Goal: Task Accomplishment & Management: Complete application form

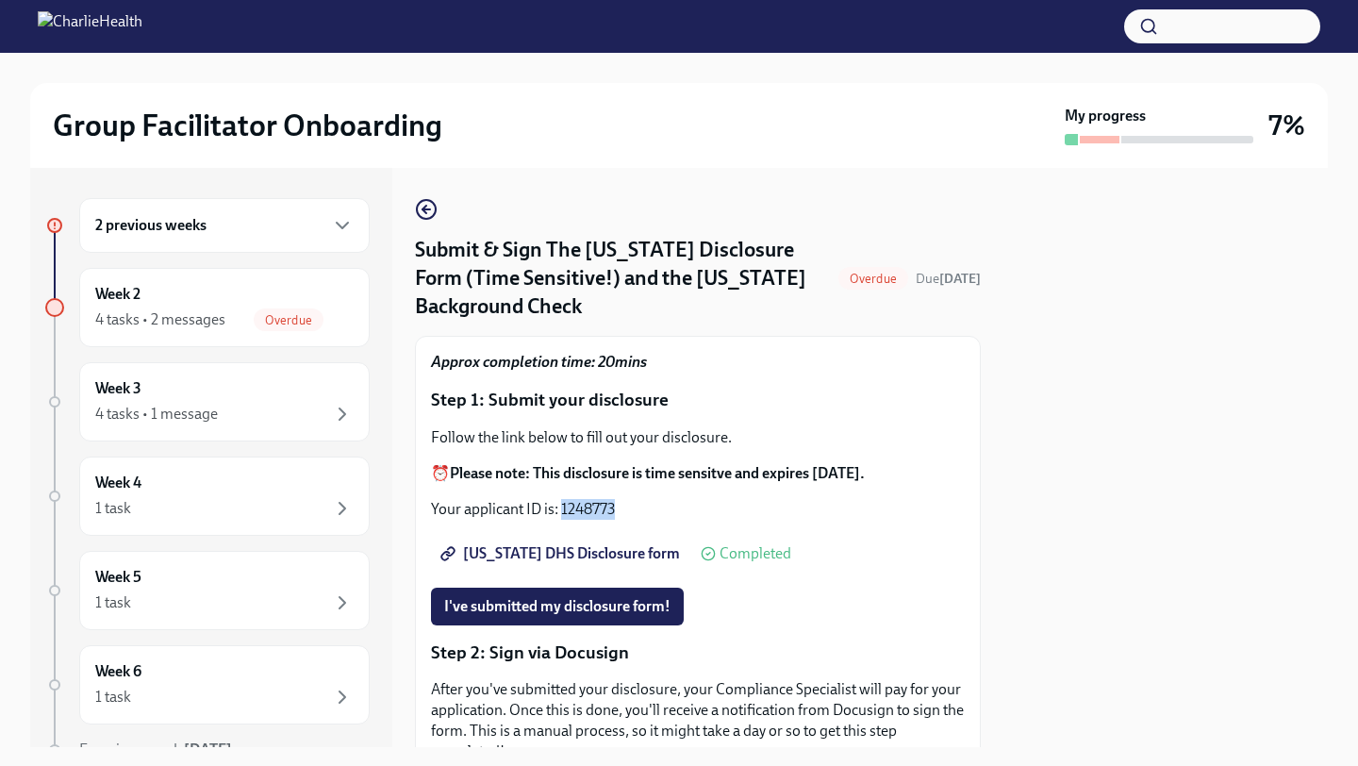
drag, startPoint x: 619, startPoint y: 495, endPoint x: 559, endPoint y: 490, distance: 59.6
click at [559, 499] on p "Your applicant ID is: 1248773" at bounding box center [698, 509] width 534 height 21
copy p "1248773"
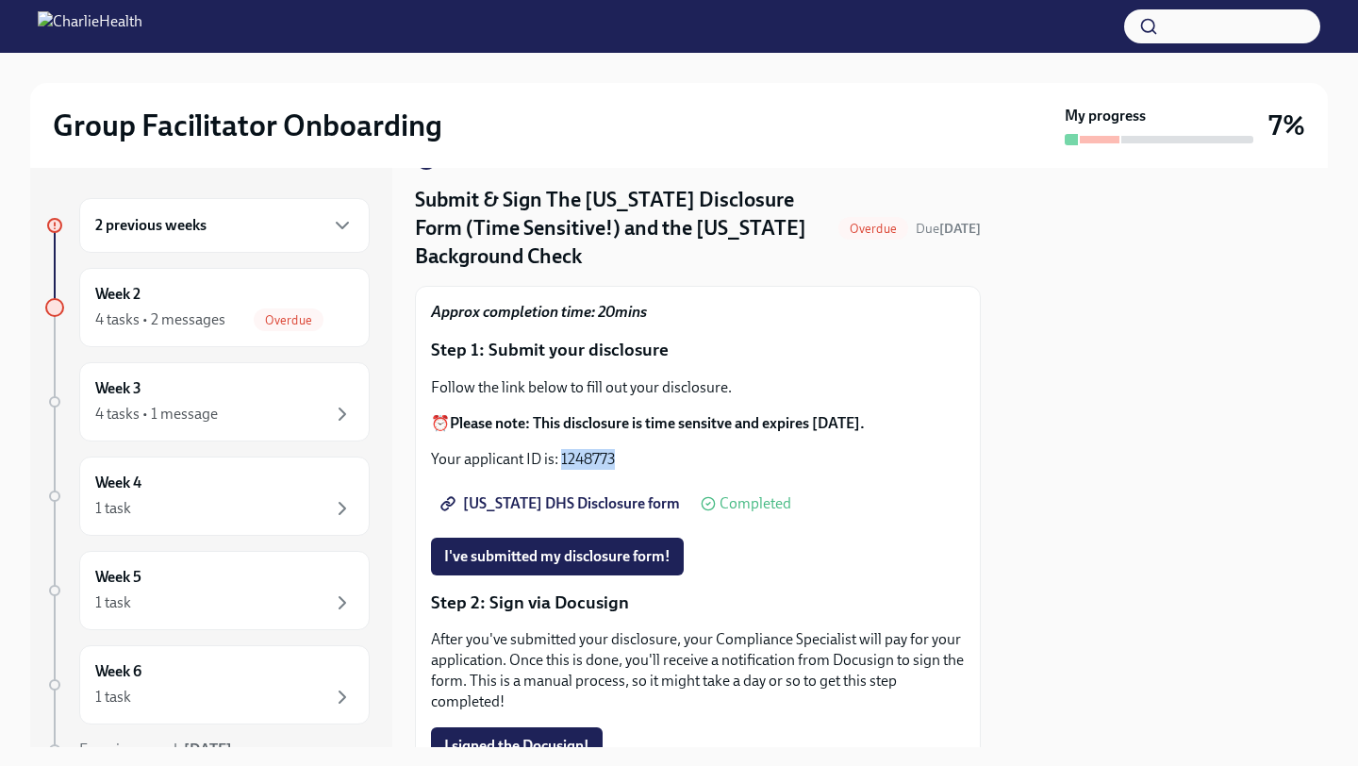
scroll to position [54, 0]
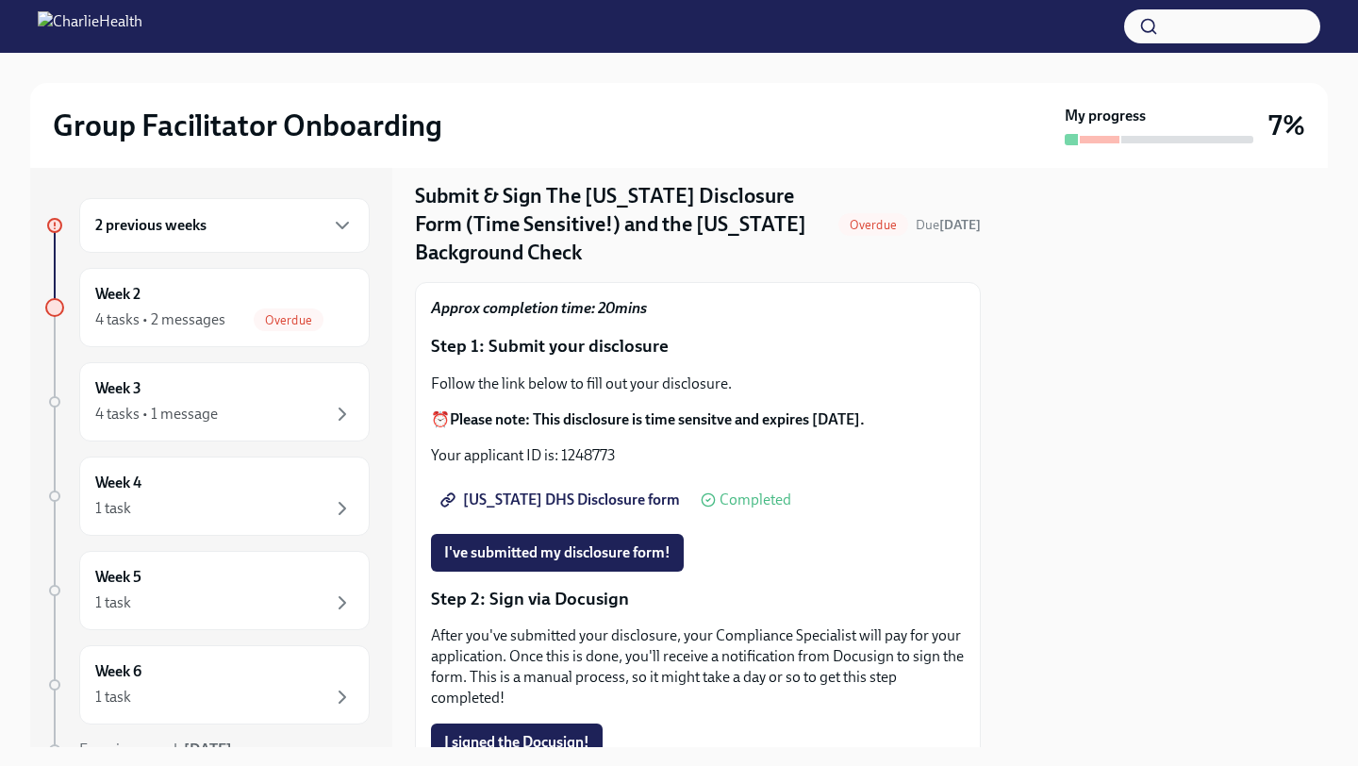
click at [588, 462] on div "Approx completion time: 20mins Step 1: Submit your disclosure Follow the link b…" at bounding box center [698, 777] width 534 height 958
drag, startPoint x: 621, startPoint y: 446, endPoint x: 561, endPoint y: 448, distance: 60.4
click at [561, 448] on p "Your applicant ID is: 1248773" at bounding box center [698, 455] width 534 height 21
copy p "1248773"
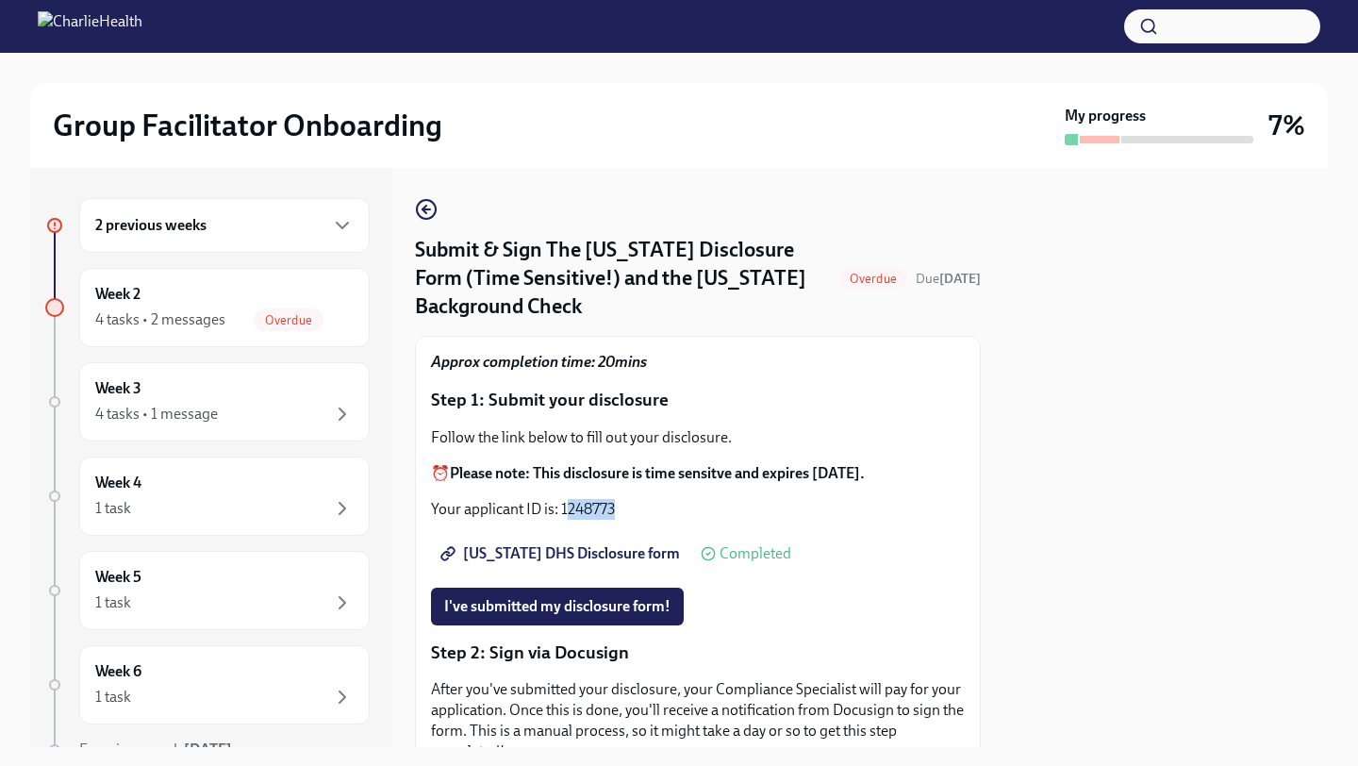
drag, startPoint x: 620, startPoint y: 492, endPoint x: 564, endPoint y: 492, distance: 56.6
click at [564, 499] on p "Your applicant ID is: 1248773" at bounding box center [698, 509] width 534 height 21
click at [624, 499] on p "Your applicant ID is: 1248773" at bounding box center [698, 509] width 534 height 21
drag, startPoint x: 620, startPoint y: 495, endPoint x: 563, endPoint y: 496, distance: 57.5
click at [563, 499] on p "Your applicant ID is: 1248773" at bounding box center [698, 509] width 534 height 21
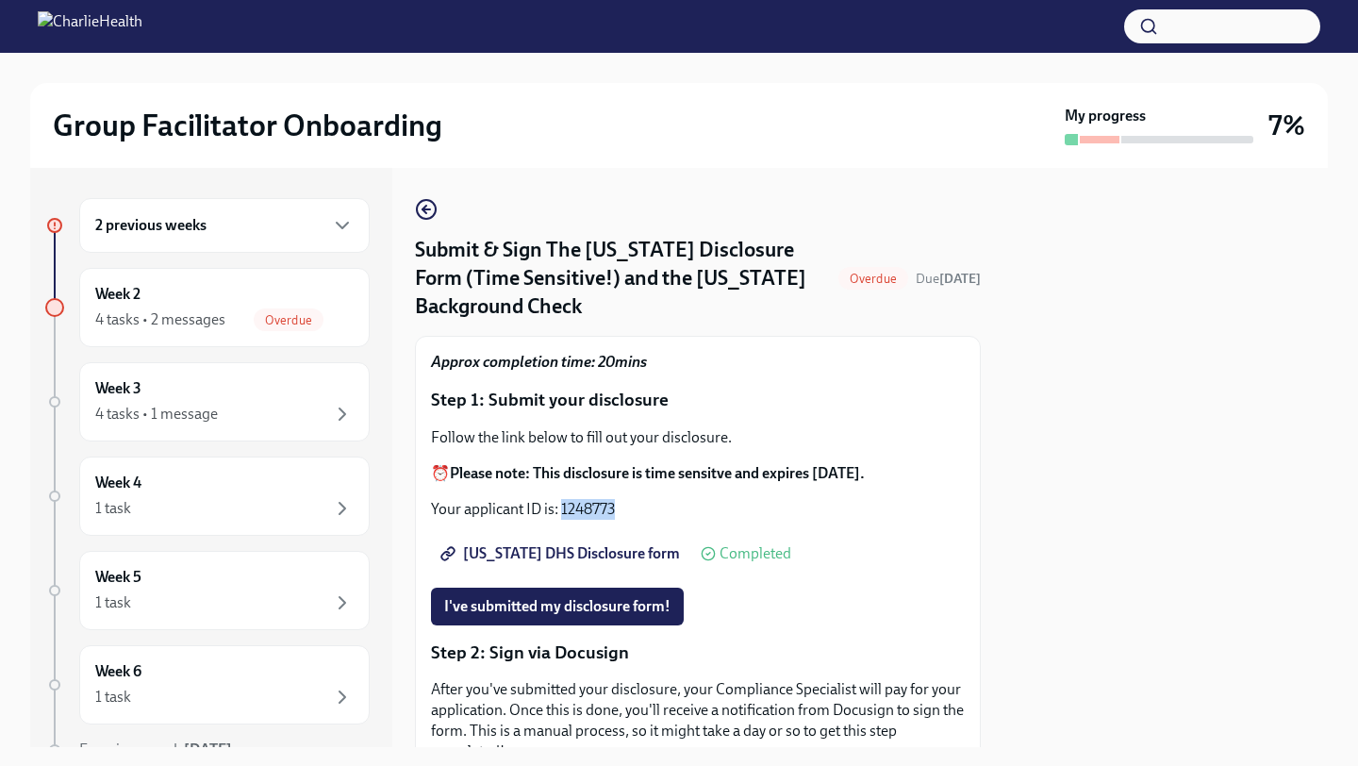
copy p "1248773"
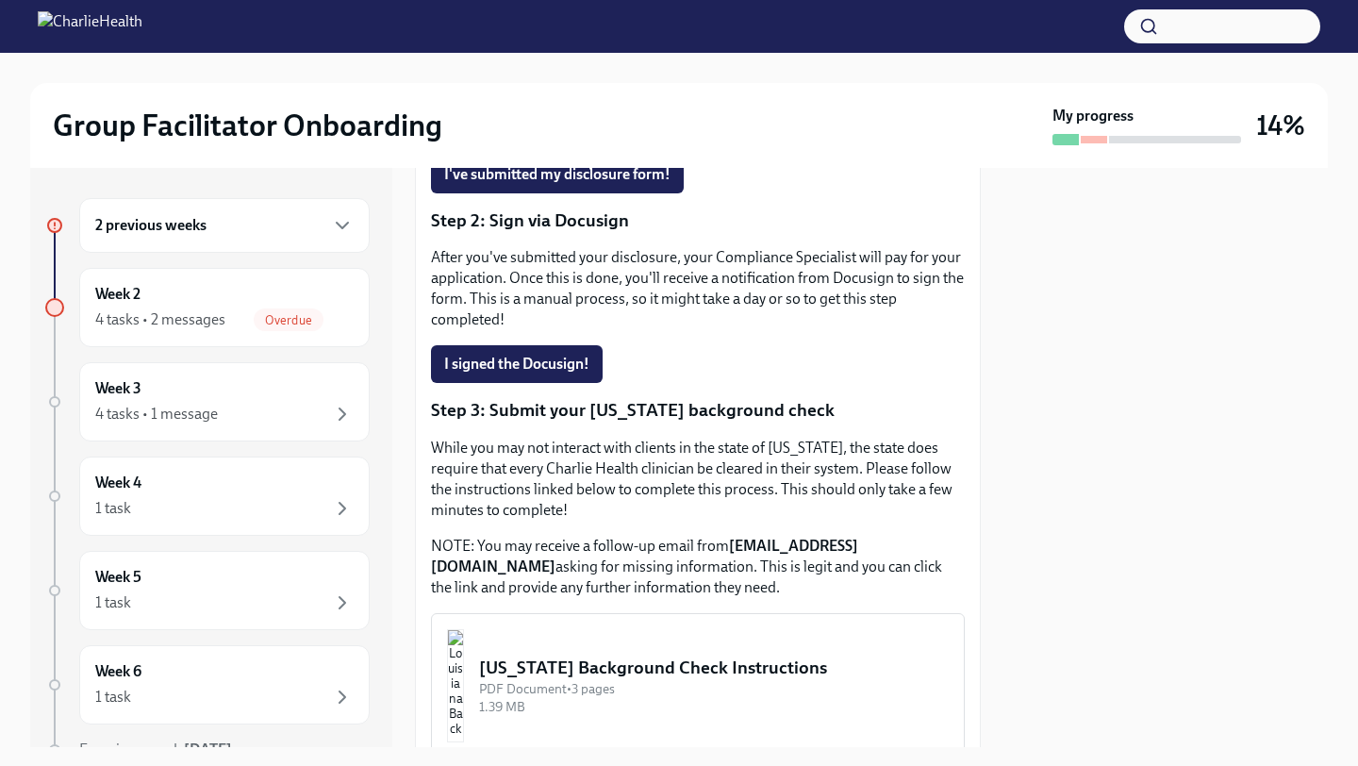
scroll to position [418, 0]
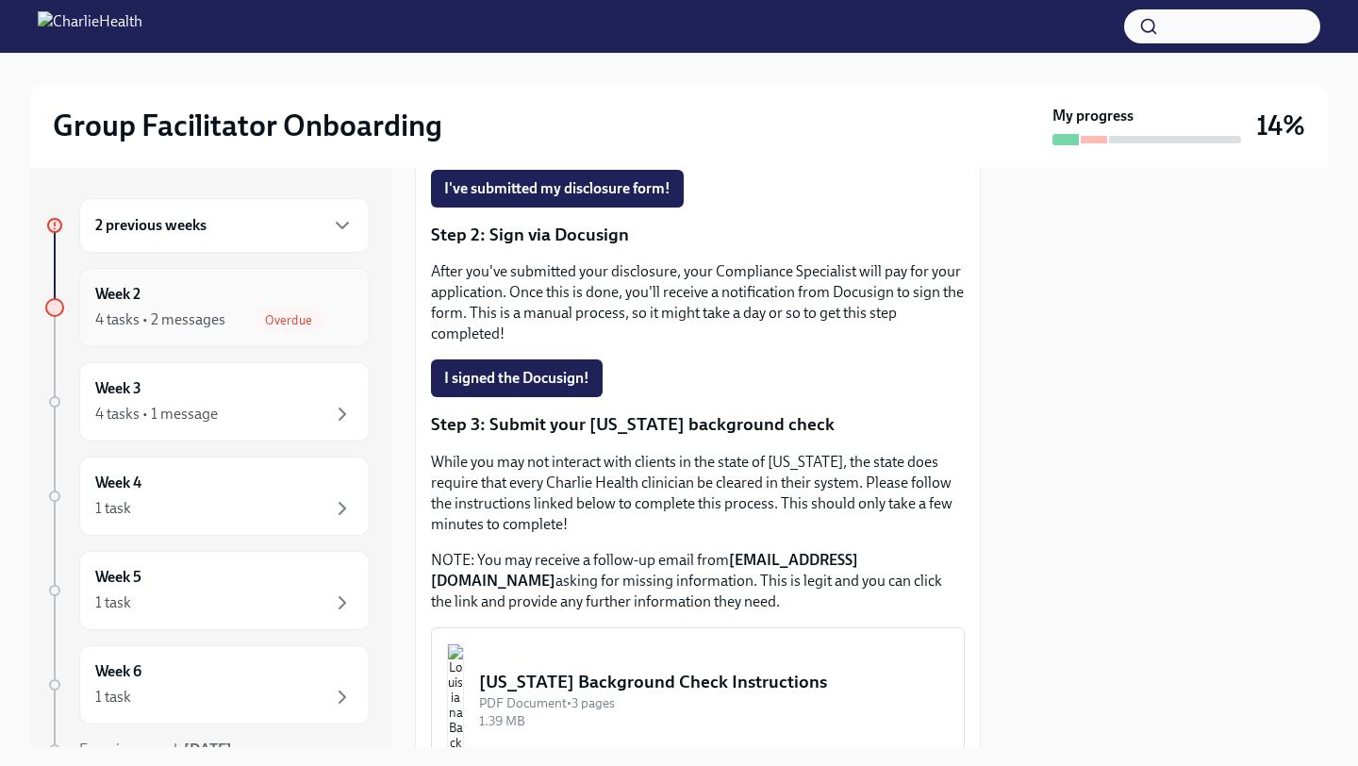
click at [216, 315] on div "4 tasks • 2 messages" at bounding box center [160, 319] width 130 height 21
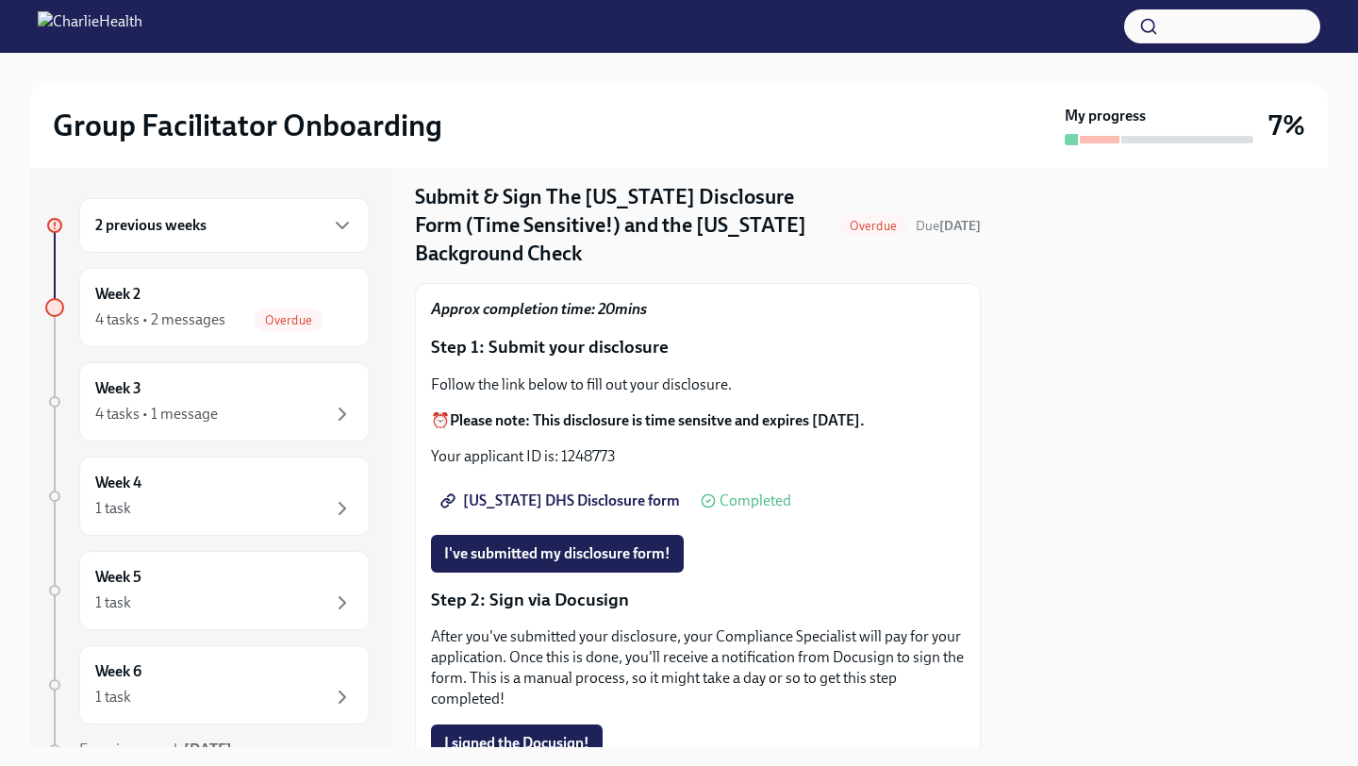
scroll to position [149, 0]
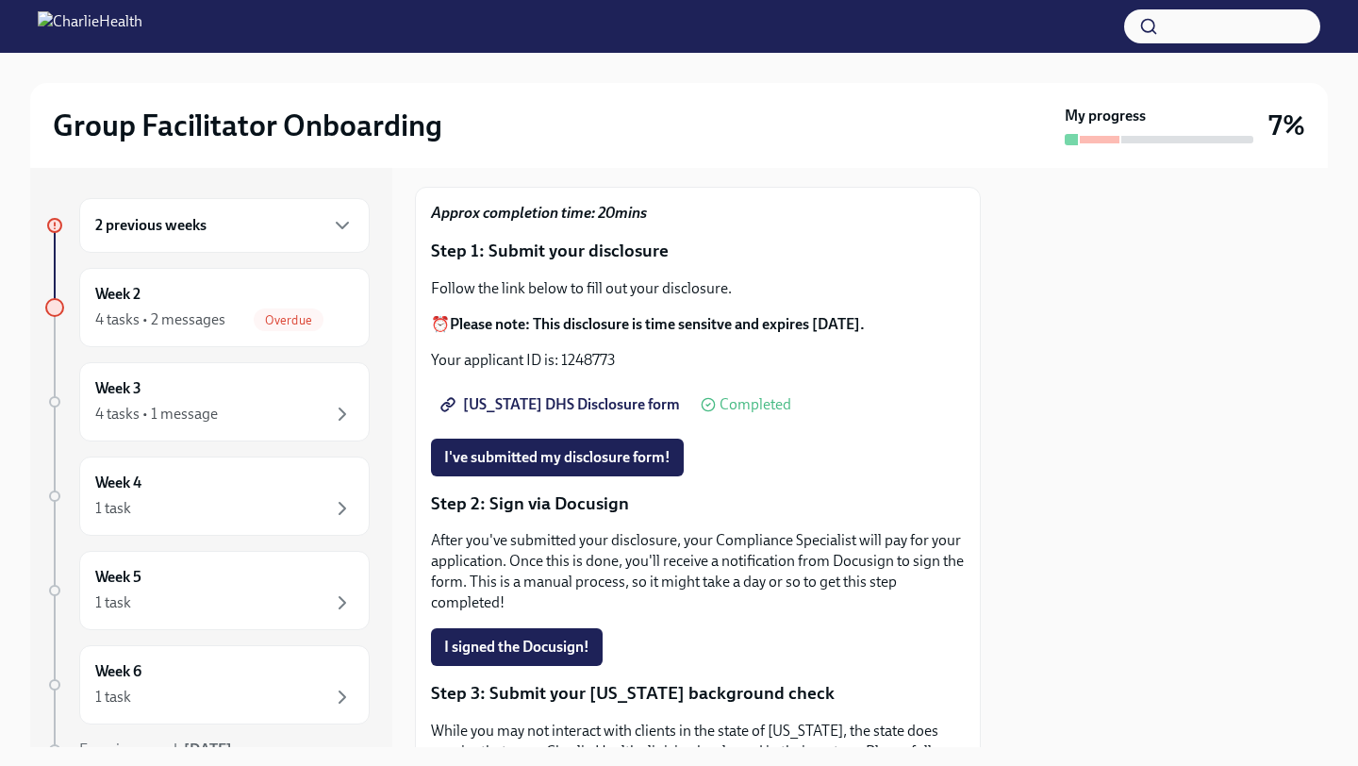
click at [579, 395] on span "Utah DHS Disclosure form" at bounding box center [562, 404] width 236 height 19
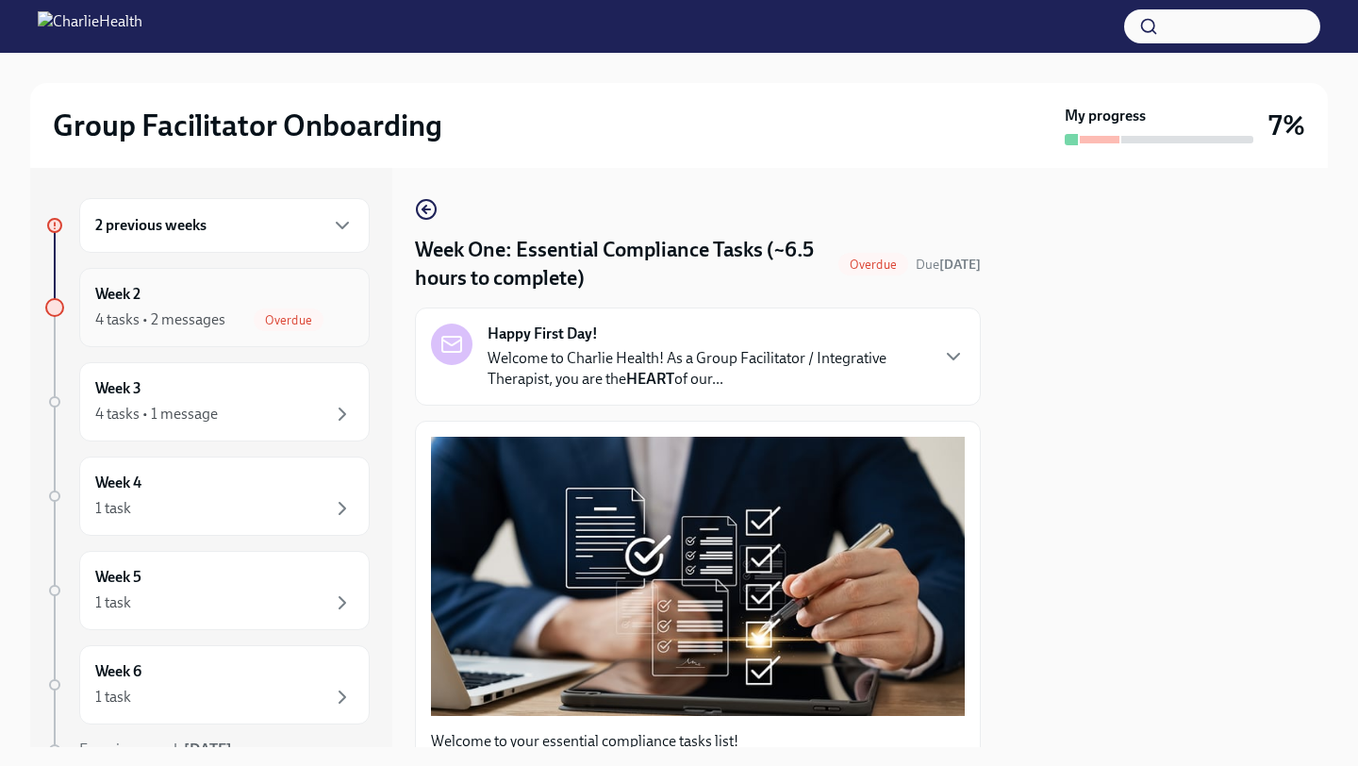
click at [252, 314] on div "4 tasks • 2 messages Overdue" at bounding box center [224, 319] width 258 height 23
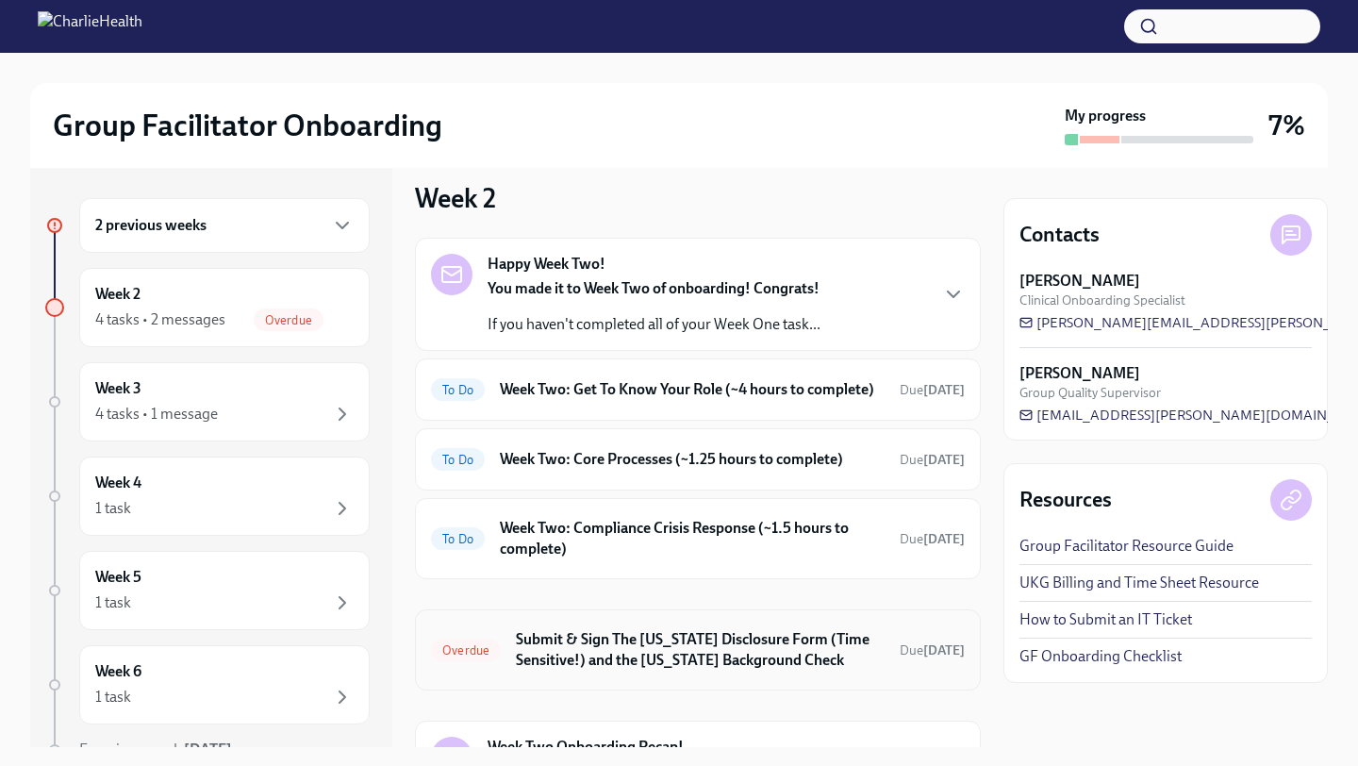
scroll to position [249, 0]
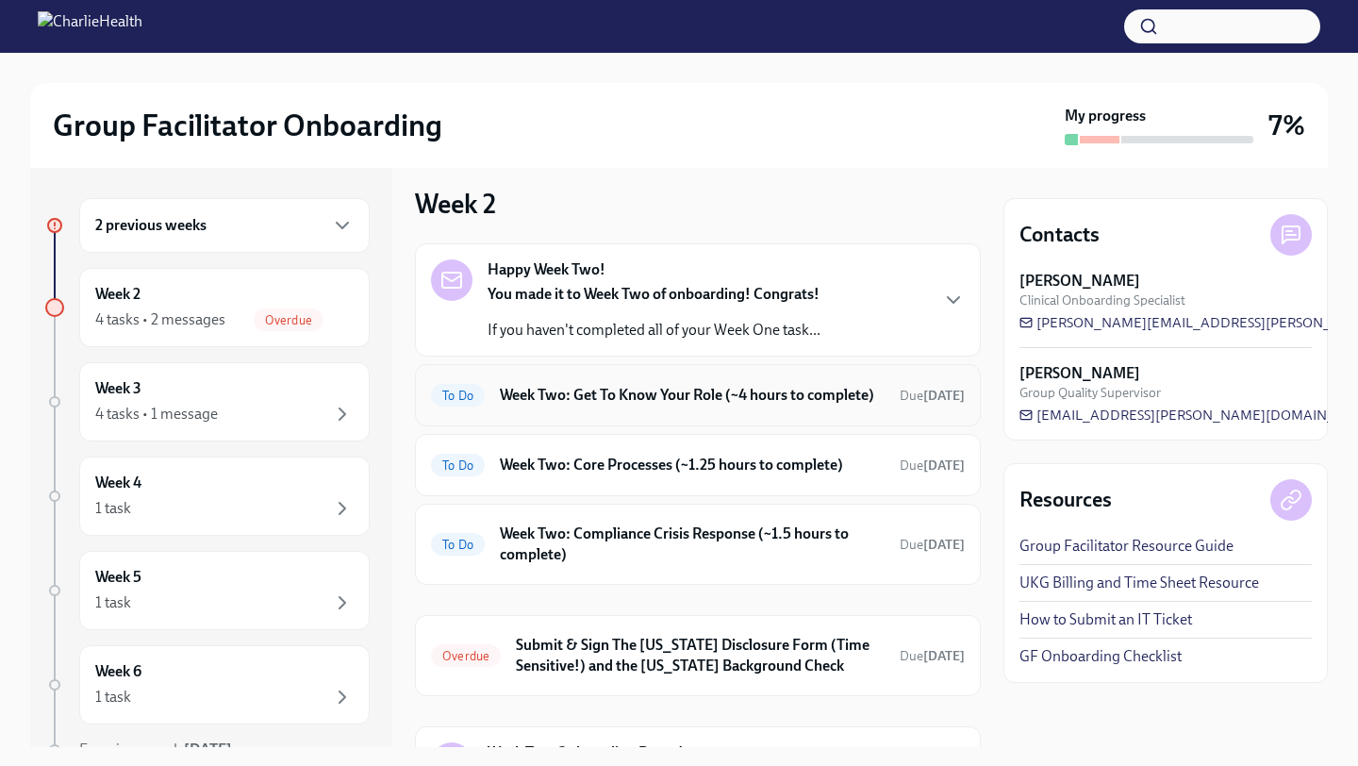
click at [652, 405] on h6 "Week Two: Get To Know Your Role (~4 hours to complete)" at bounding box center [692, 395] width 385 height 21
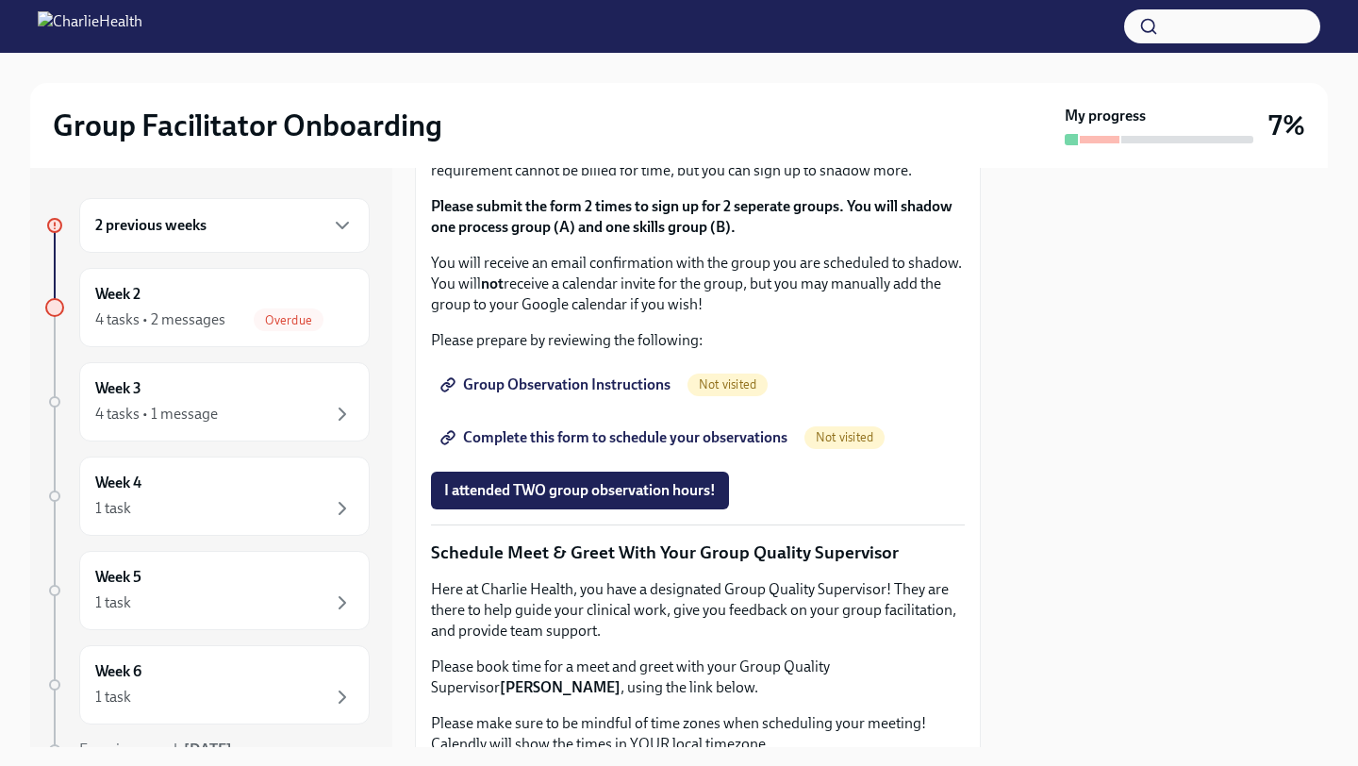
scroll to position [1244, 0]
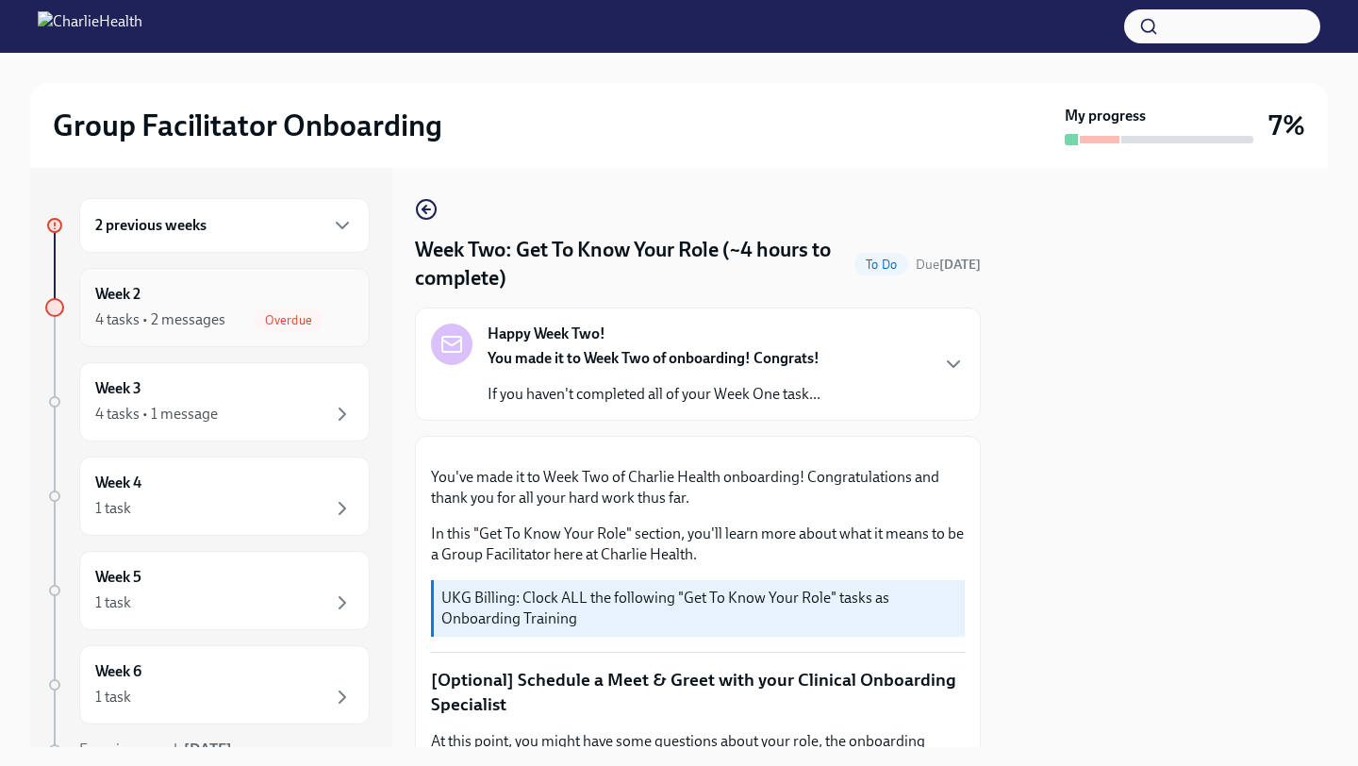
click at [238, 295] on div "Week 2 4 tasks • 2 messages Overdue" at bounding box center [224, 307] width 258 height 47
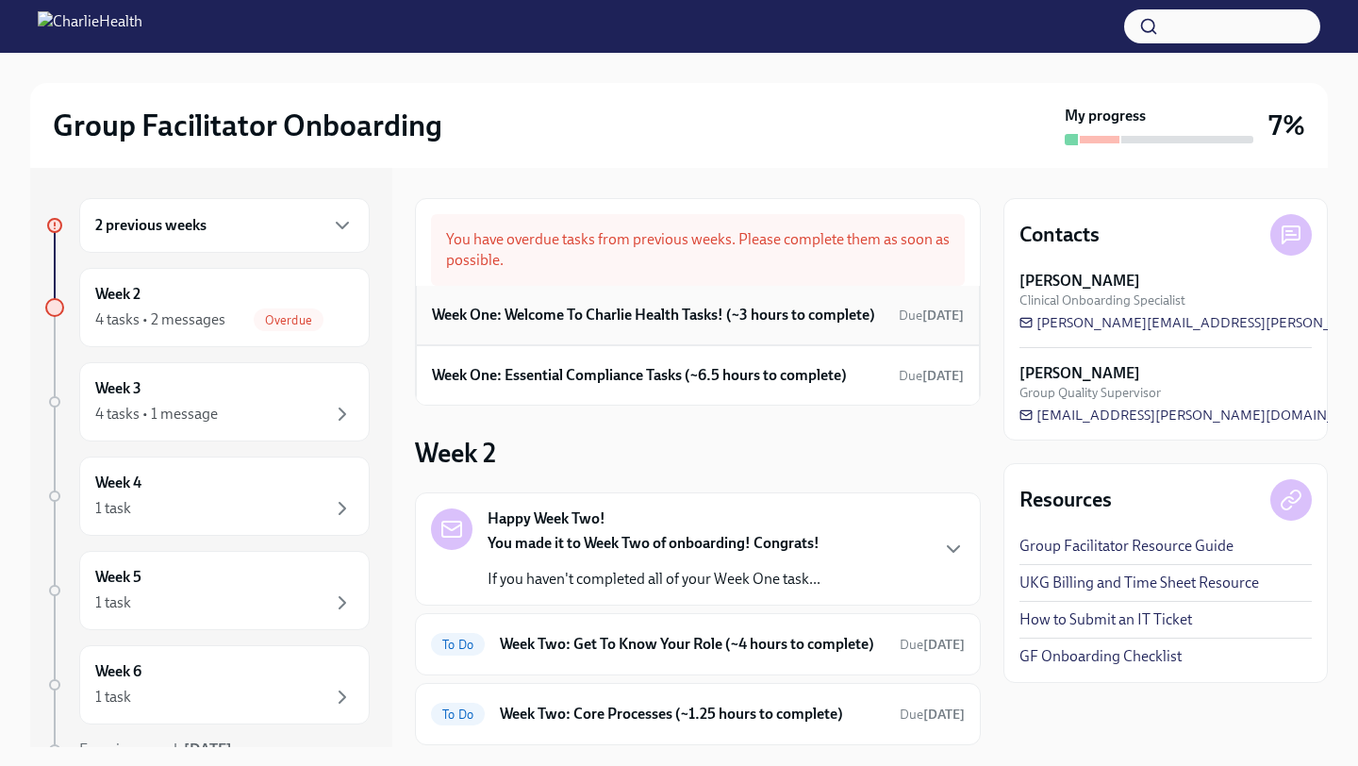
click at [678, 324] on h6 "Week One: Welcome To Charlie Health Tasks! (~3 hours to complete)" at bounding box center [653, 315] width 443 height 21
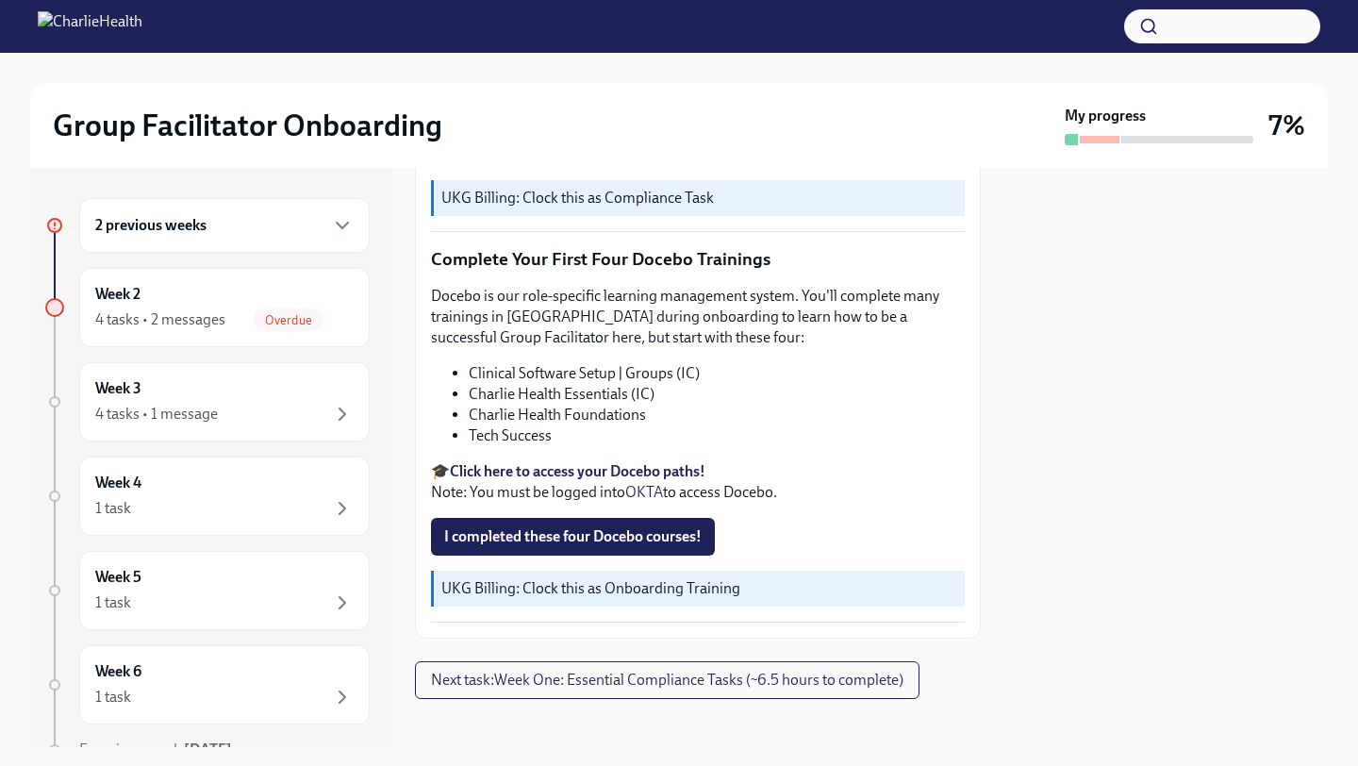
scroll to position [2393, 0]
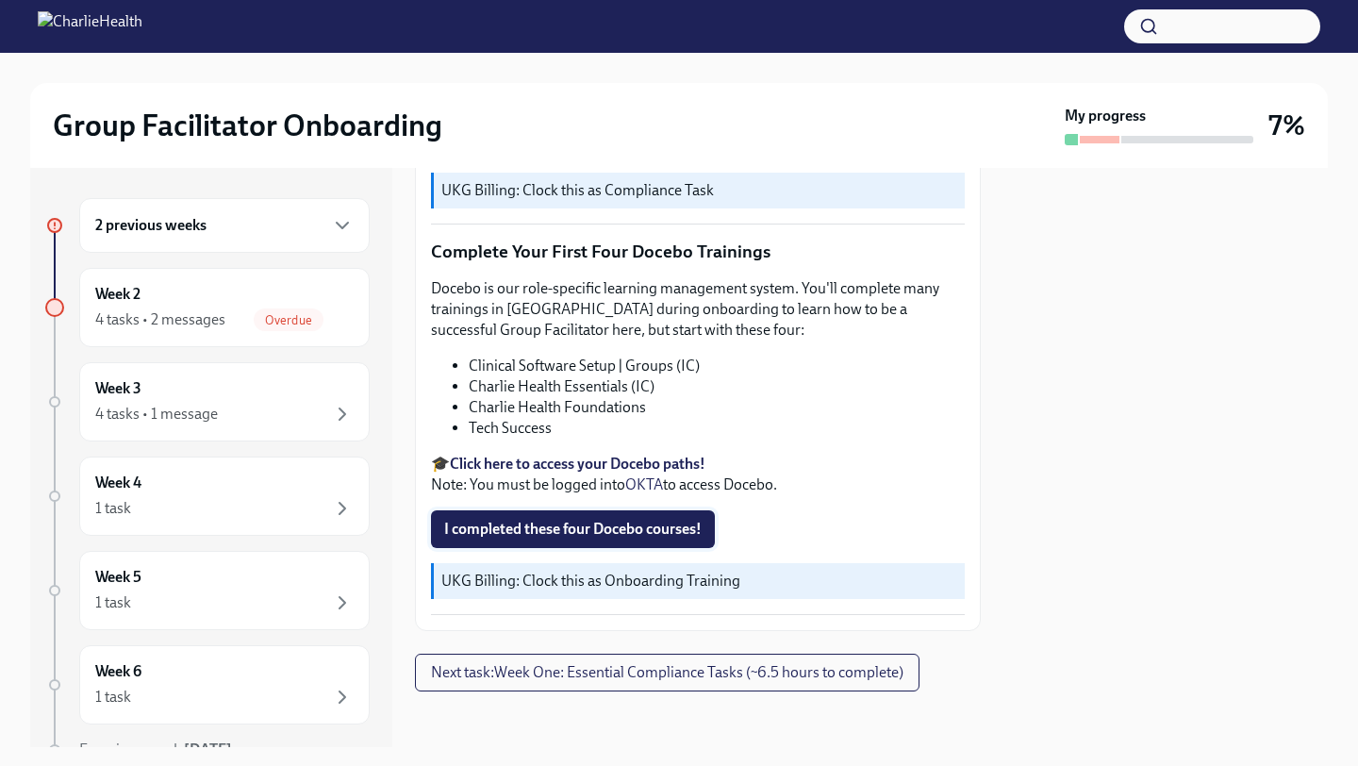
click at [639, 528] on span "I completed these four Docebo courses!" at bounding box center [572, 529] width 257 height 19
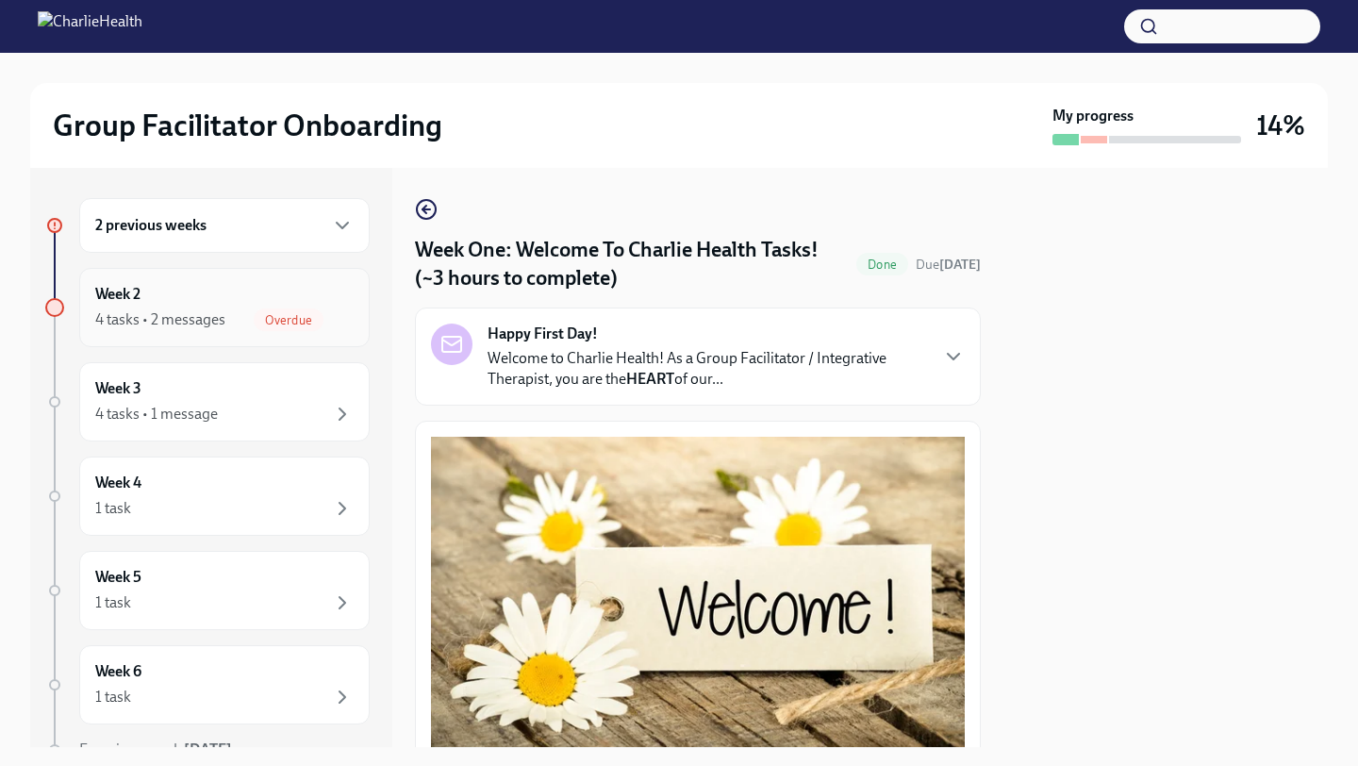
click at [255, 314] on span "Overdue" at bounding box center [289, 320] width 70 height 14
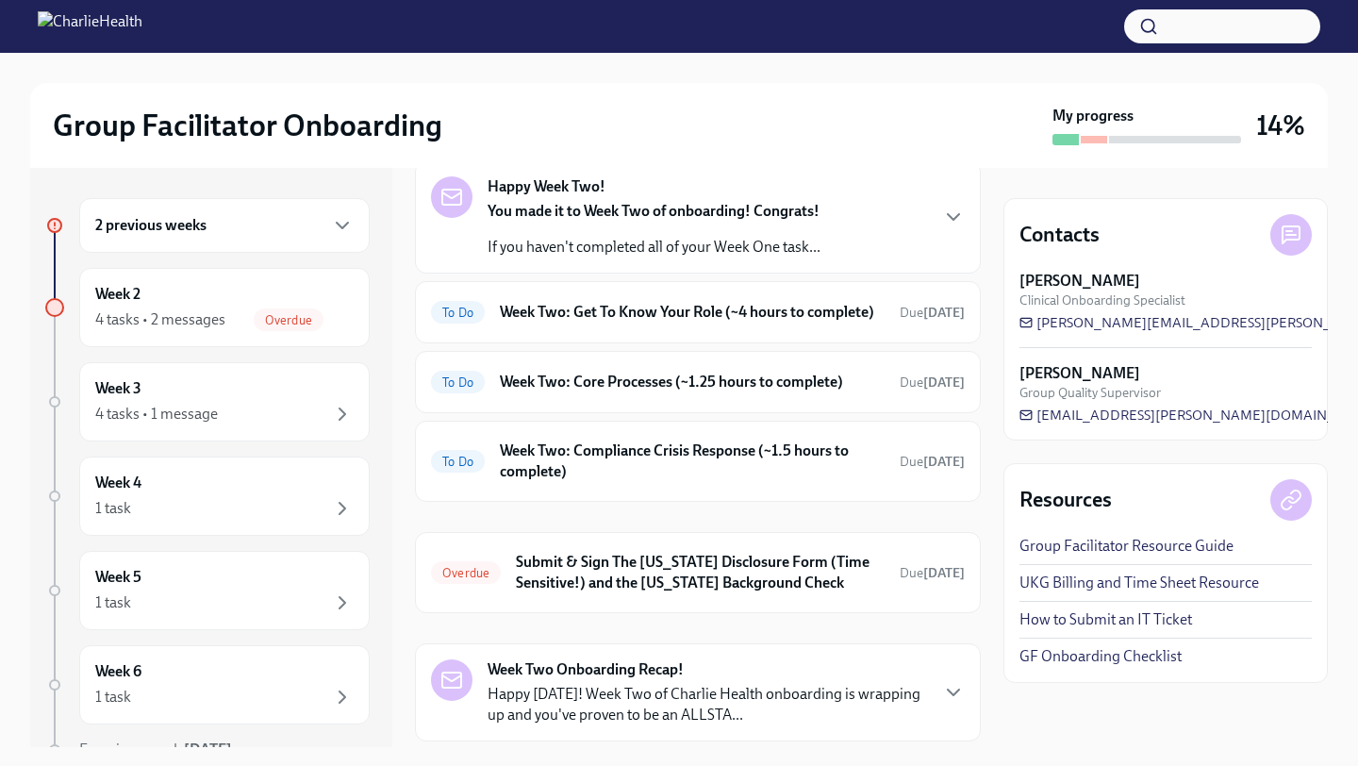
scroll to position [260, 0]
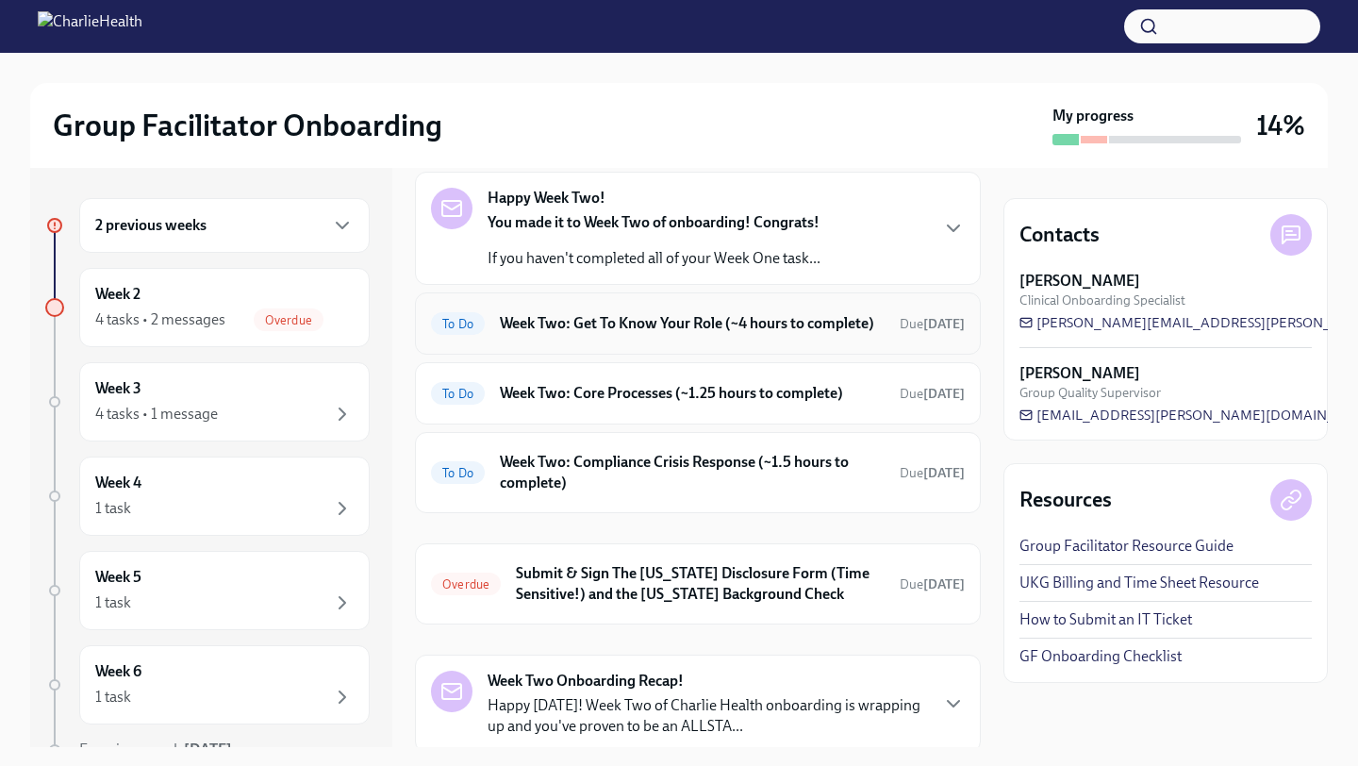
click at [646, 313] on h6 "Week Two: Get To Know Your Role (~4 hours to complete)" at bounding box center [692, 323] width 385 height 21
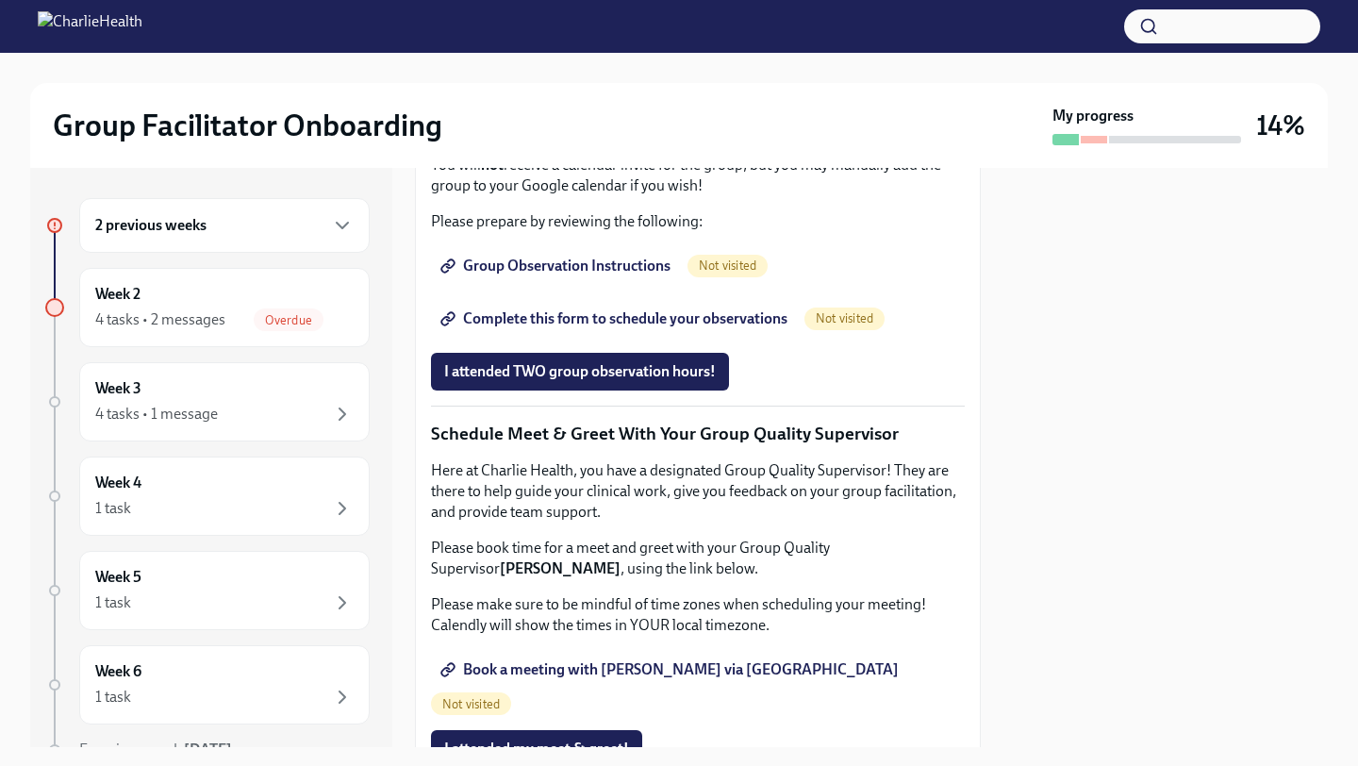
scroll to position [1512, 0]
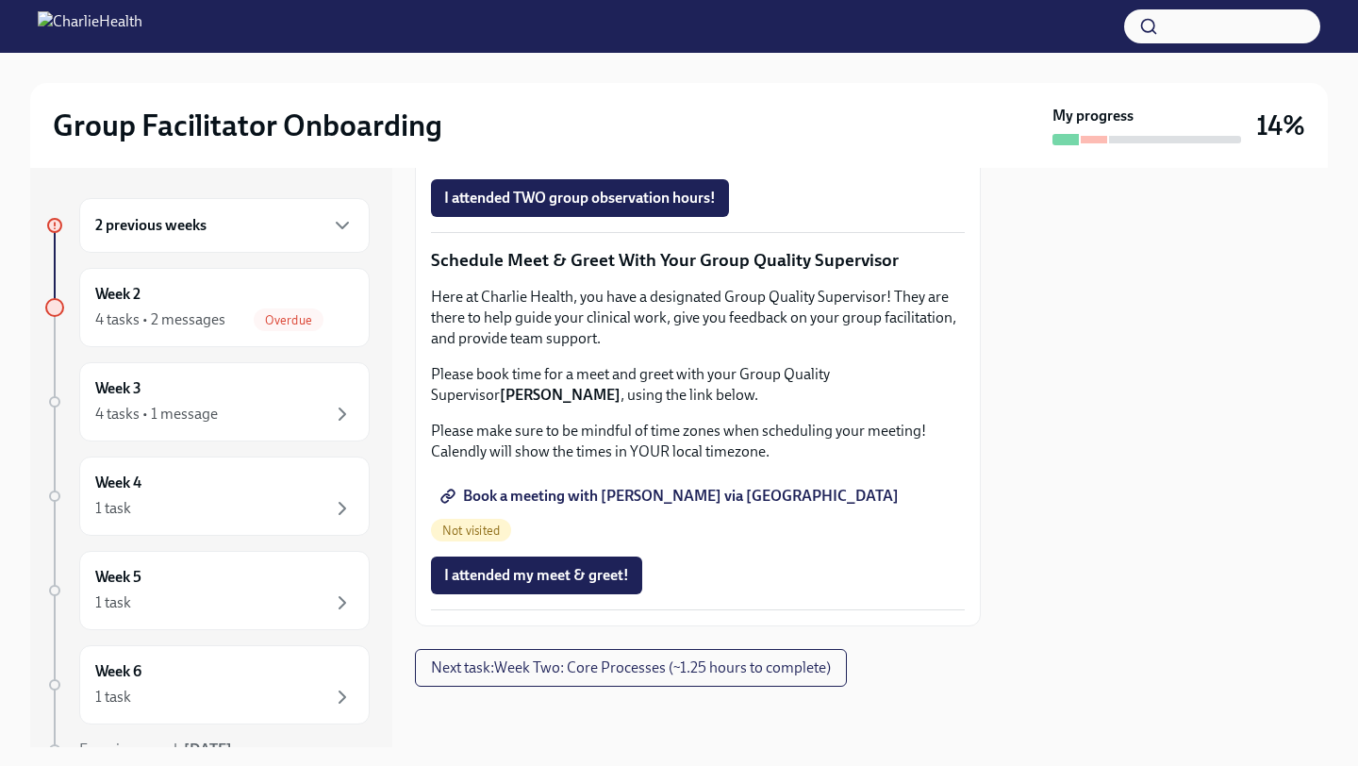
click at [572, 155] on span "Complete this form to schedule your observations" at bounding box center [615, 145] width 343 height 19
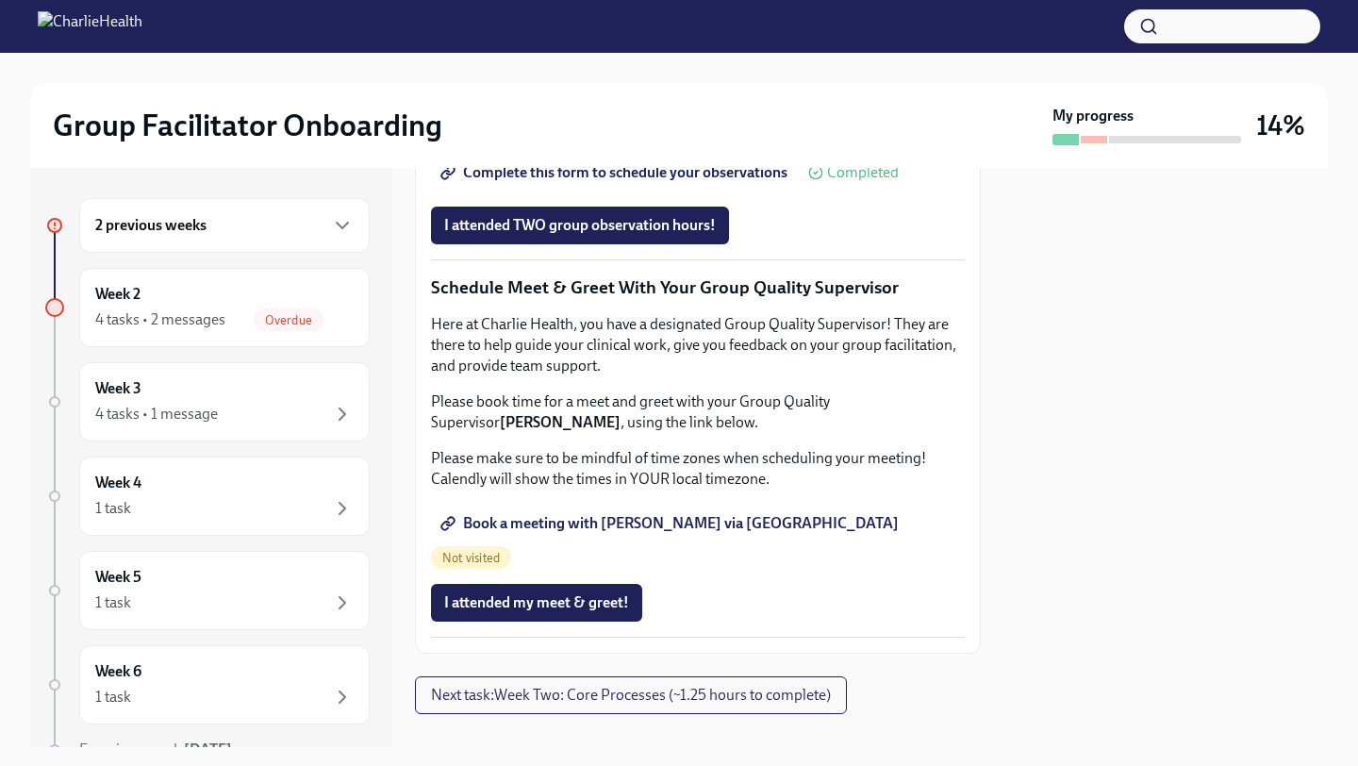
scroll to position [1439, 0]
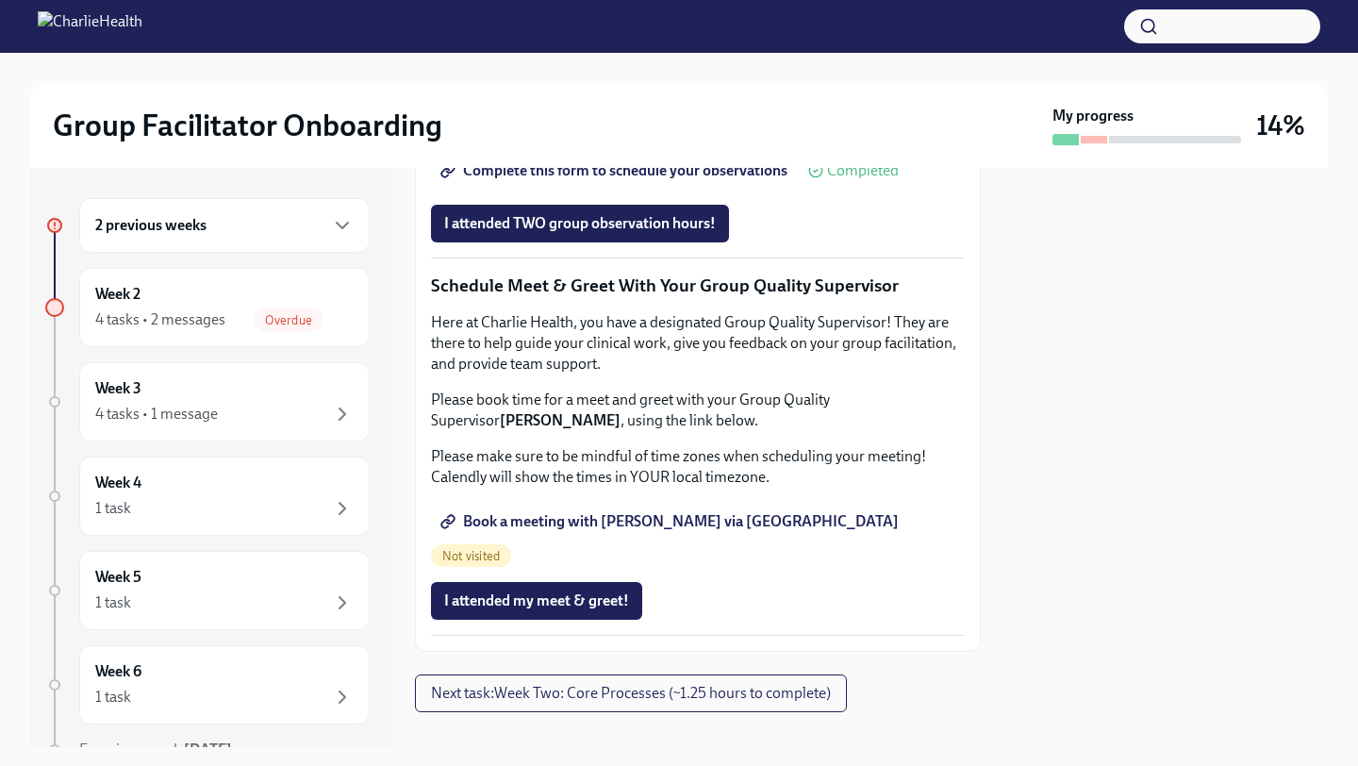
click at [614, 180] on span "Complete this form to schedule your observations" at bounding box center [615, 170] width 343 height 19
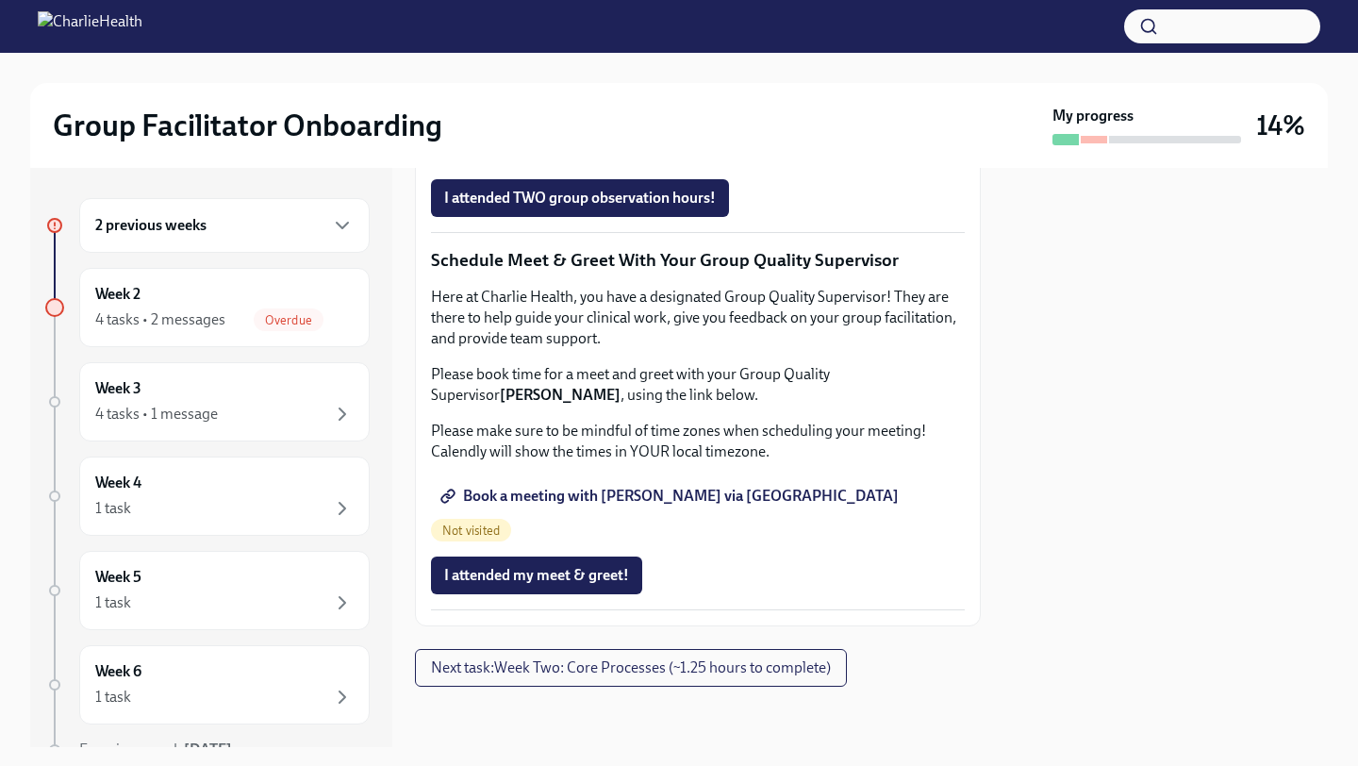
scroll to position [1839, 0]
click at [612, 660] on span "Next task : Week Two: Core Processes (~1.25 hours to complete)" at bounding box center [631, 667] width 400 height 19
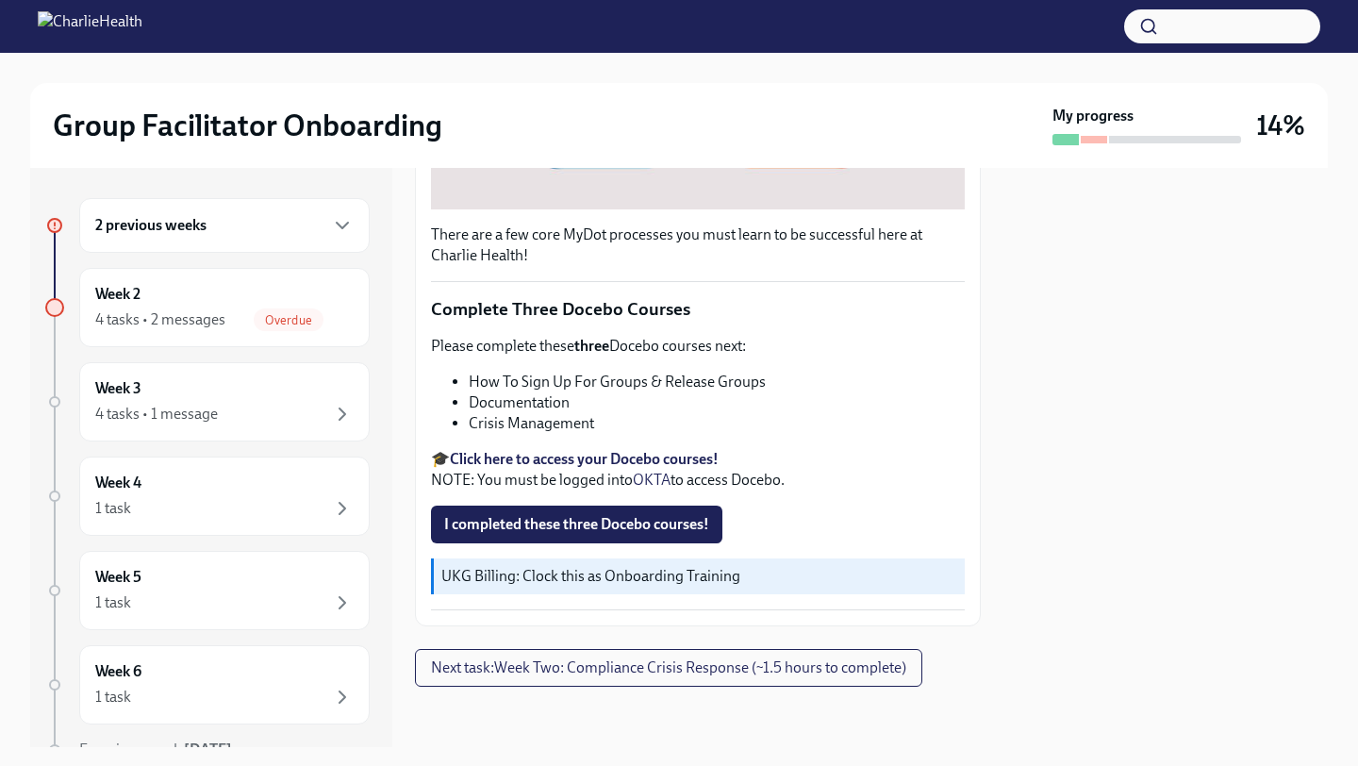
scroll to position [599, 0]
click at [237, 300] on div "Week 2 4 tasks • 2 messages Overdue" at bounding box center [224, 307] width 258 height 47
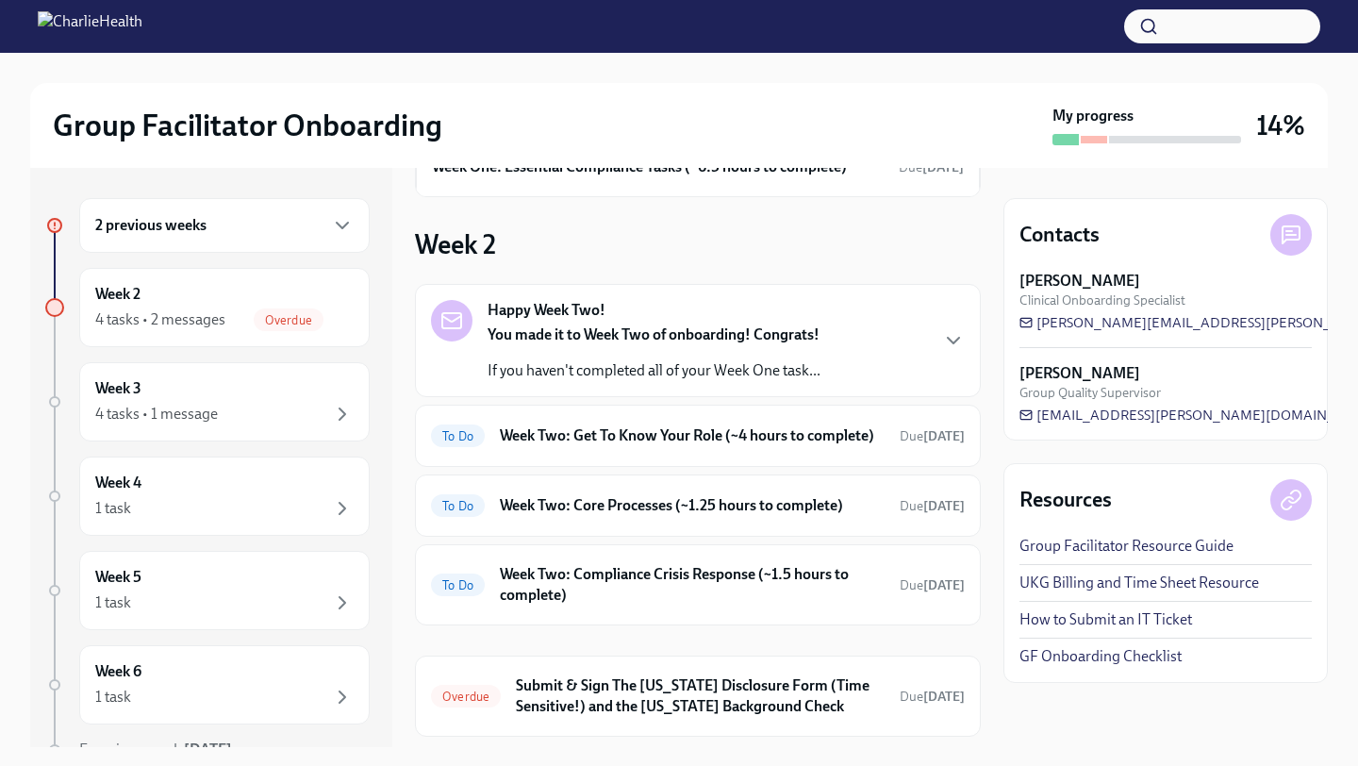
scroll to position [345, 0]
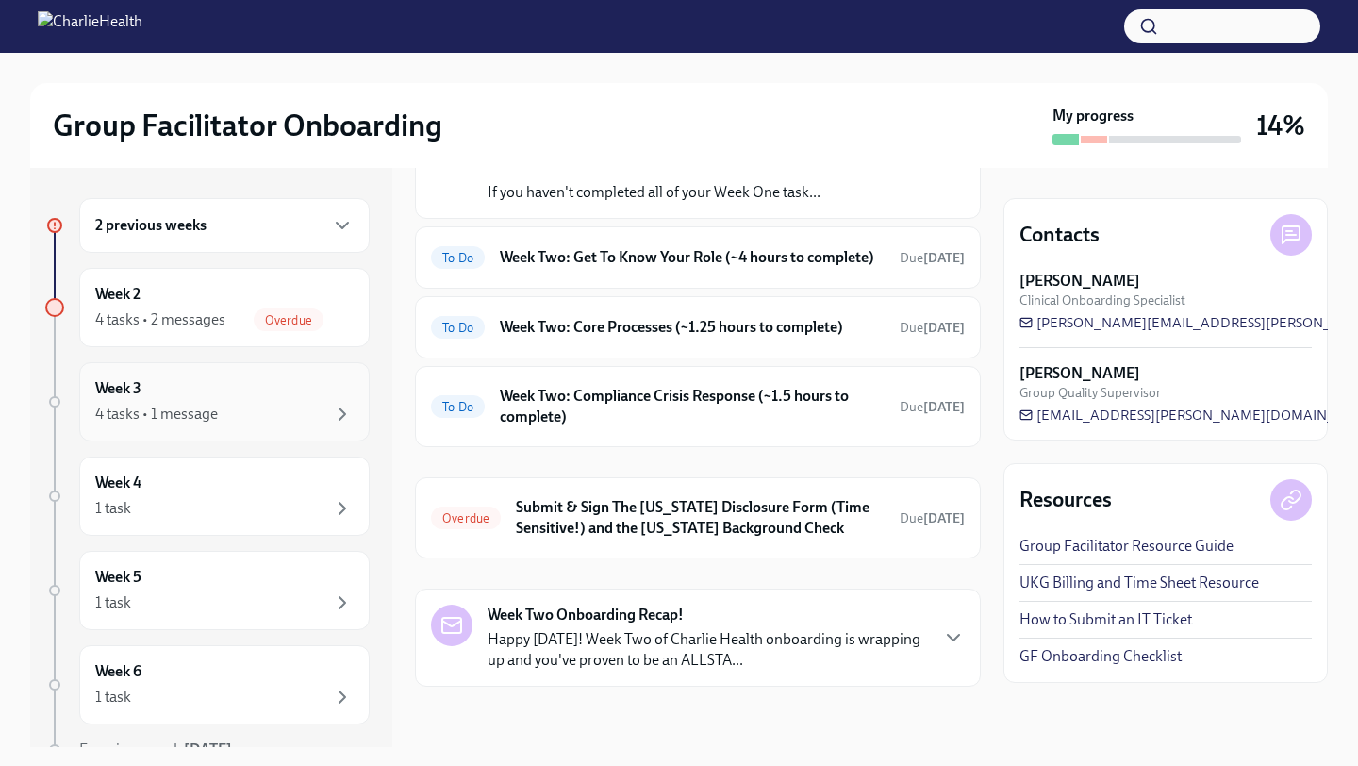
click at [252, 394] on div "Week 3 4 tasks • 1 message" at bounding box center [224, 401] width 258 height 47
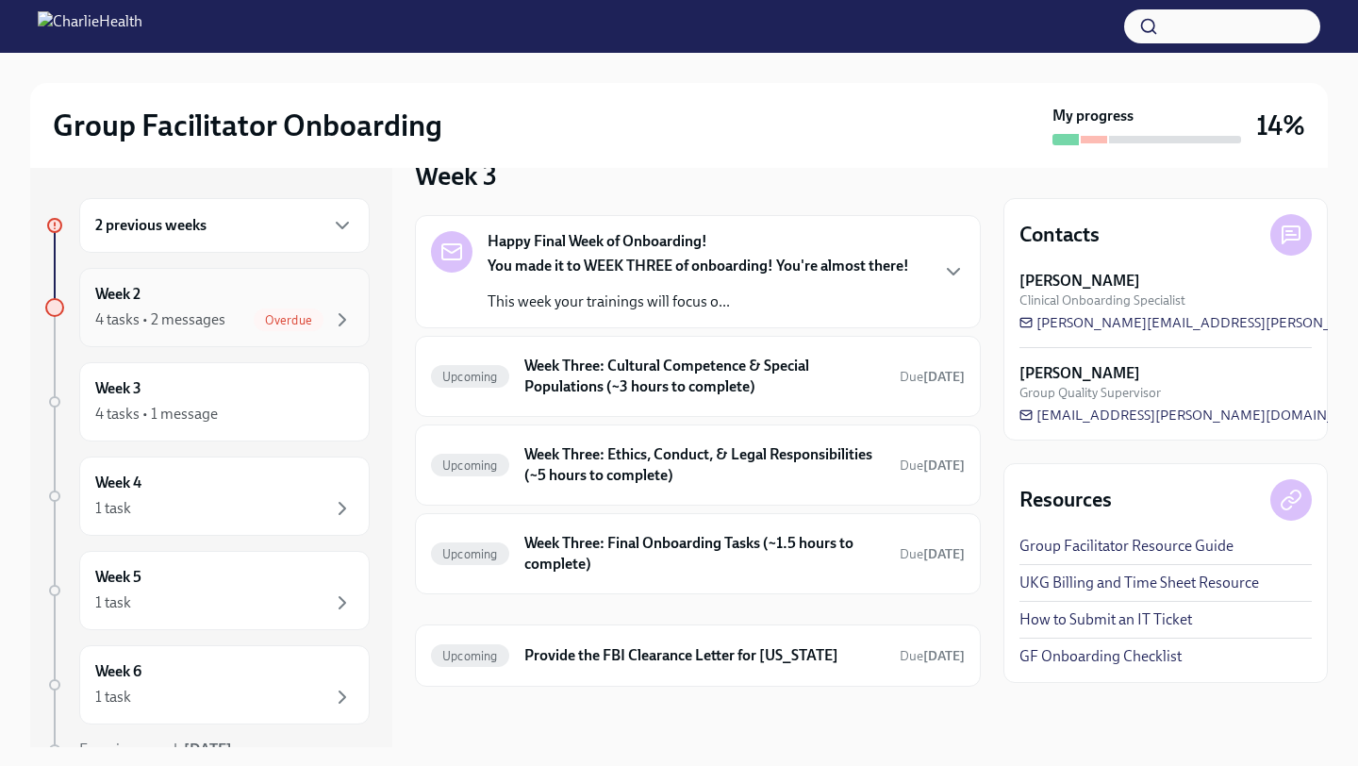
click at [219, 309] on div "4 tasks • 2 messages" at bounding box center [160, 319] width 130 height 21
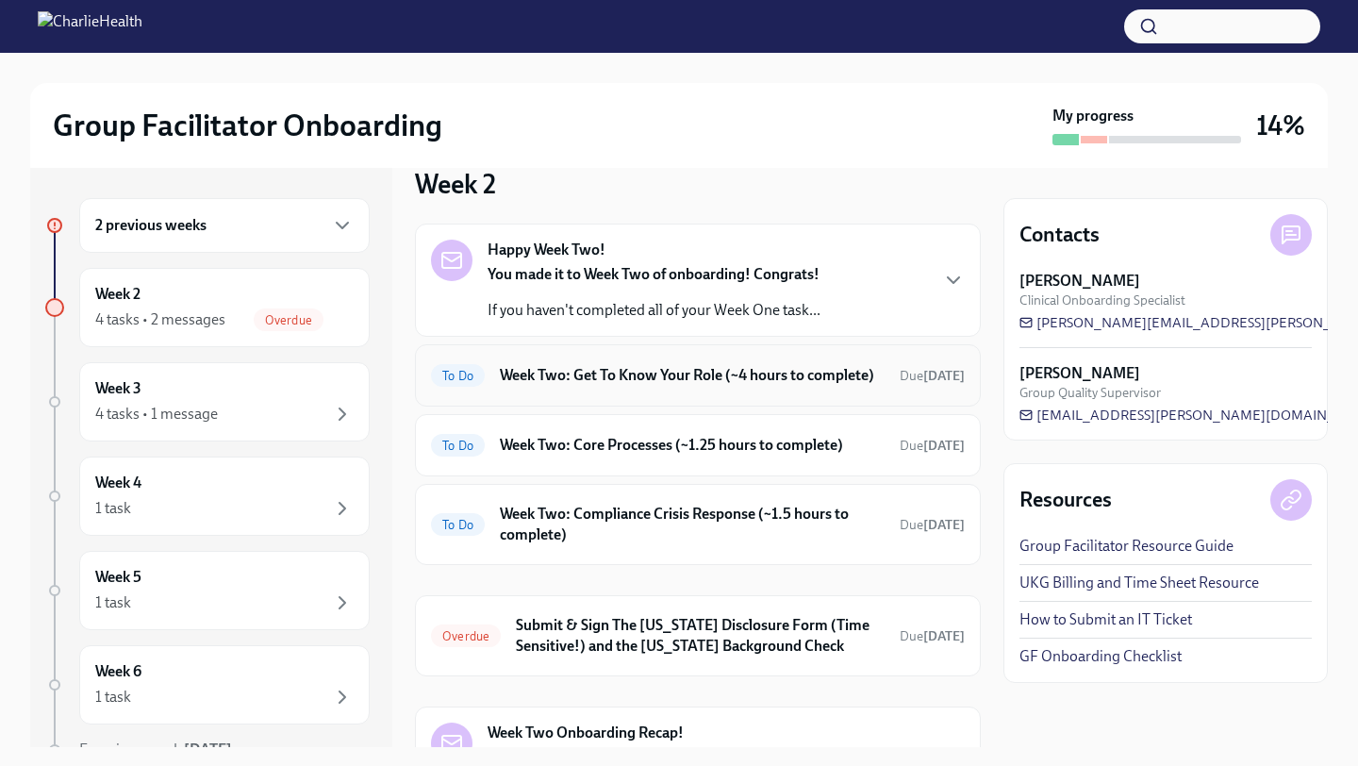
scroll to position [345, 0]
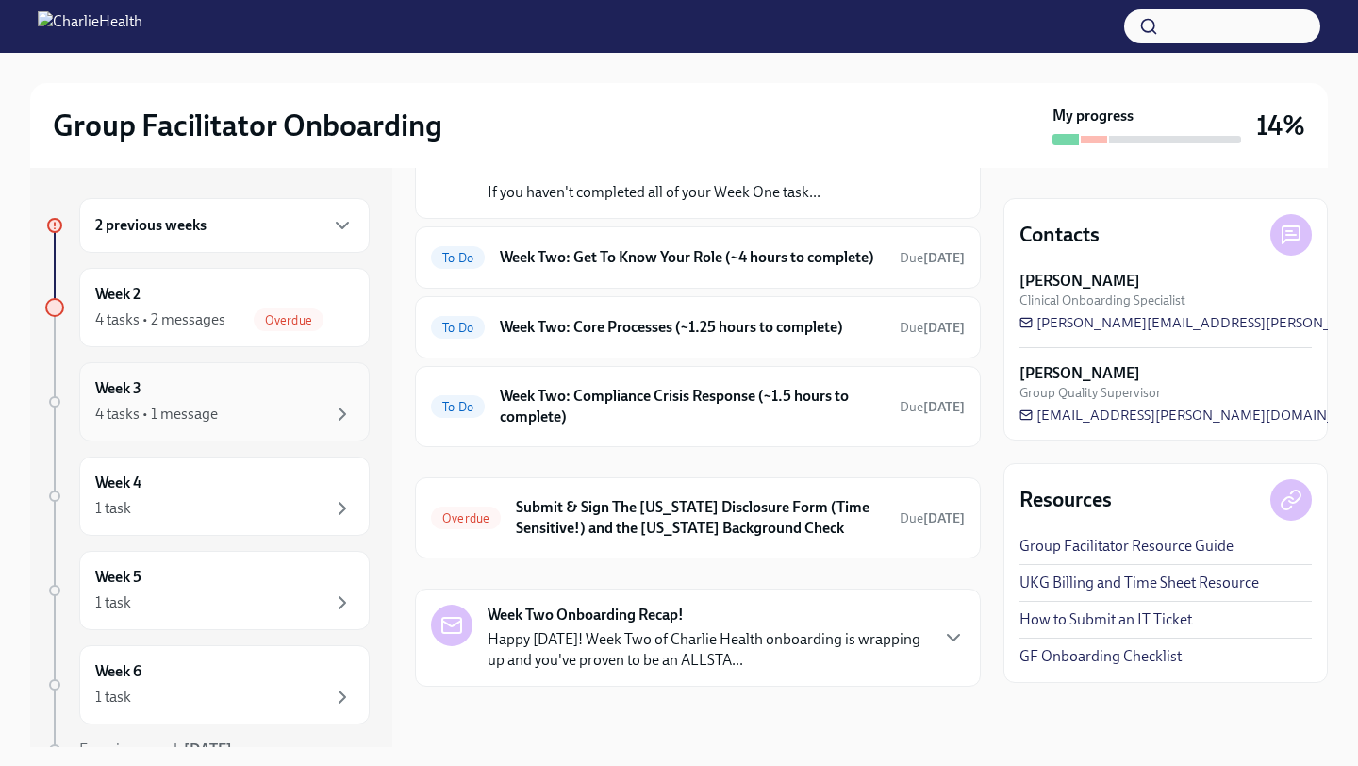
click at [278, 381] on div "Week 3 4 tasks • 1 message" at bounding box center [224, 401] width 258 height 47
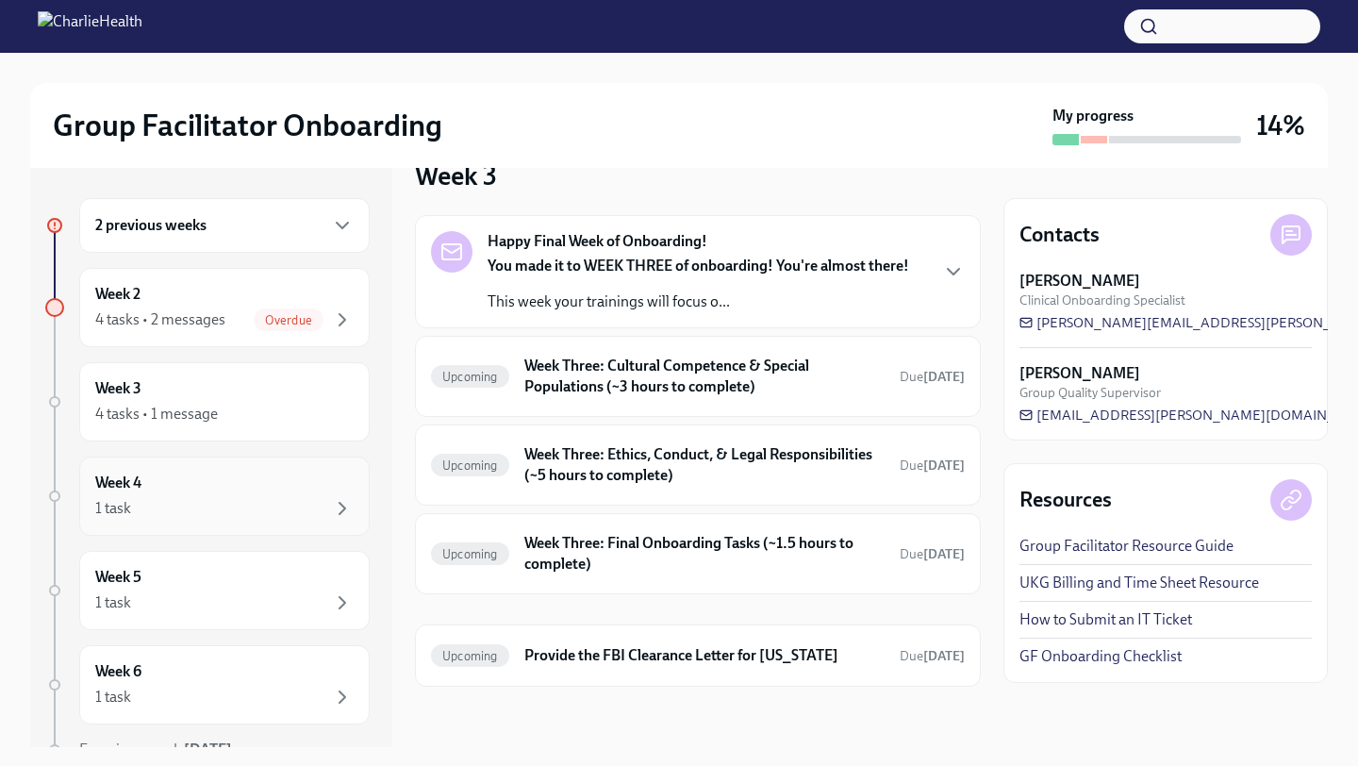
click at [243, 481] on div "Week 4 1 task" at bounding box center [224, 495] width 258 height 47
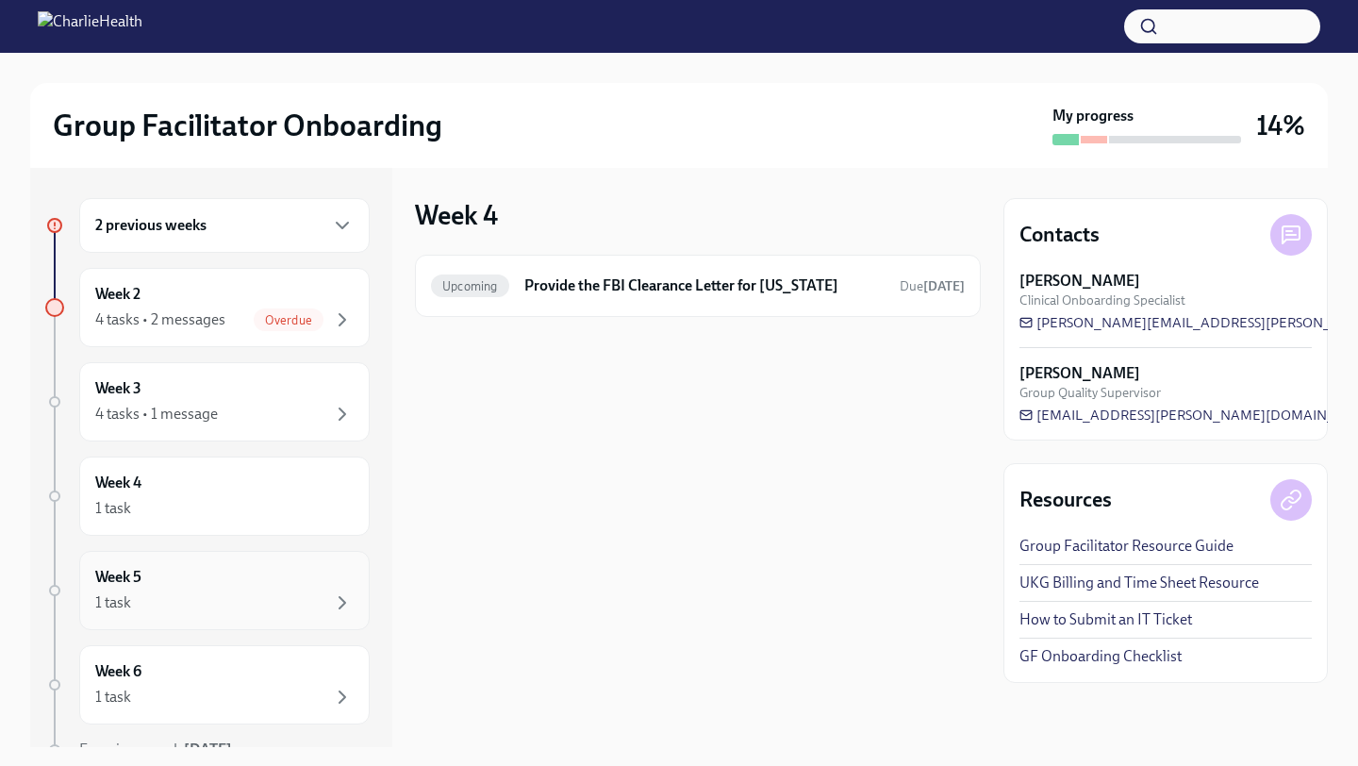
click at [223, 582] on div "Week 5 1 task" at bounding box center [224, 590] width 258 height 47
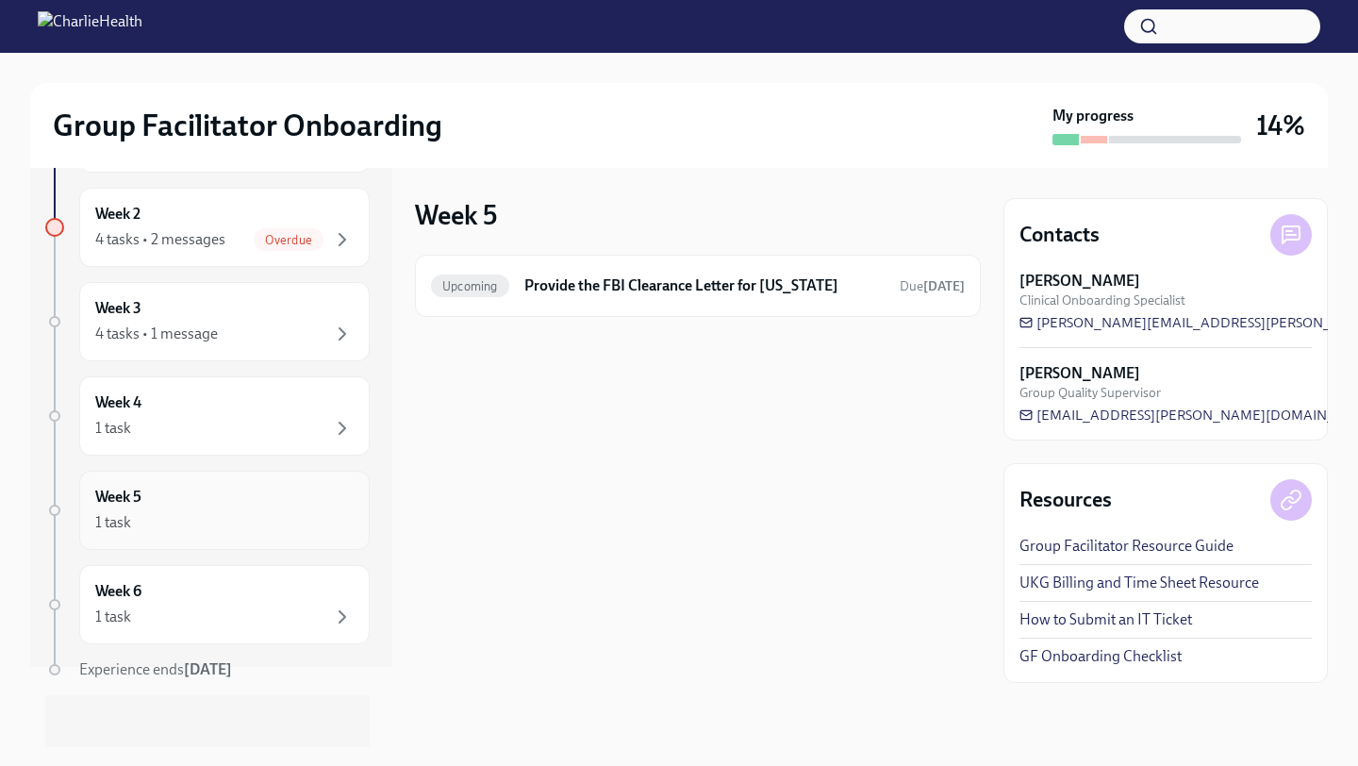
scroll to position [84, 0]
click at [216, 604] on div "1 task" at bounding box center [224, 613] width 258 height 23
click at [235, 523] on div "1 task" at bounding box center [224, 518] width 258 height 23
click at [248, 457] on div "2 previous weeks Week 2 4 tasks • 2 messages Overdue Week 3 4 tasks • 1 message…" at bounding box center [207, 432] width 324 height 637
click at [248, 439] on div "Week 4 1 task" at bounding box center [224, 411] width 290 height 79
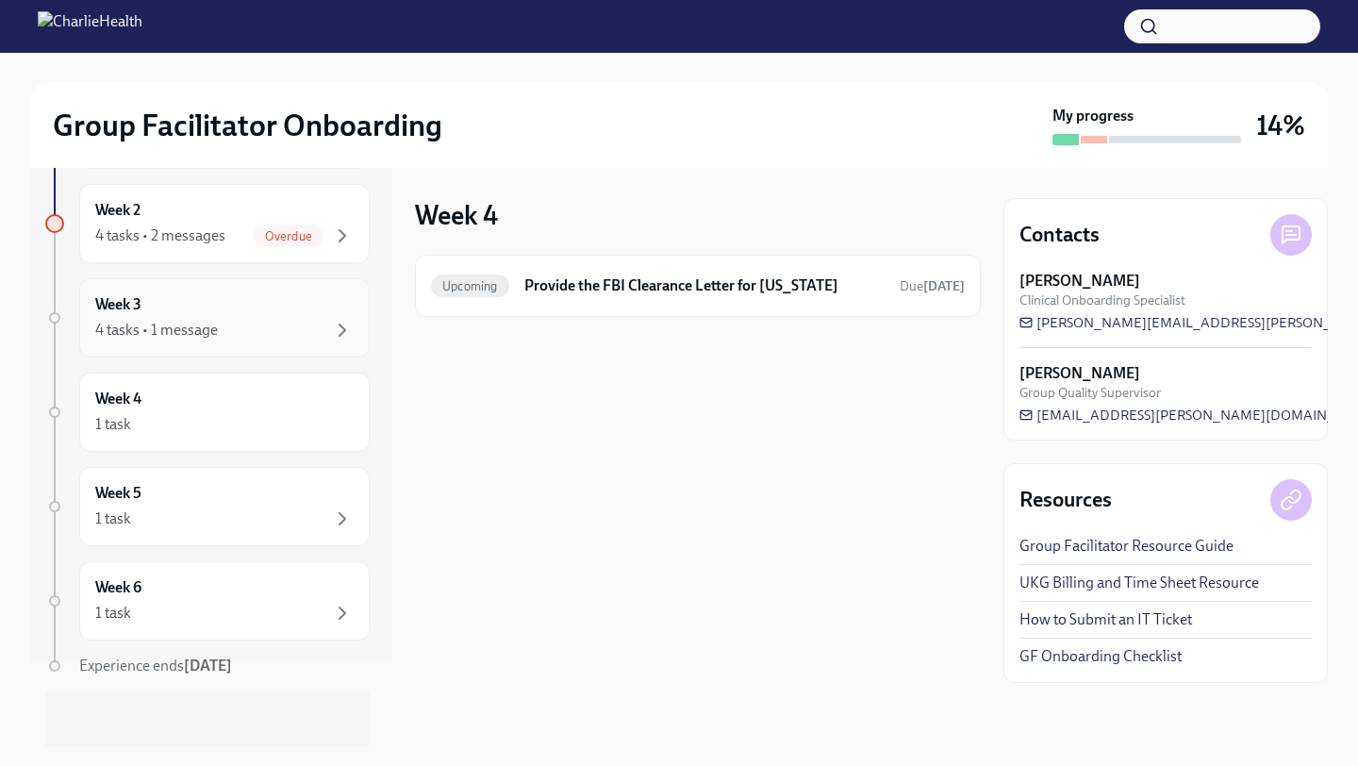
click at [271, 323] on div "4 tasks • 1 message" at bounding box center [224, 330] width 258 height 23
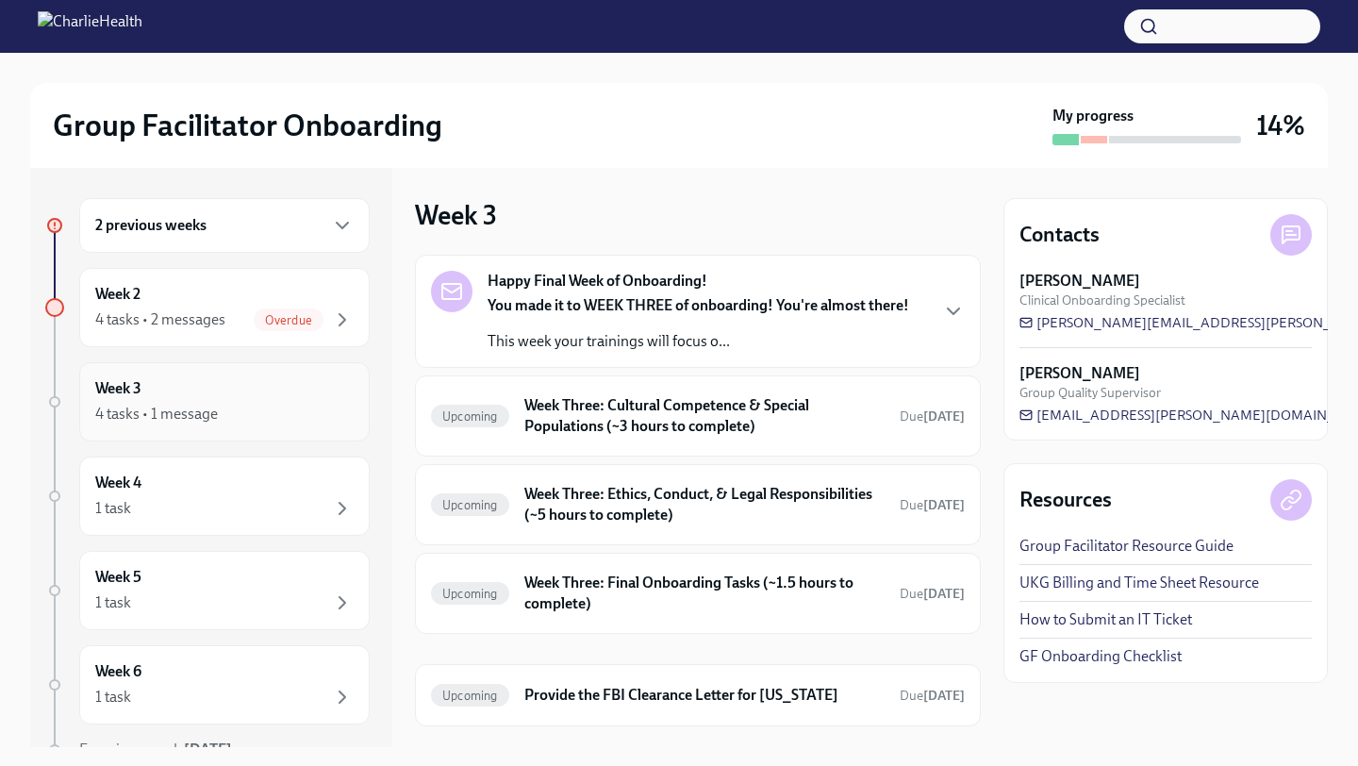
click at [271, 323] on span "Overdue" at bounding box center [289, 320] width 70 height 14
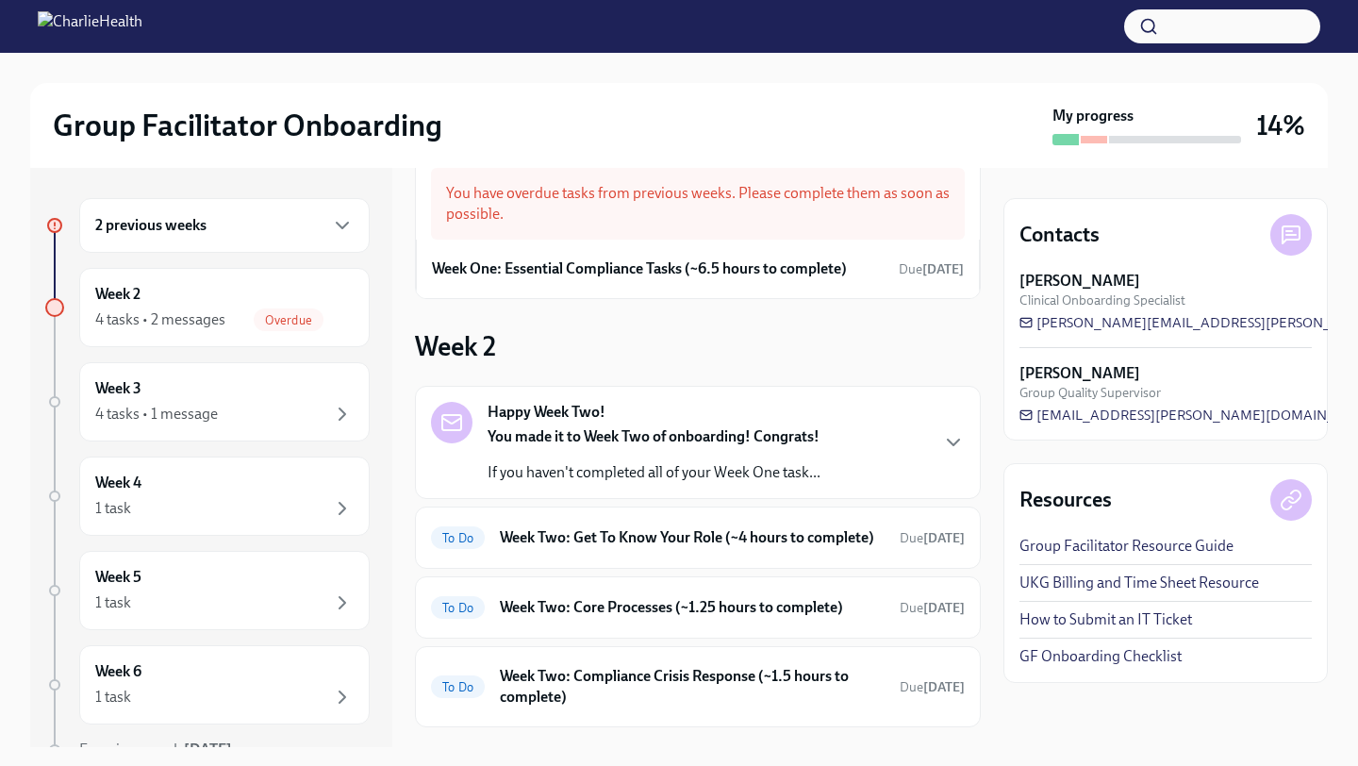
scroll to position [48, 0]
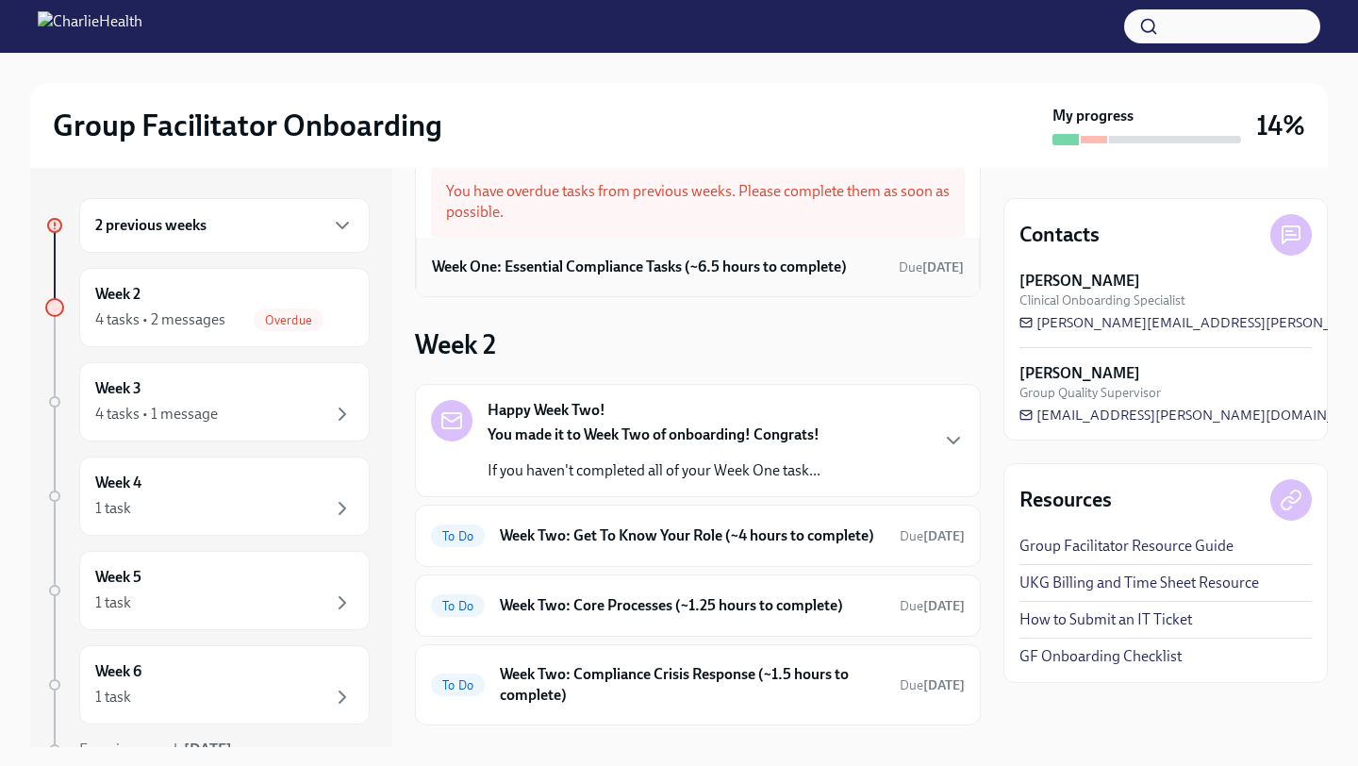
click at [595, 254] on div "Week One: Essential Compliance Tasks (~6.5 hours to complete) Due 6 days ago" at bounding box center [698, 267] width 532 height 28
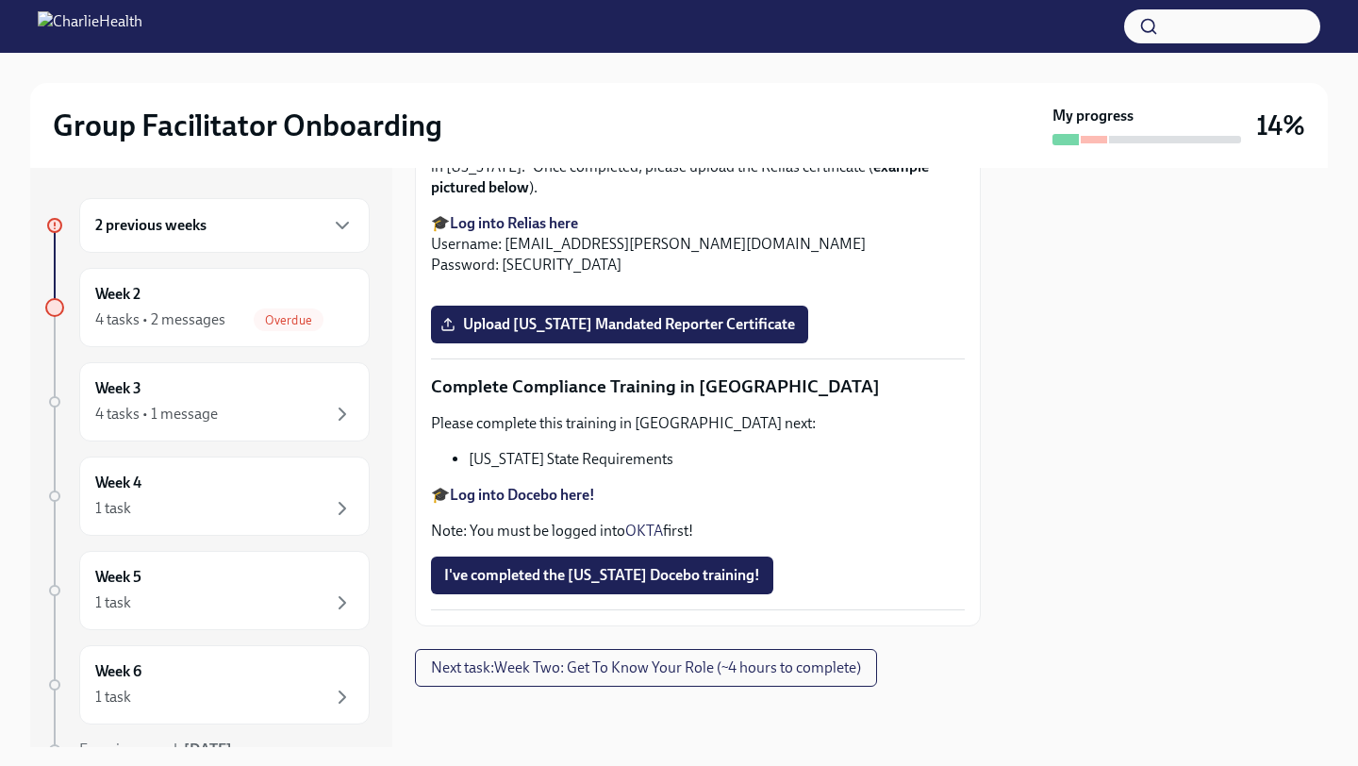
scroll to position [4104, 0]
click at [665, 335] on label "Upload Pennsylvania Mandated Reporter Certificate" at bounding box center [619, 324] width 377 height 38
click at [0, 0] on input "Upload Pennsylvania Mandated Reporter Certificate" at bounding box center [0, 0] width 0 height 0
click at [621, 331] on span "Upload Pennsylvania Mandated Reporter Certificate" at bounding box center [619, 324] width 351 height 19
click at [0, 0] on input "Upload Pennsylvania Mandated Reporter Certificate" at bounding box center [0, 0] width 0 height 0
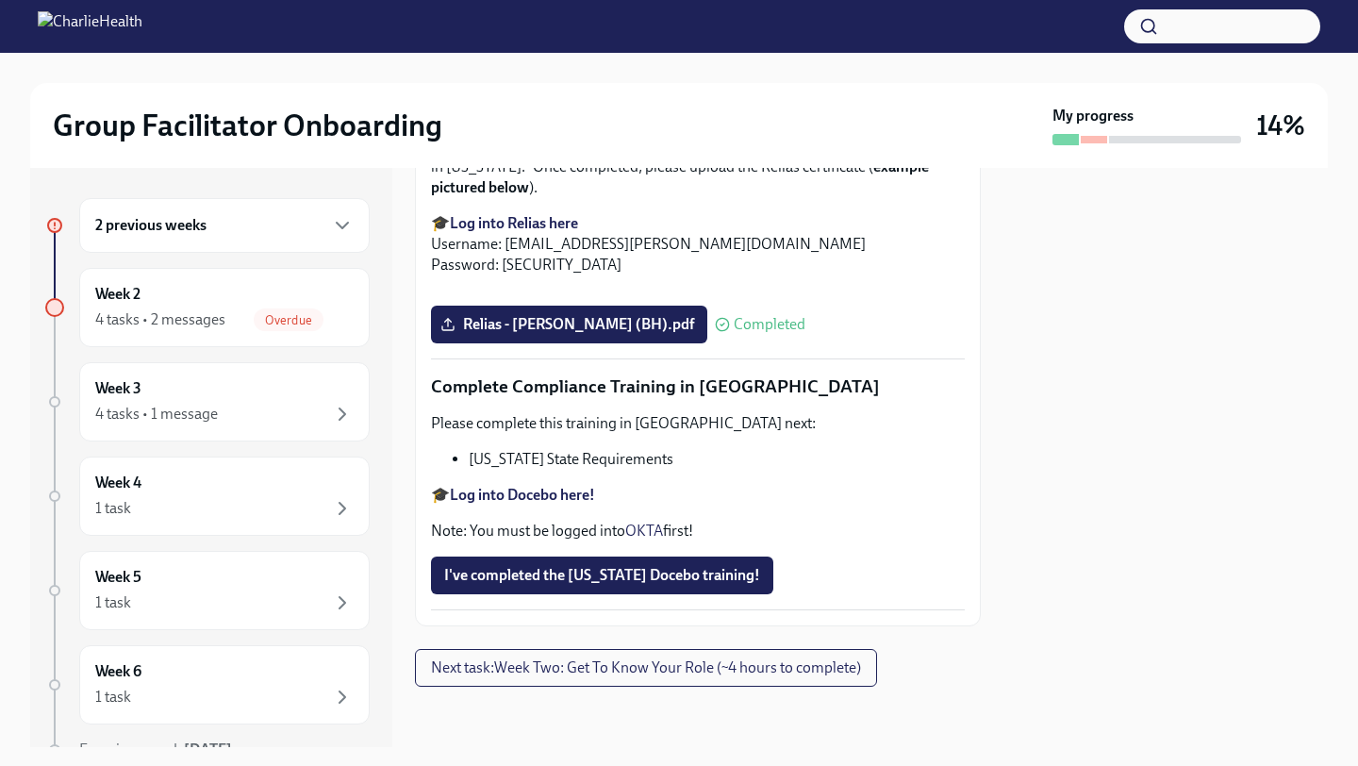
click at [674, 568] on span "I've completed the Louisiana Docebo training!" at bounding box center [602, 575] width 316 height 19
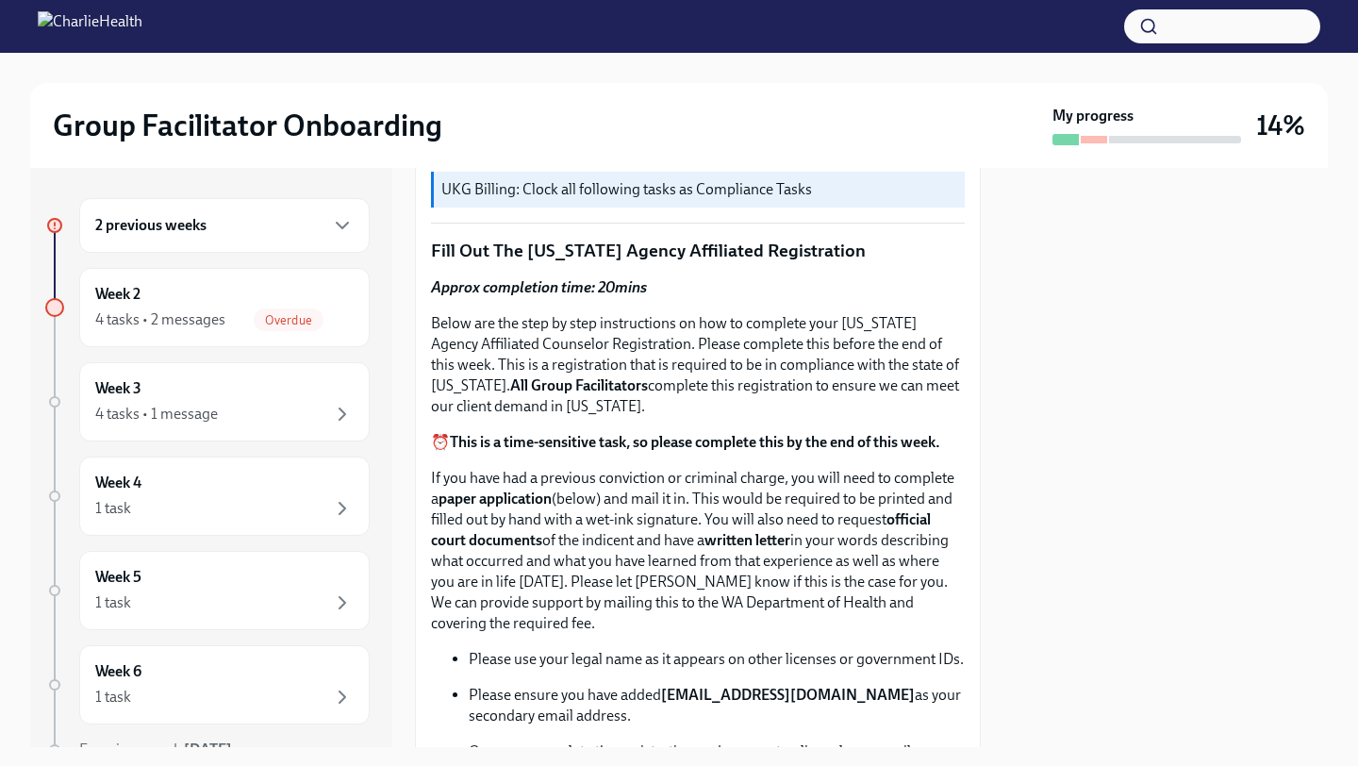
scroll to position [678, 0]
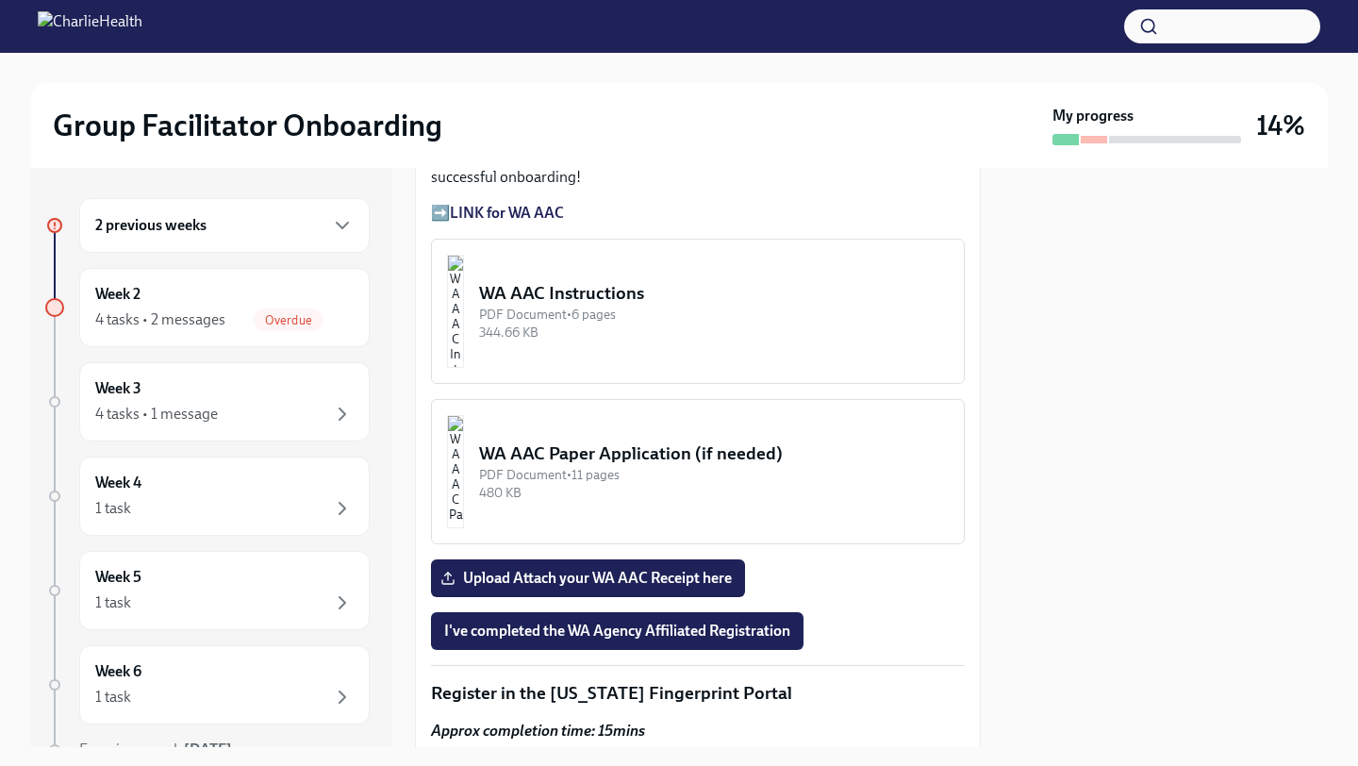
scroll to position [1788, 0]
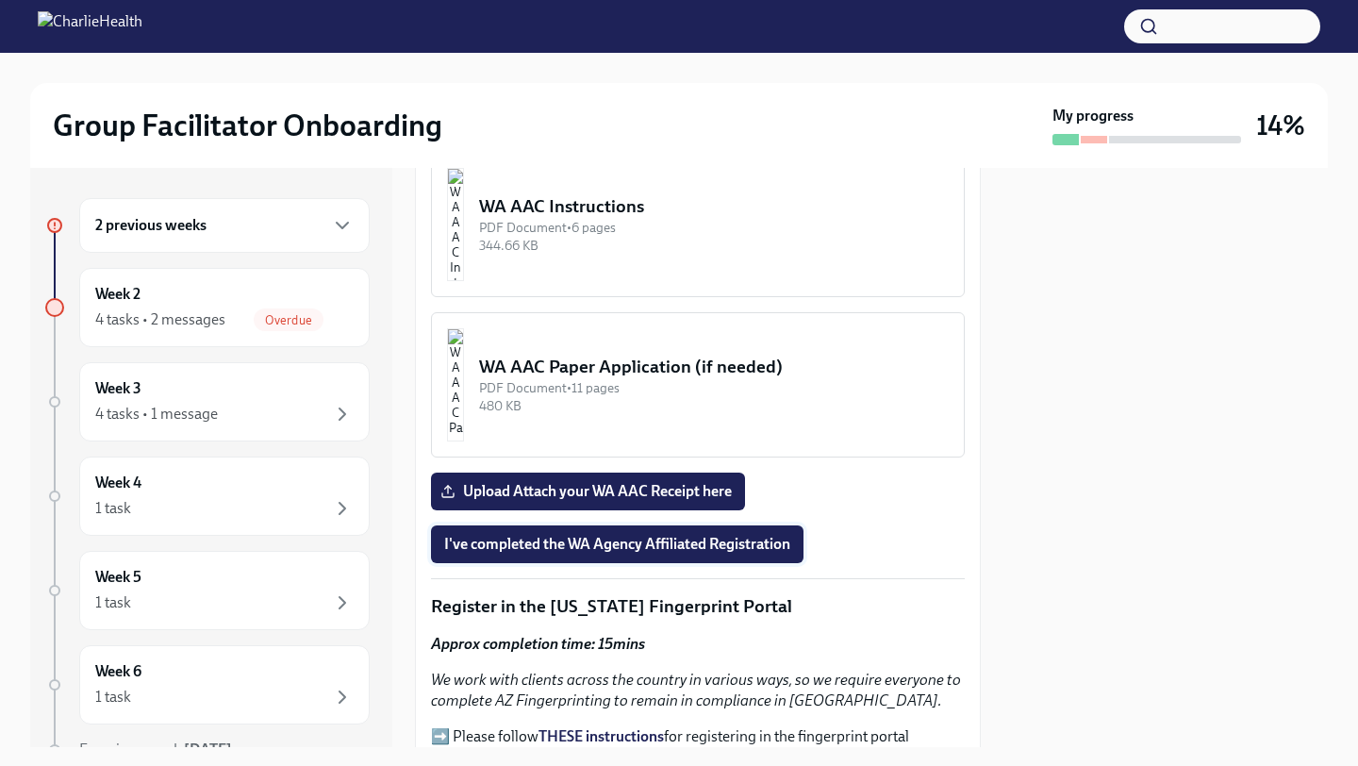
click at [520, 554] on button "I've completed the WA Agency Affiliated Registration" at bounding box center [617, 544] width 372 height 38
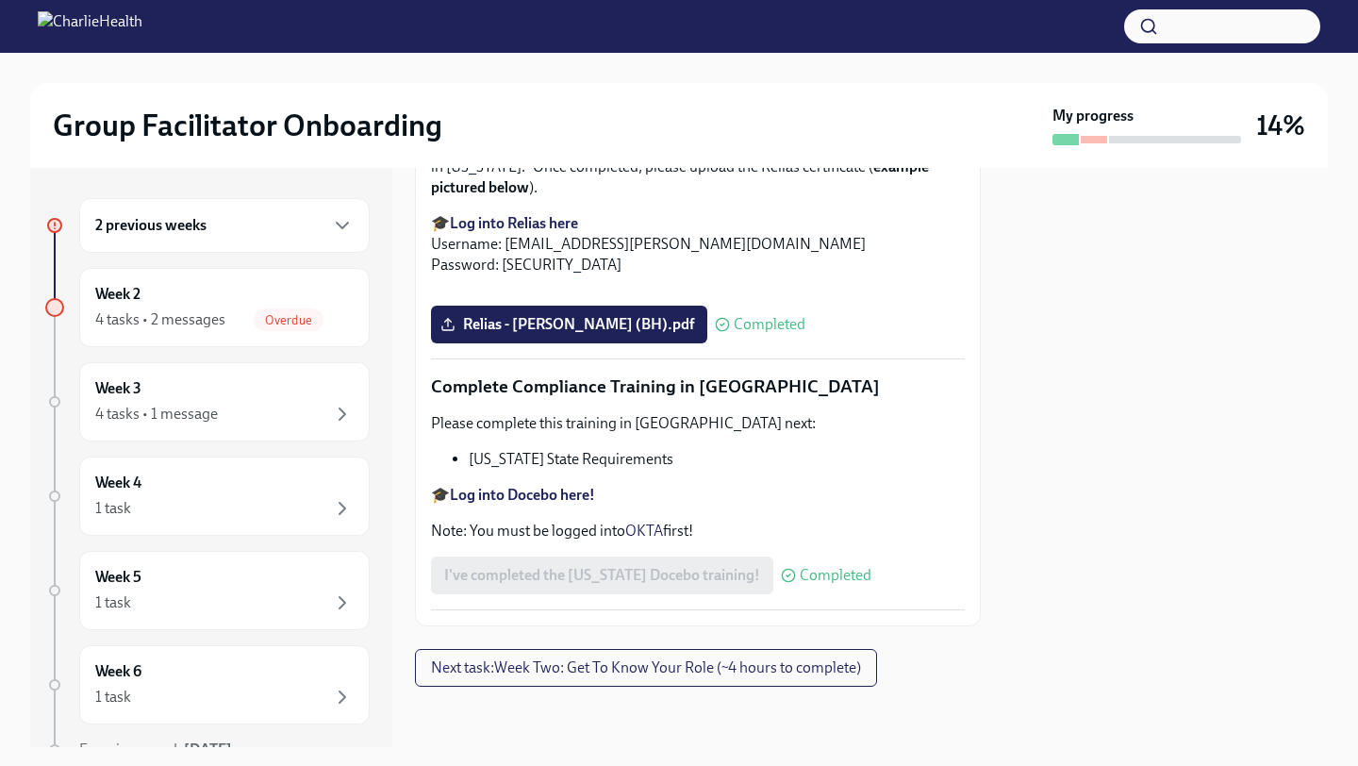
scroll to position [4104, 0]
click at [222, 385] on div "Week 3 4 tasks • 1 message" at bounding box center [224, 401] width 258 height 47
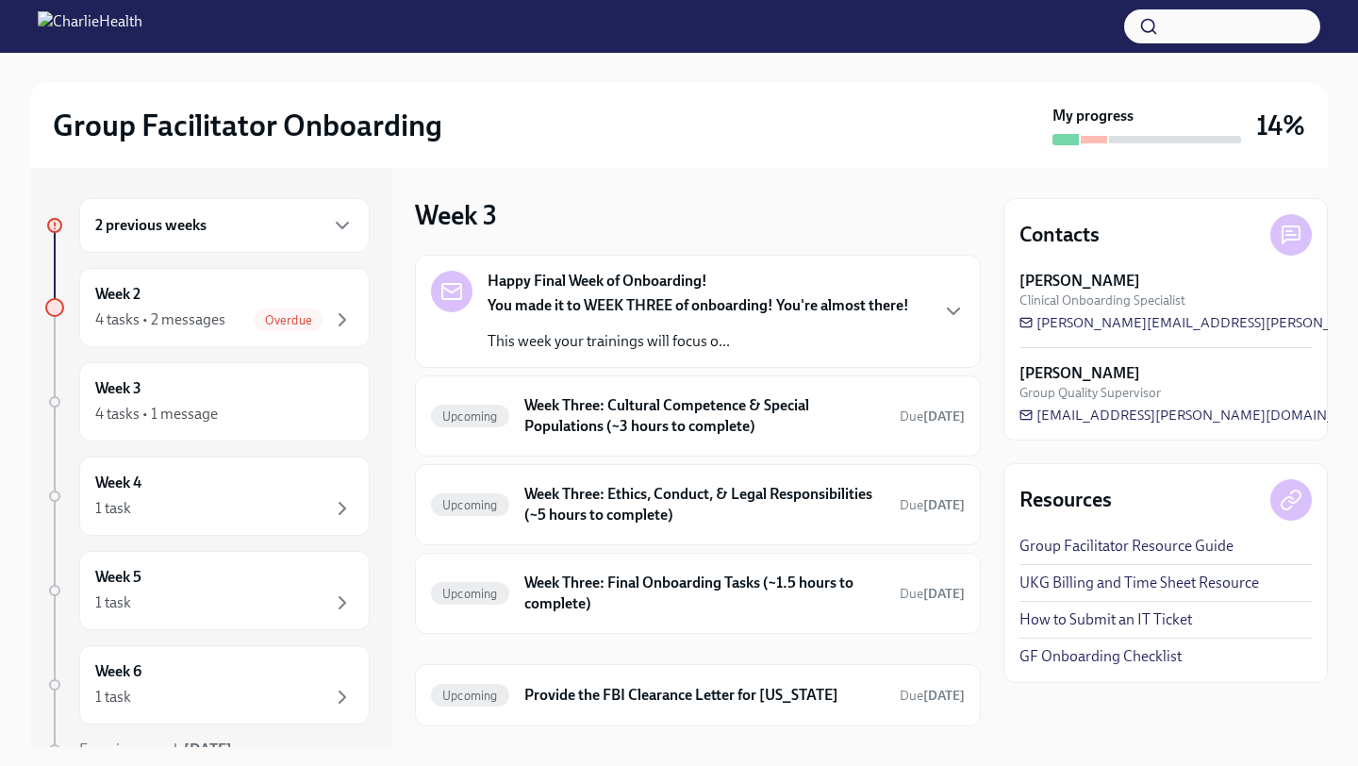
scroll to position [40, 0]
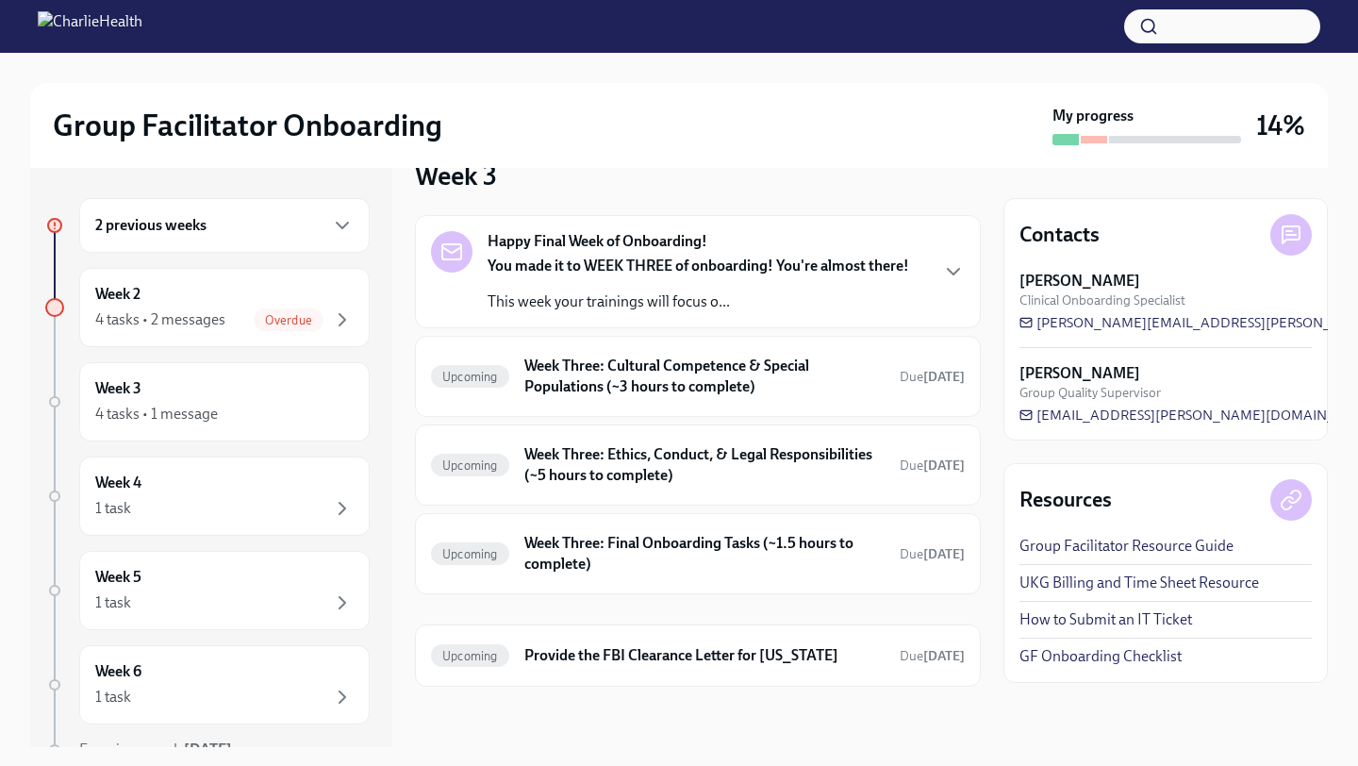
click at [329, 229] on div "2 previous weeks" at bounding box center [224, 225] width 258 height 23
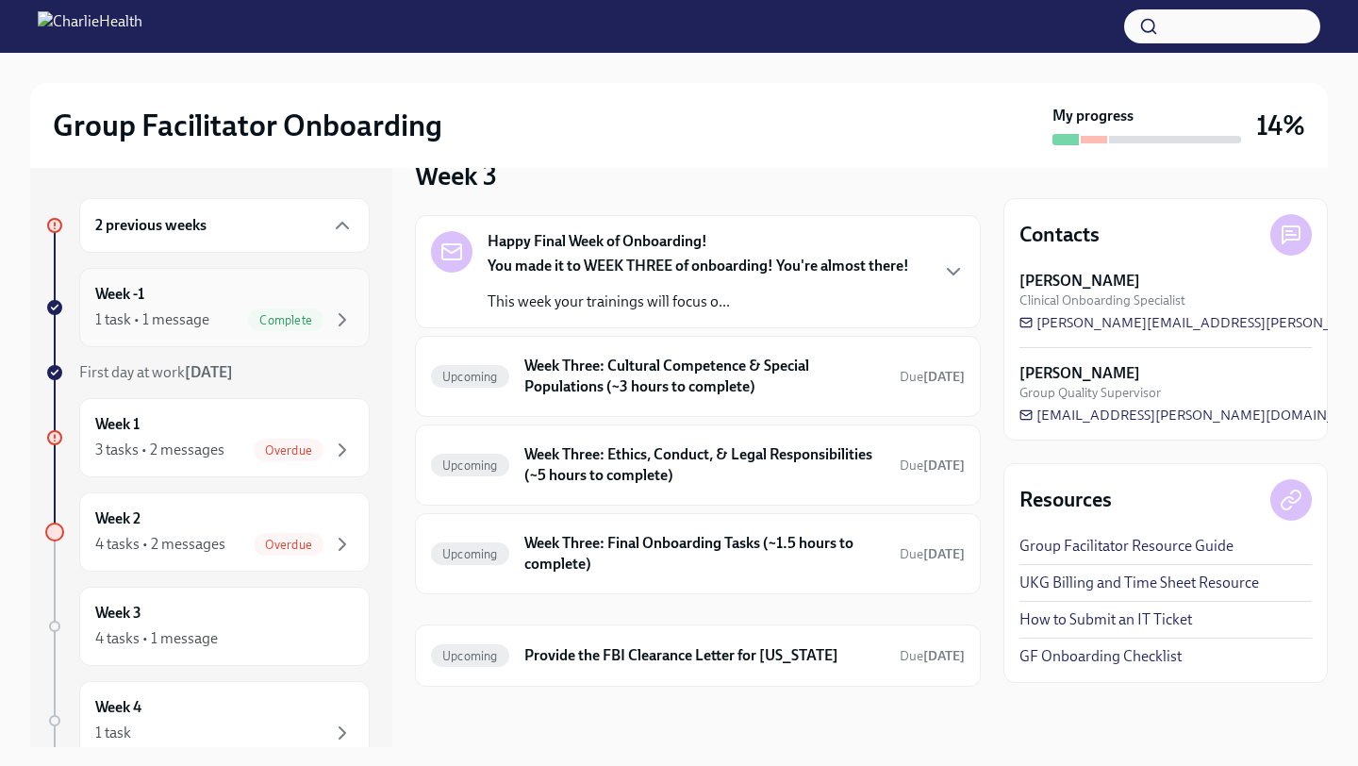
click at [273, 289] on div "Week -1 1 task • 1 message Complete" at bounding box center [224, 307] width 258 height 47
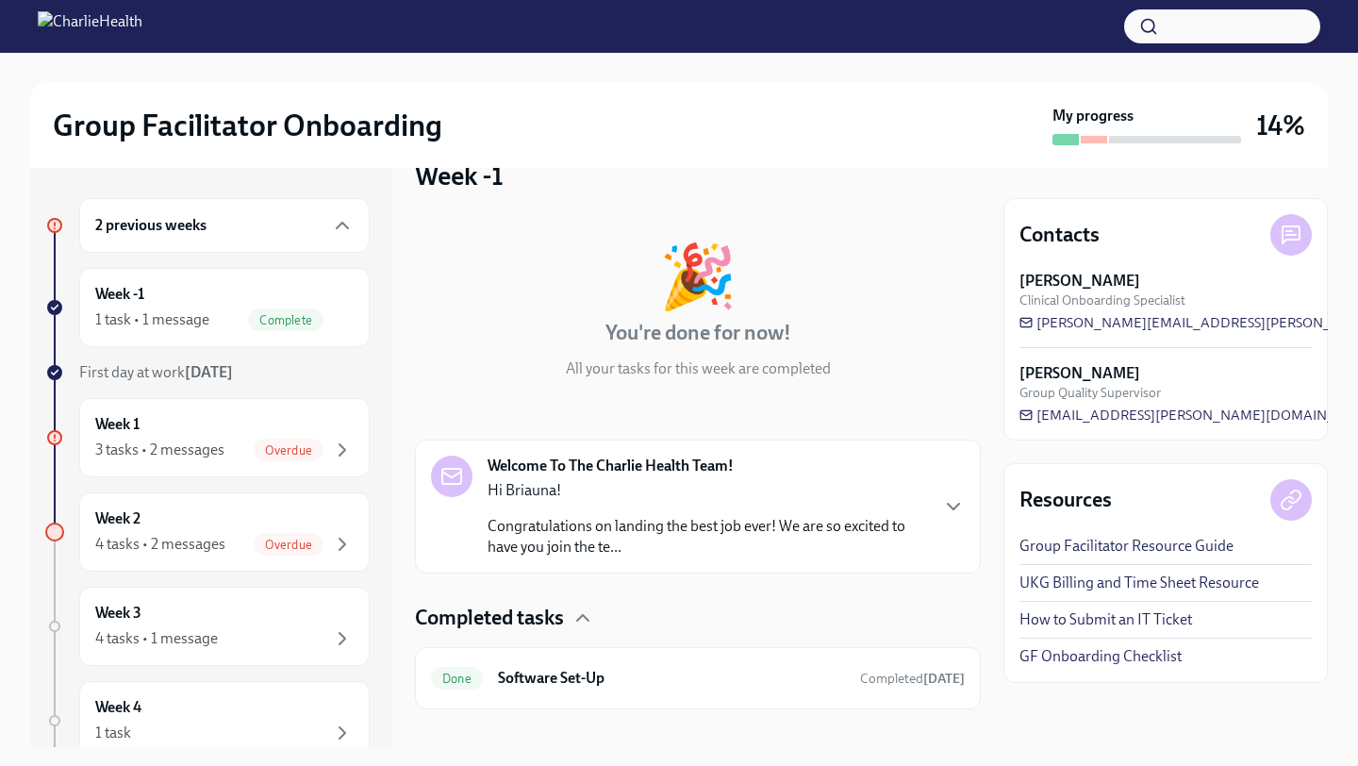
scroll to position [62, 0]
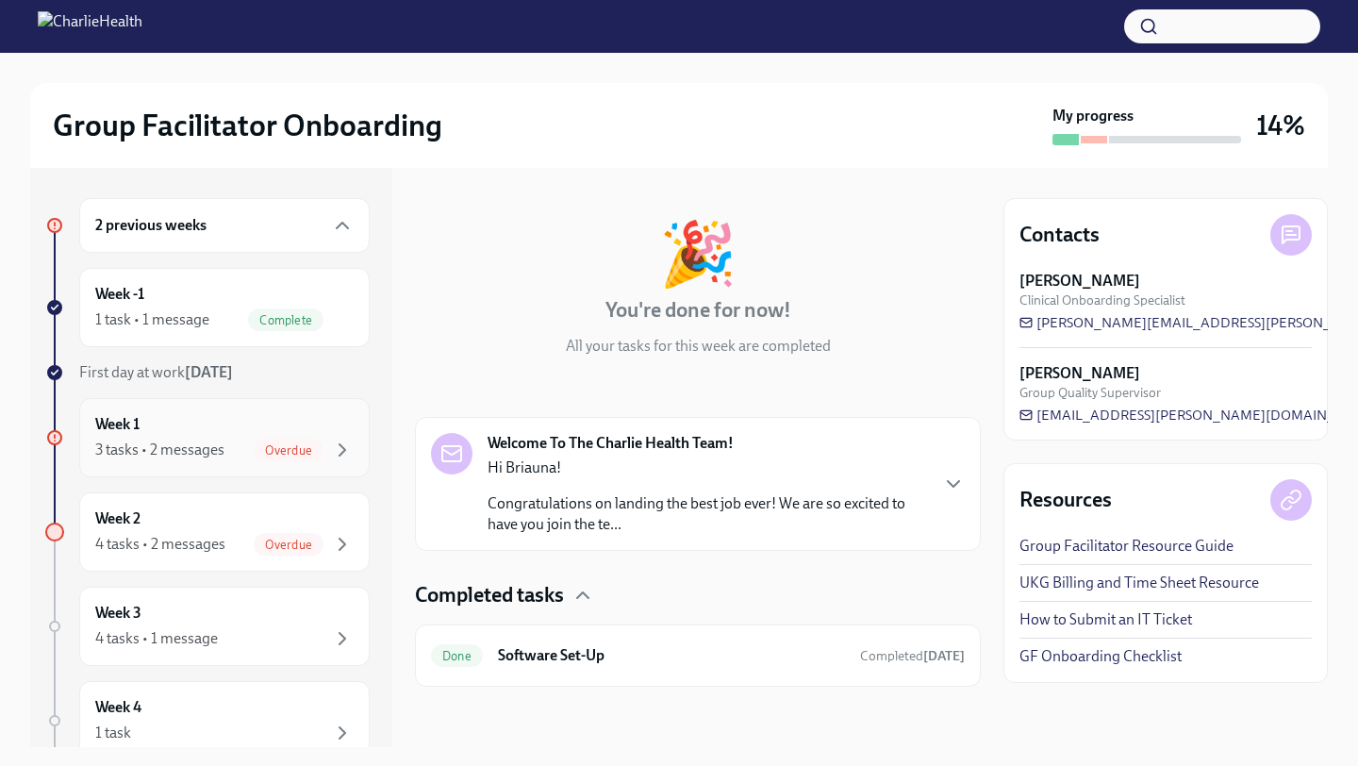
click at [202, 426] on div "Week 1 3 tasks • 2 messages Overdue" at bounding box center [224, 437] width 258 height 47
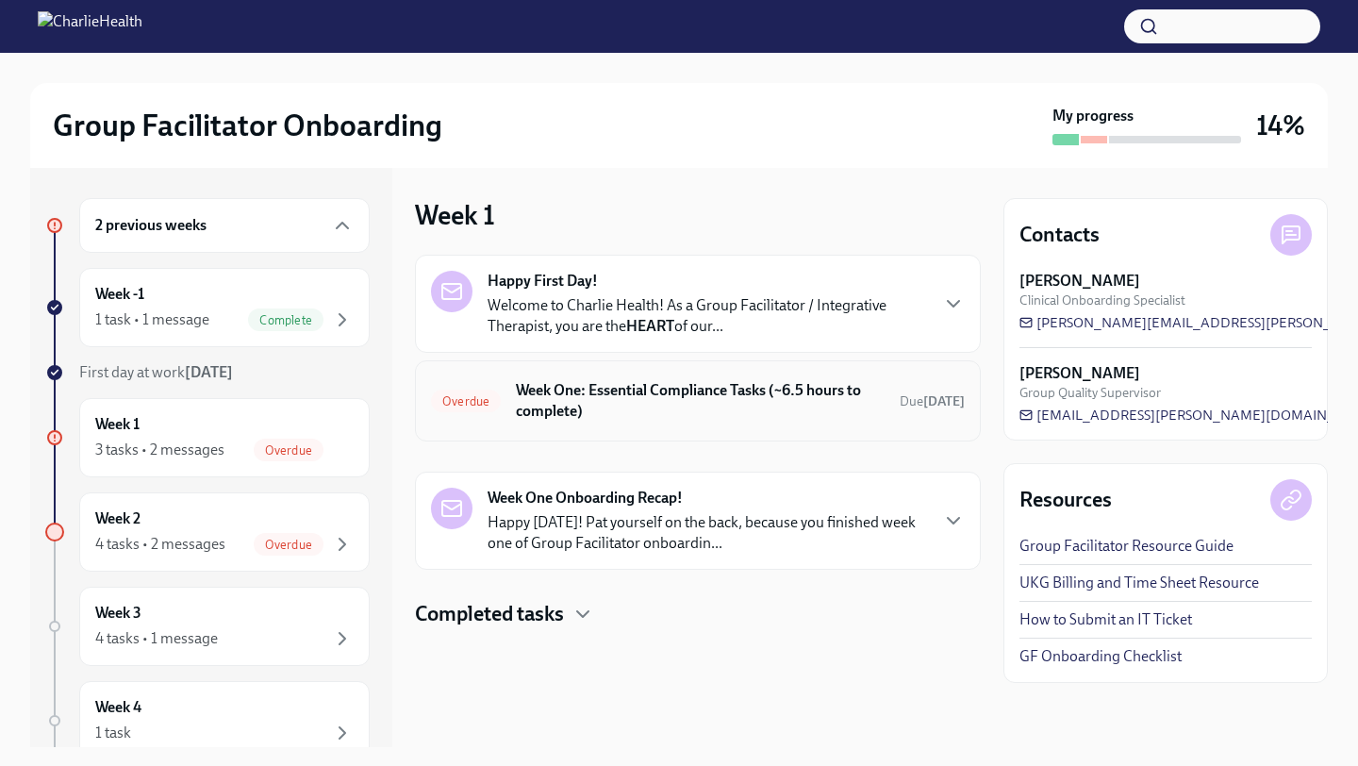
click at [508, 376] on div "Overdue Week One: Essential Compliance Tasks (~6.5 hours to complete) Due 6 day…" at bounding box center [698, 400] width 534 height 49
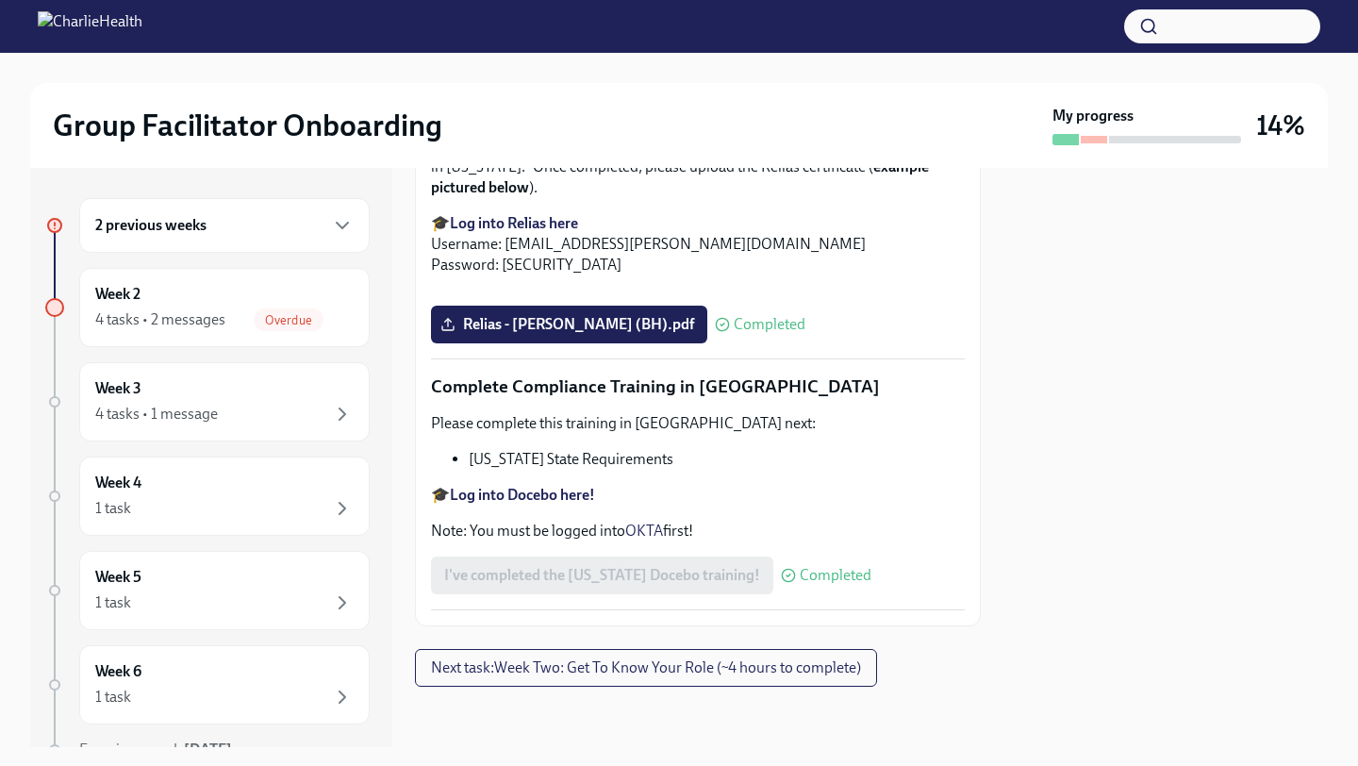
scroll to position [4104, 0]
click at [502, 662] on span "Next task : Week Two: Get To Know Your Role (~4 hours to complete)" at bounding box center [646, 667] width 430 height 19
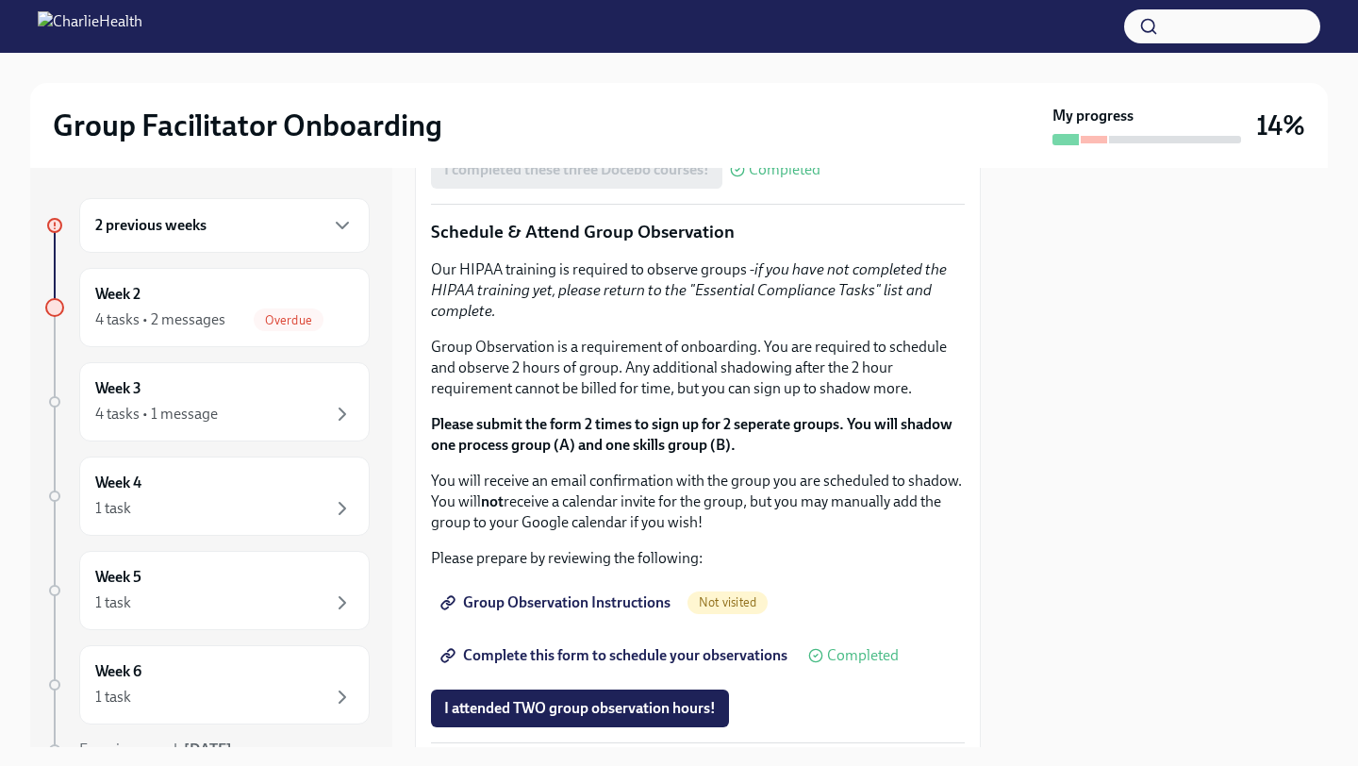
scroll to position [1510, 0]
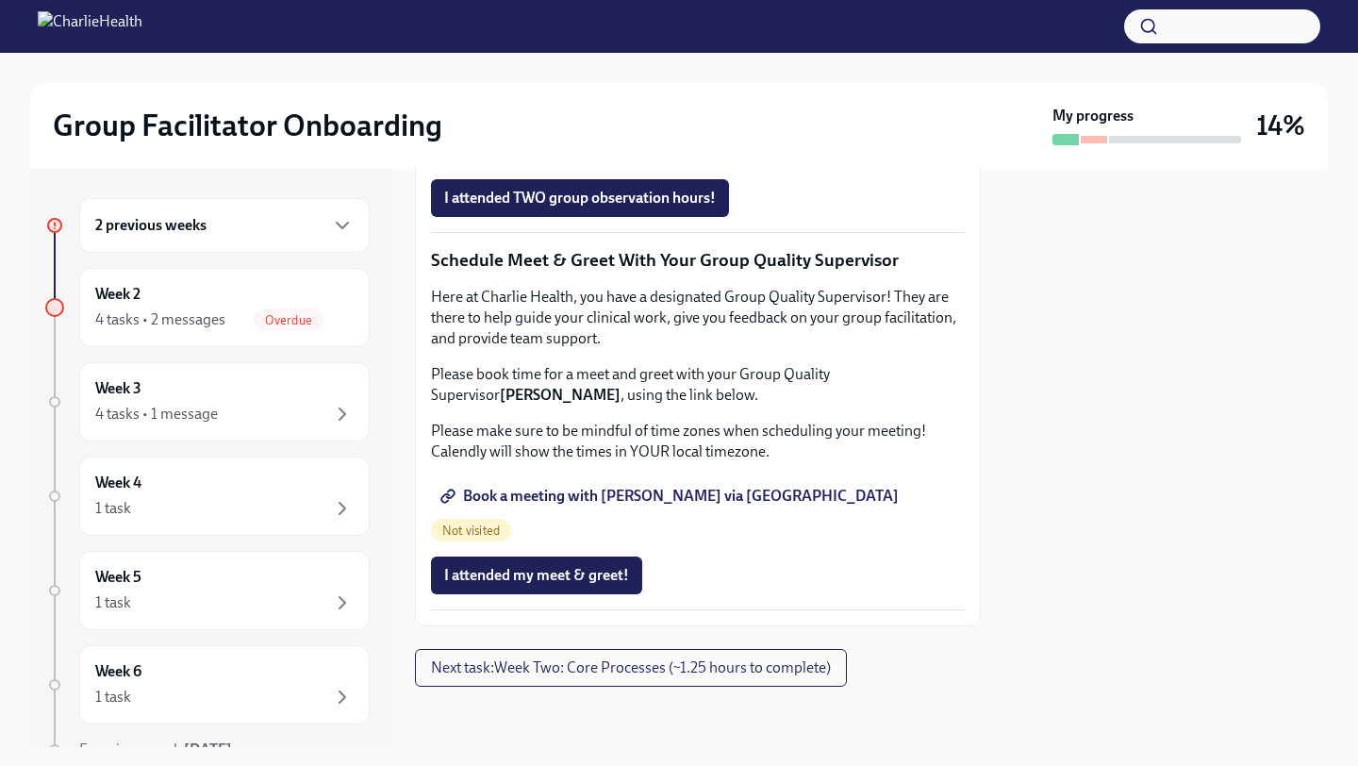
click at [578, 155] on span "Complete this form to schedule your observations" at bounding box center [615, 145] width 343 height 19
click at [716, 155] on span "Complete this form to schedule your observations" at bounding box center [615, 145] width 343 height 19
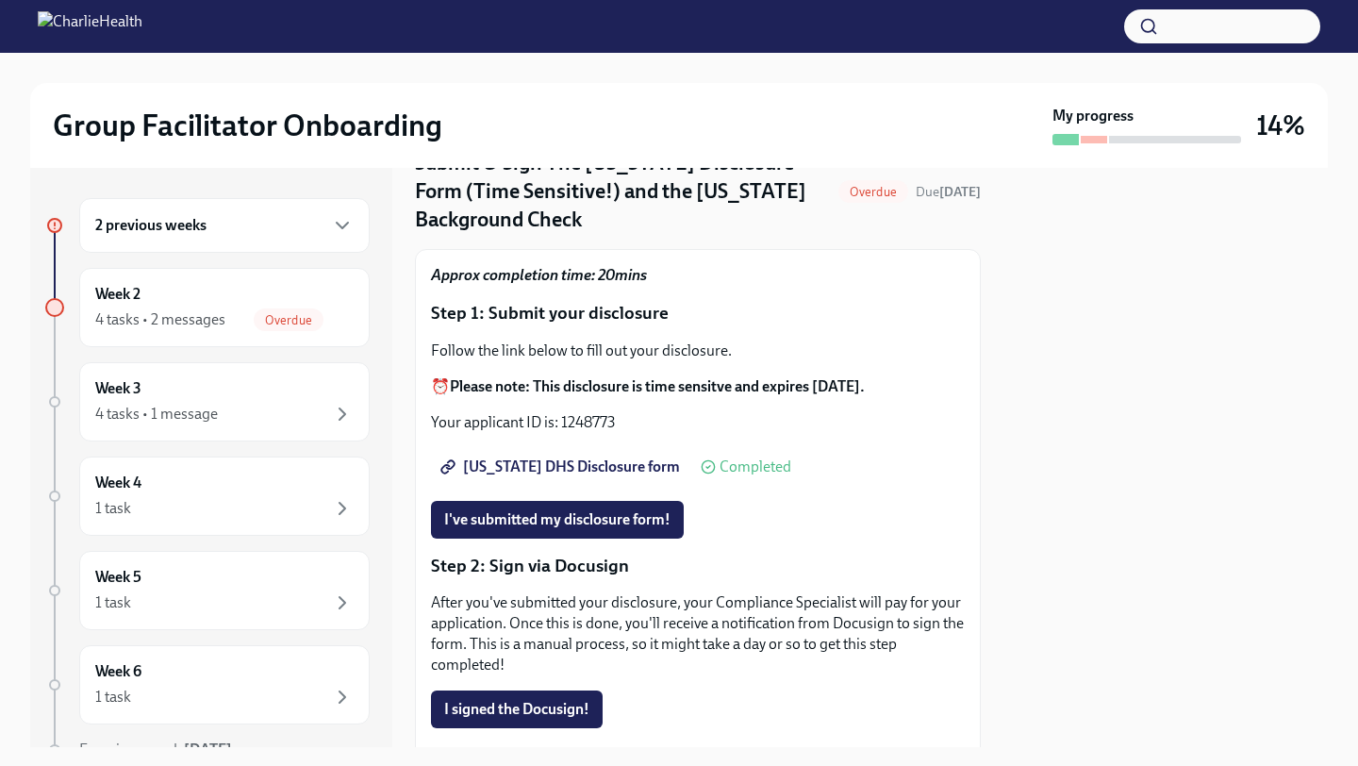
scroll to position [124, 0]
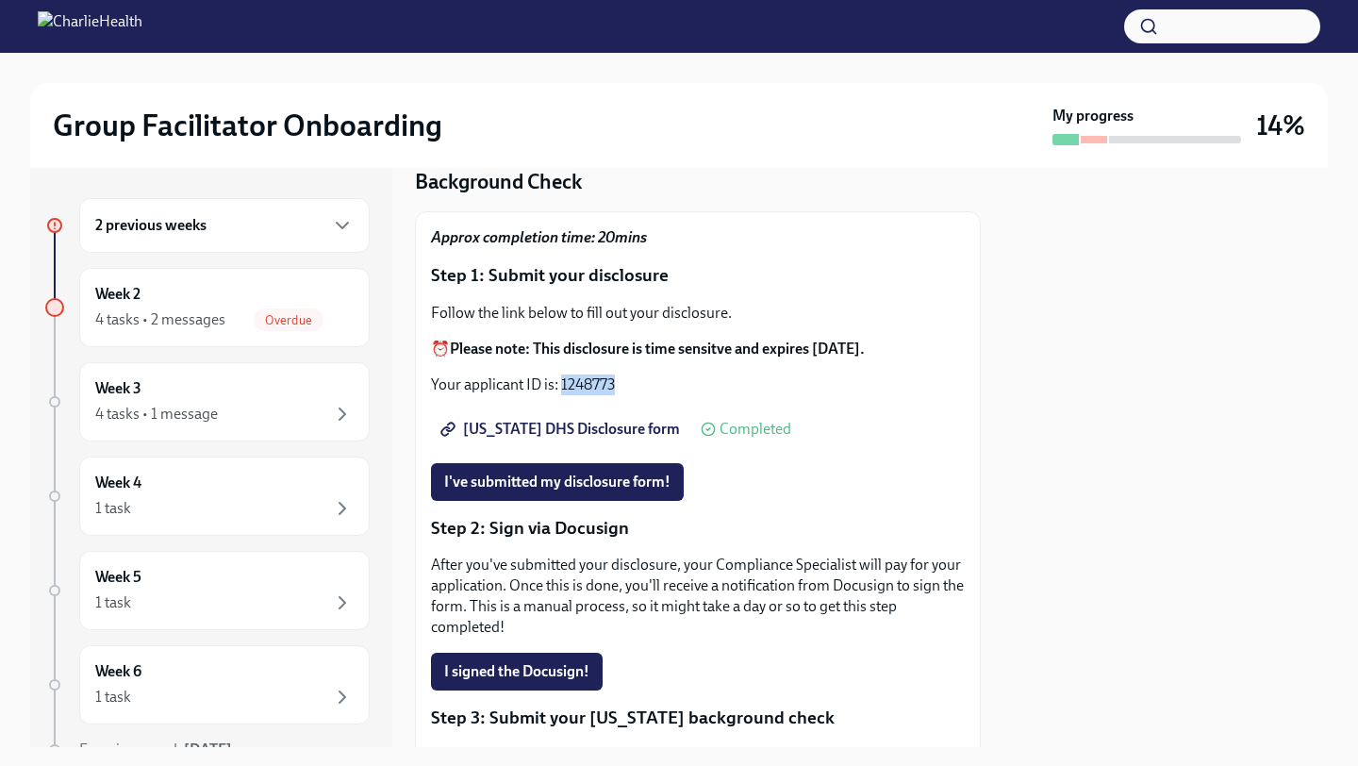
drag, startPoint x: 618, startPoint y: 371, endPoint x: 560, endPoint y: 378, distance: 57.9
click at [560, 378] on p "Your applicant ID is: 1248773" at bounding box center [698, 384] width 534 height 21
copy p "1248773"
click at [559, 420] on span "[US_STATE] DHS Disclosure form" at bounding box center [562, 429] width 236 height 19
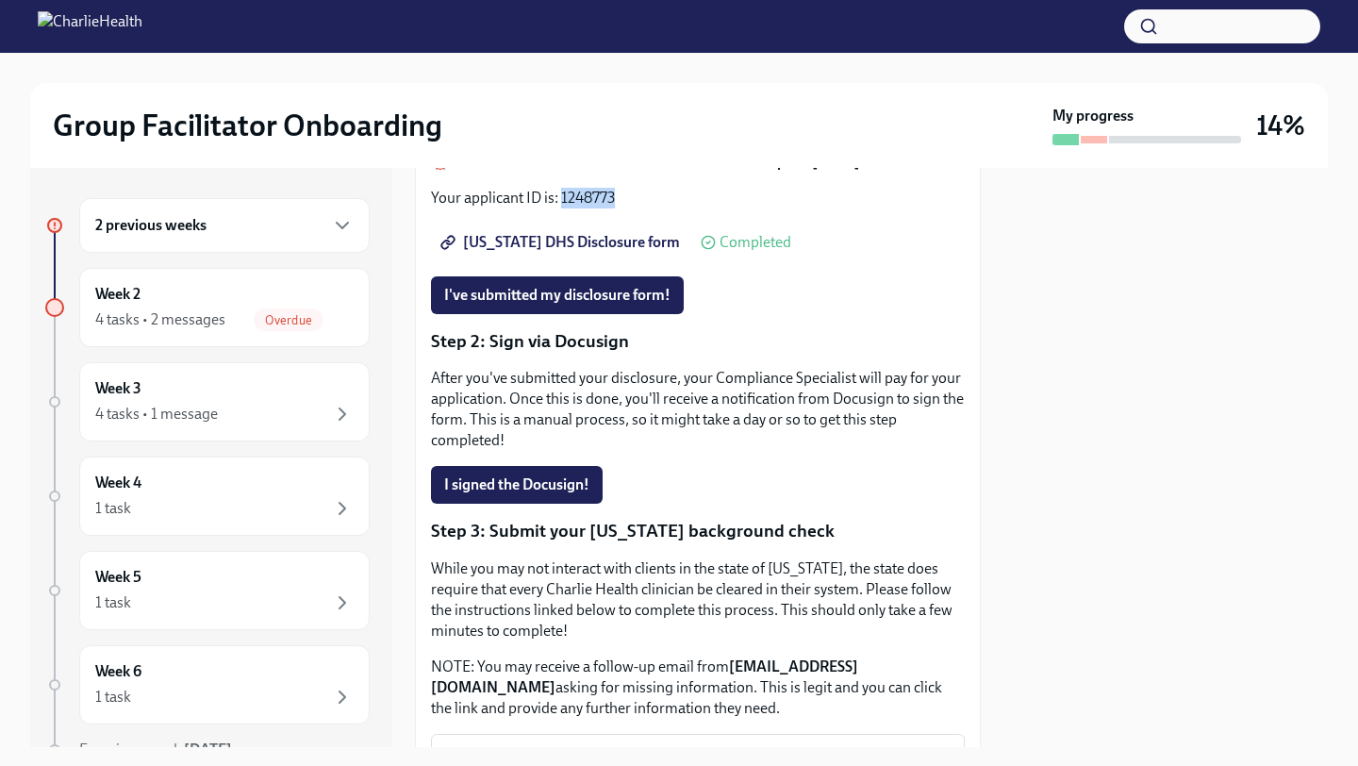
scroll to position [0, 0]
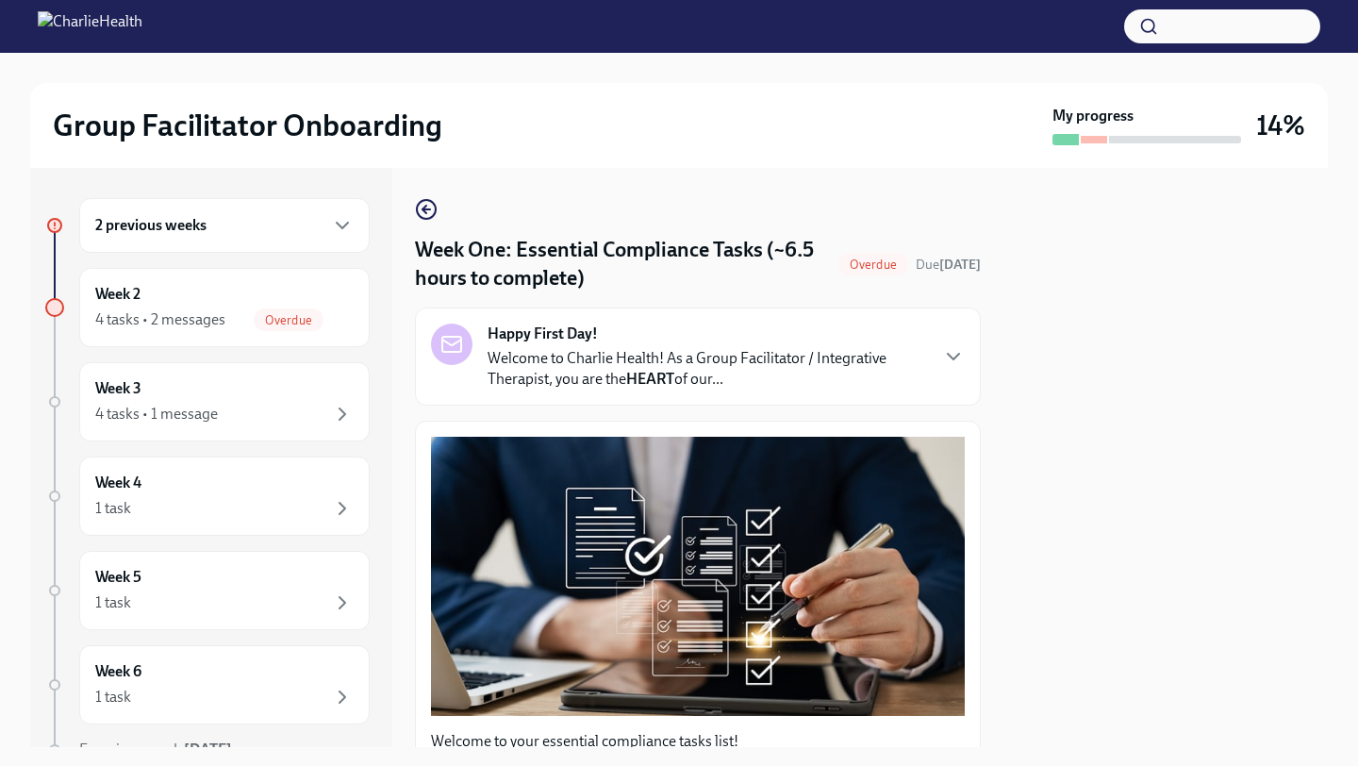
click at [265, 220] on div "2 previous weeks" at bounding box center [224, 225] width 258 height 23
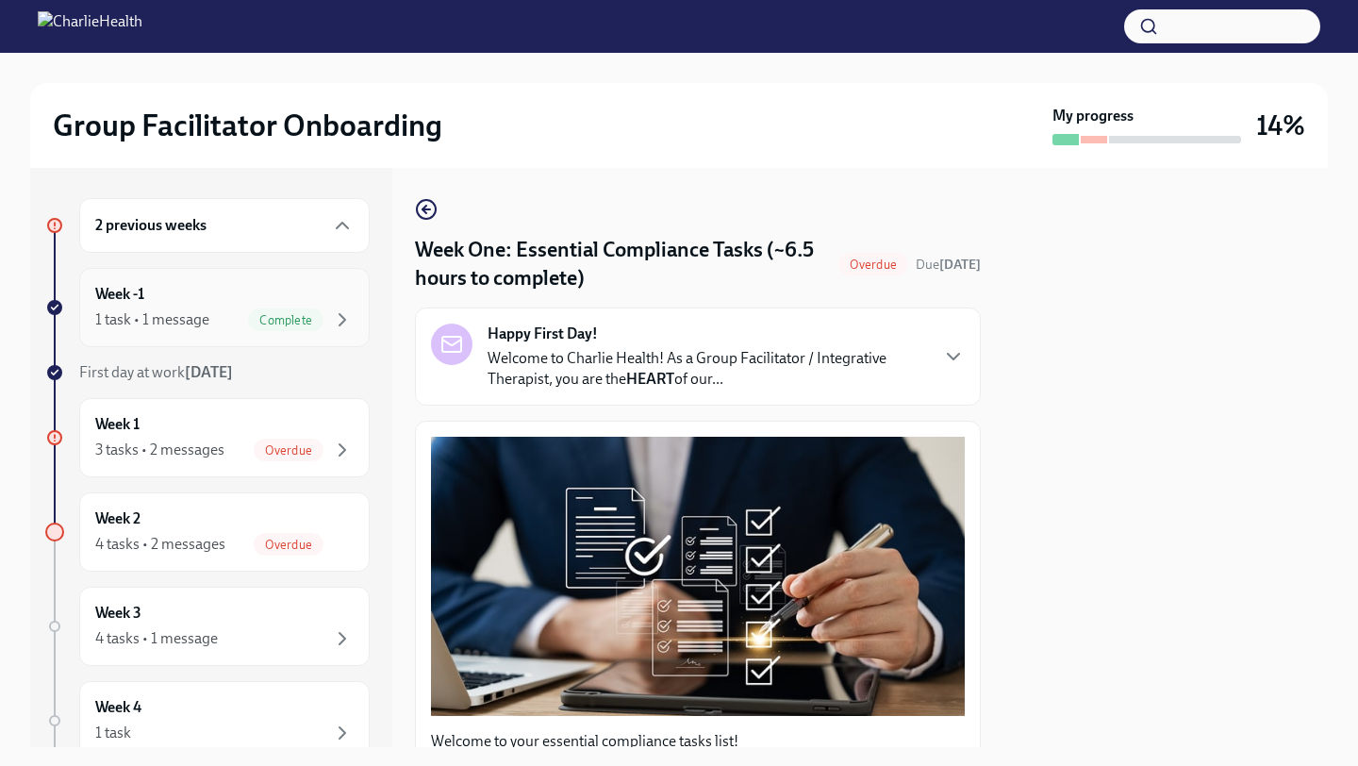
click at [261, 304] on div "Week -1 1 task • 1 message Complete" at bounding box center [224, 307] width 258 height 47
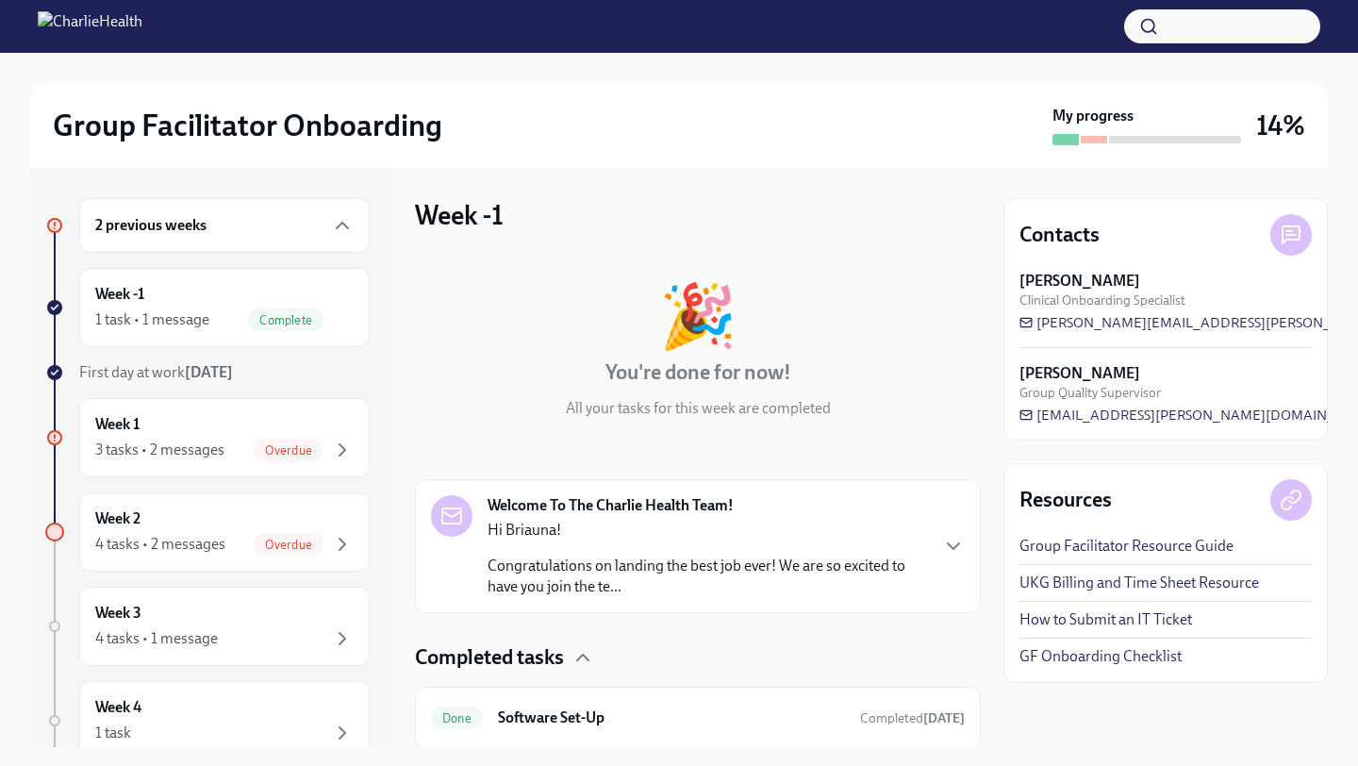
scroll to position [62, 0]
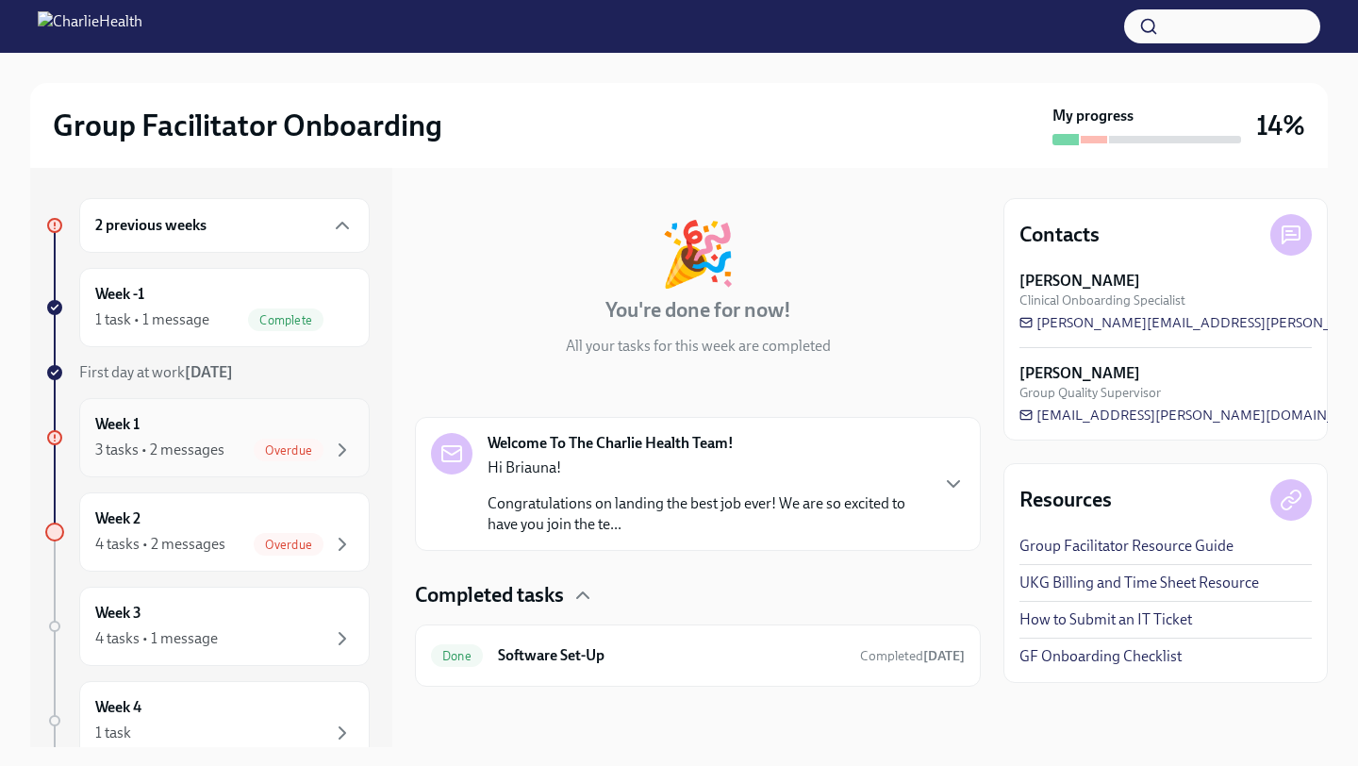
click at [246, 432] on div "Week 1 3 tasks • 2 messages Overdue" at bounding box center [224, 437] width 258 height 47
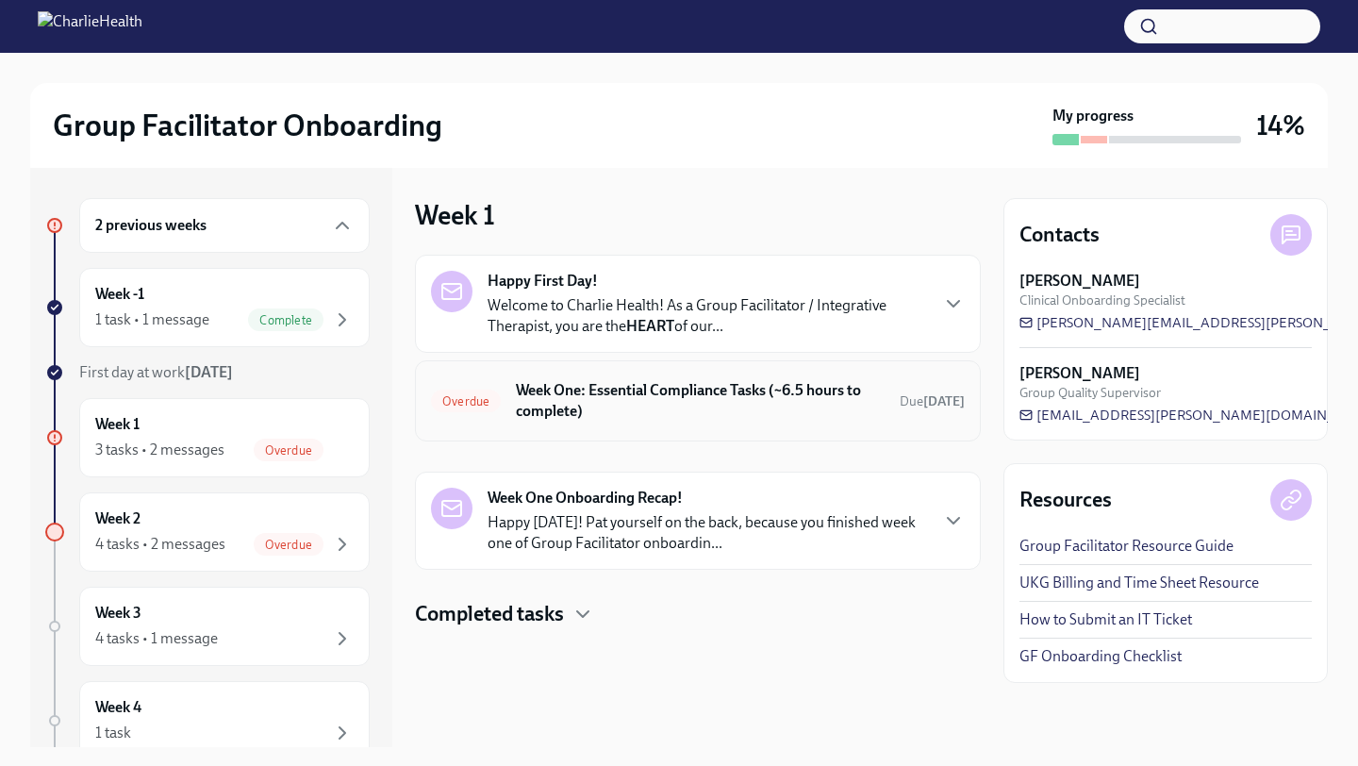
click at [619, 382] on h6 "Week One: Essential Compliance Tasks (~6.5 hours to complete)" at bounding box center [700, 400] width 369 height 41
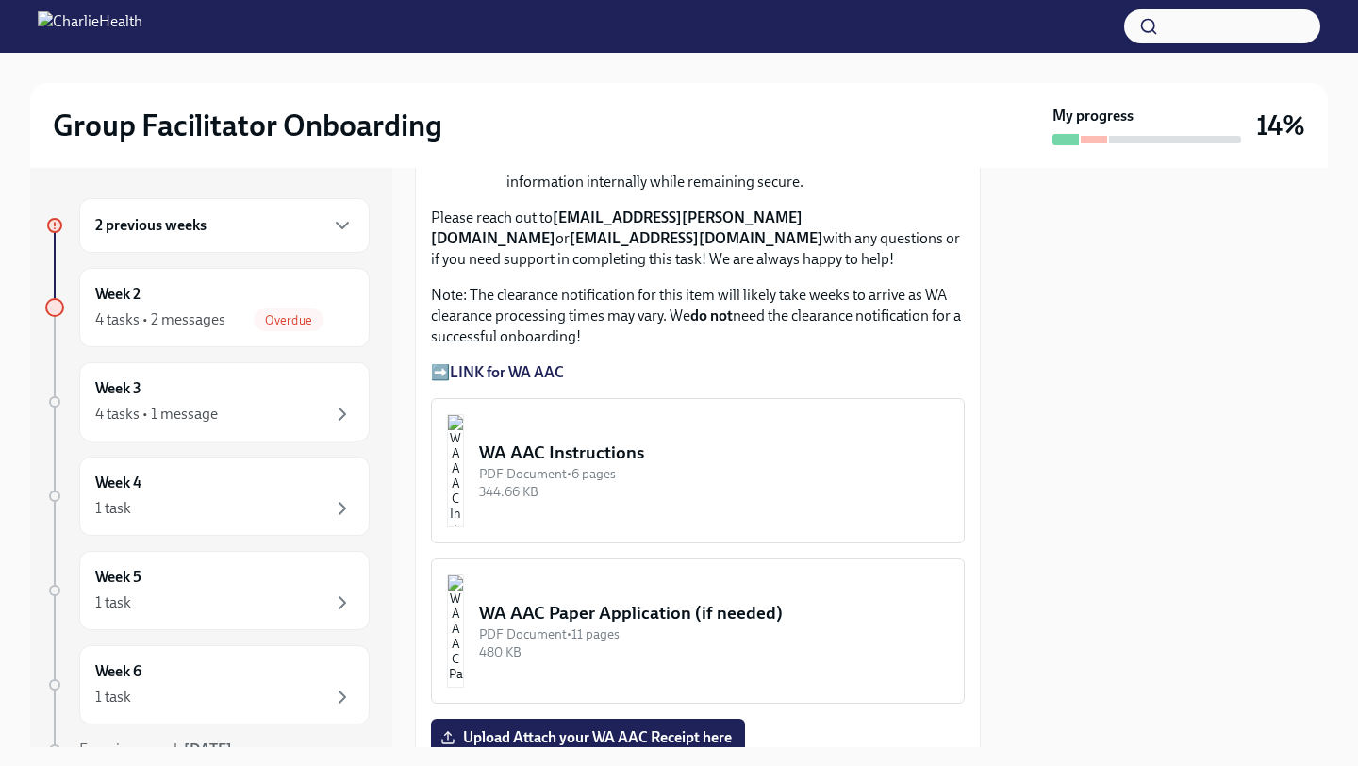
scroll to position [1638, 0]
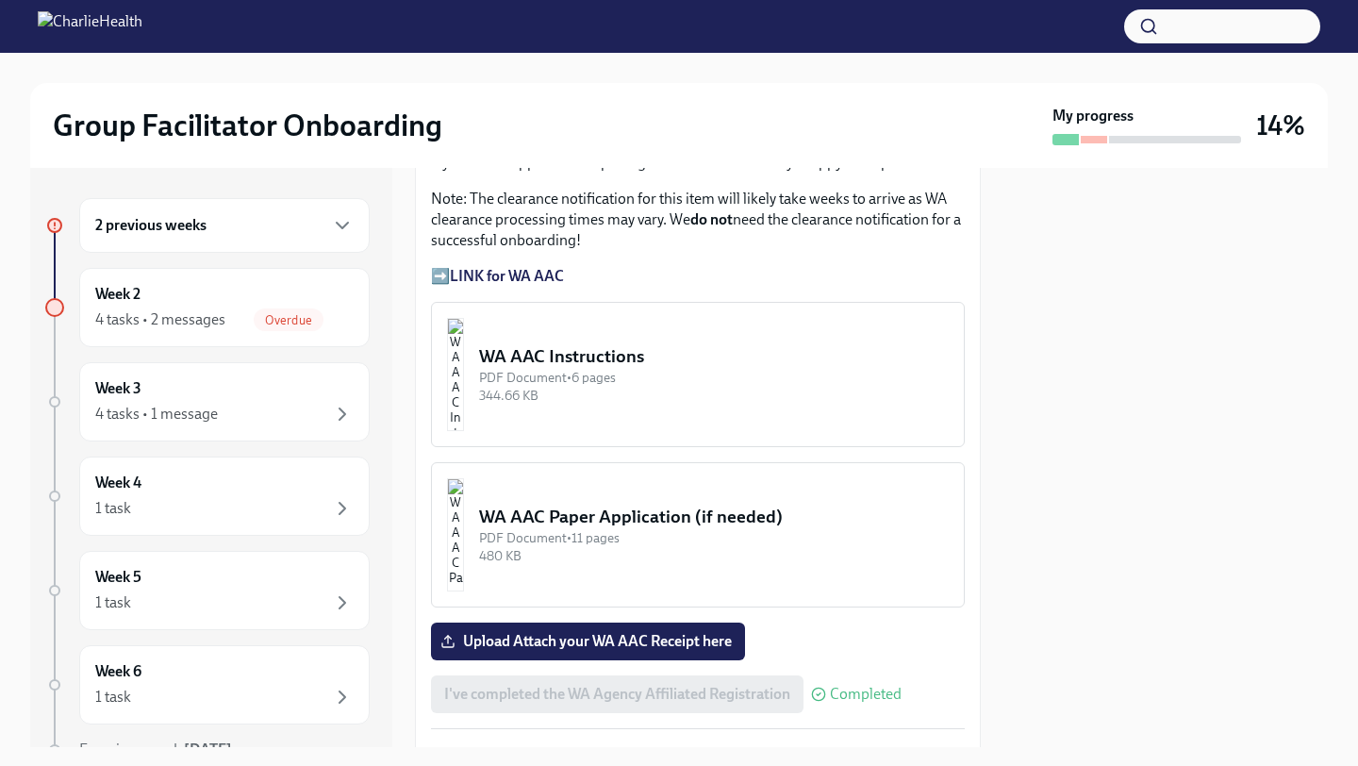
click at [656, 392] on div "344.66 KB" at bounding box center [714, 396] width 470 height 18
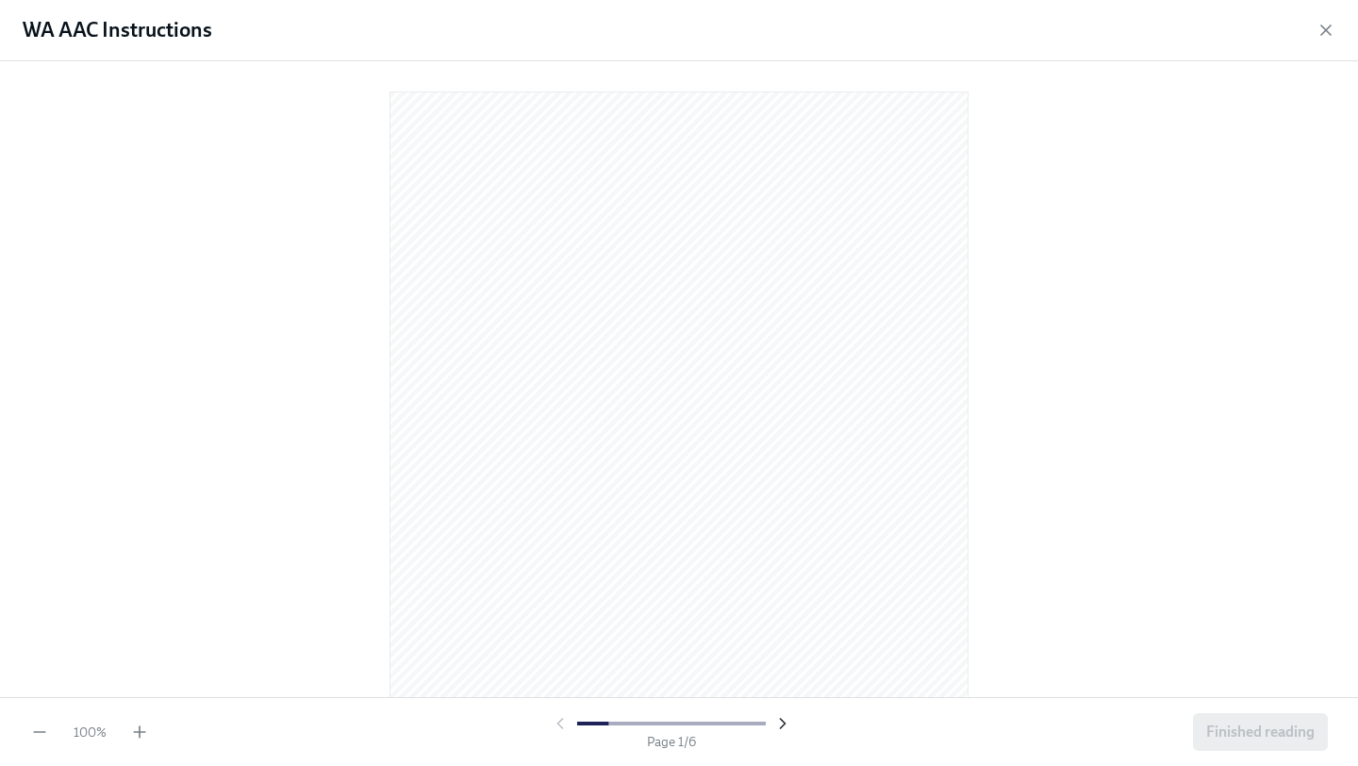
click at [781, 723] on icon "button" at bounding box center [782, 723] width 19 height 19
click at [779, 721] on icon "button" at bounding box center [782, 723] width 19 height 19
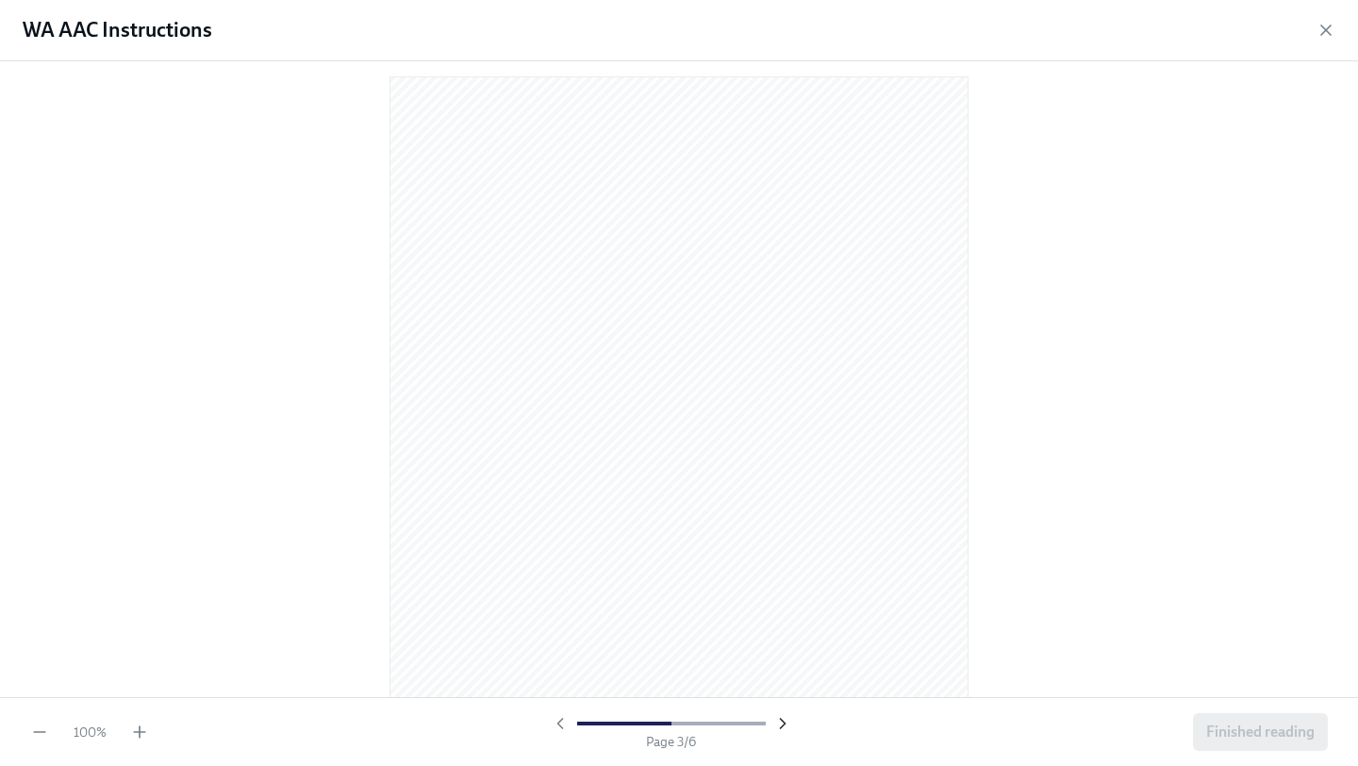
scroll to position [1543, 0]
click at [776, 716] on icon "button" at bounding box center [782, 723] width 19 height 19
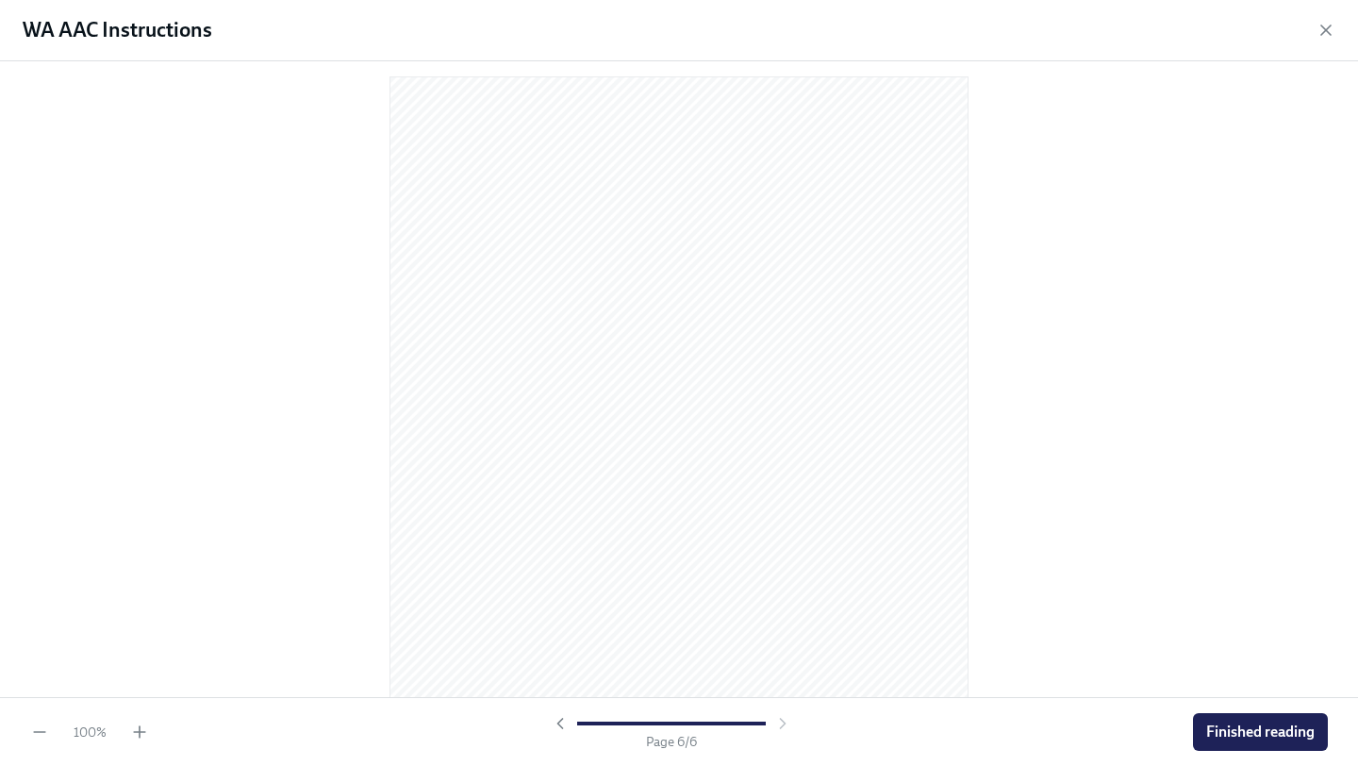
click at [776, 716] on div at bounding box center [671, 723] width 241 height 19
click at [1217, 718] on button "Finished reading" at bounding box center [1260, 732] width 135 height 38
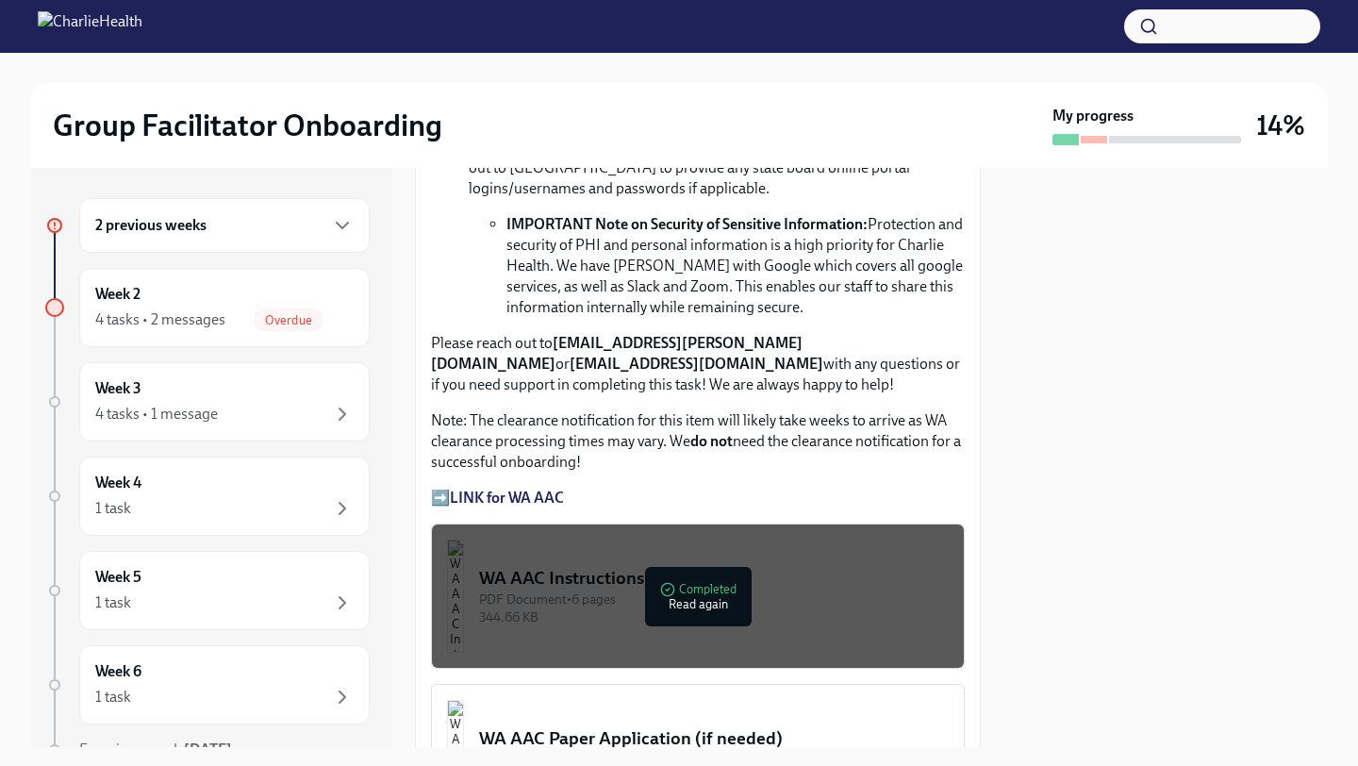
scroll to position [1413, 0]
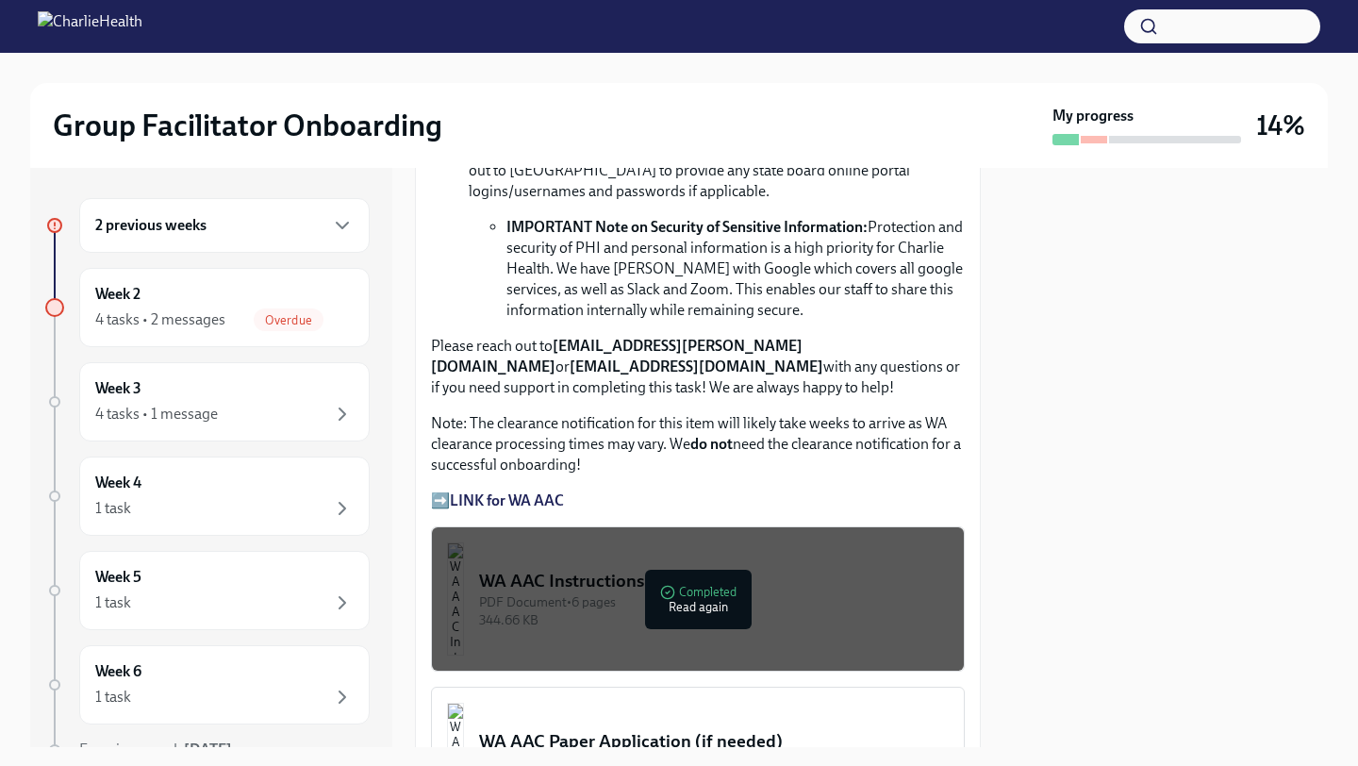
click at [536, 496] on strong "LINK for WA AAC" at bounding box center [507, 500] width 114 height 18
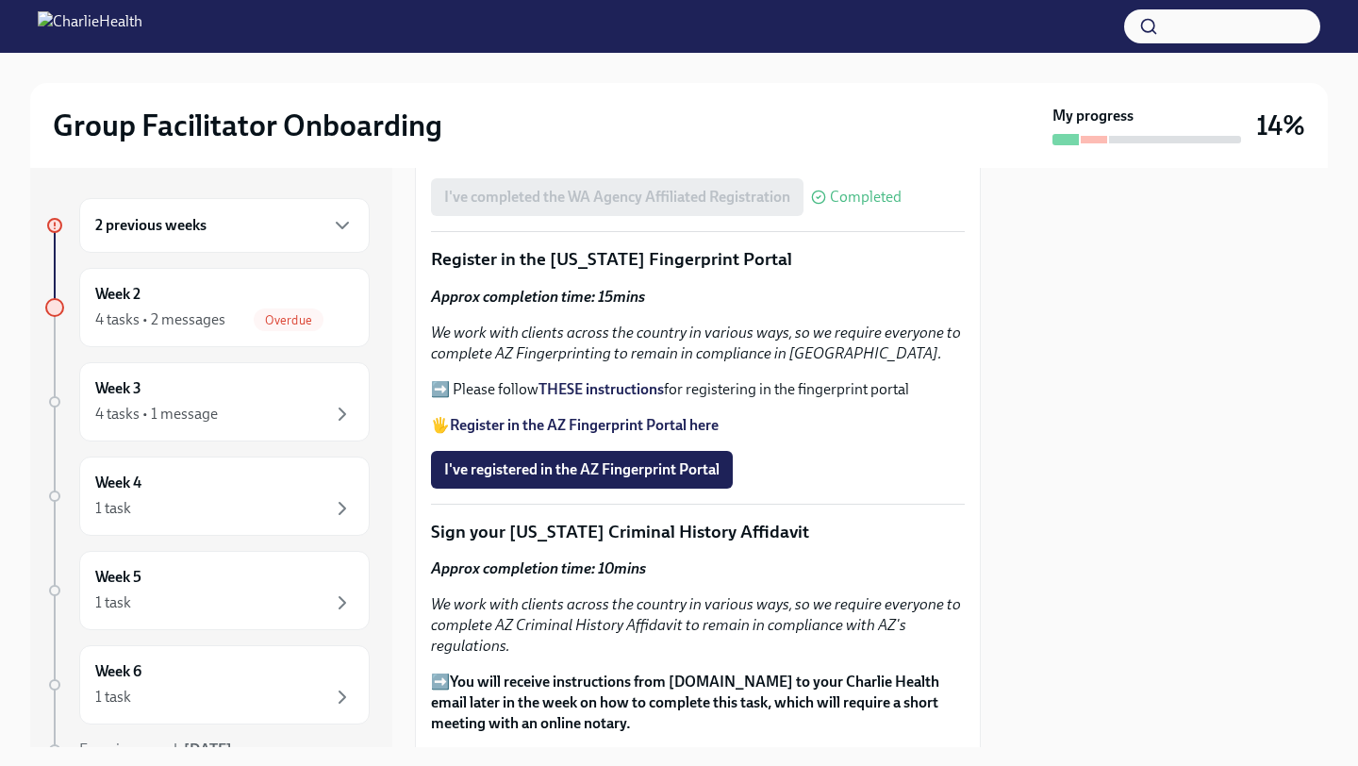
scroll to position [2140, 0]
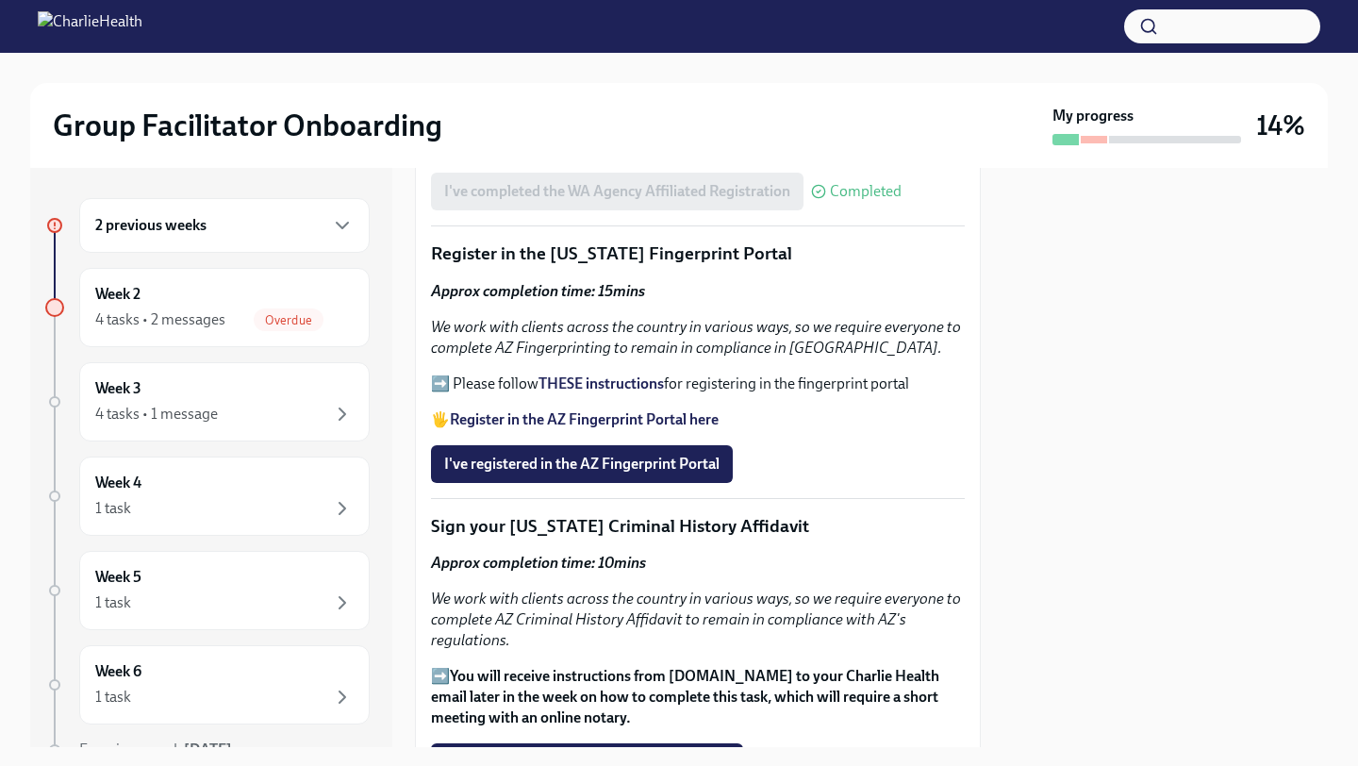
drag, startPoint x: 682, startPoint y: 470, endPoint x: 646, endPoint y: 568, distance: 104.4
click at [646, 568] on div "Welcome to your essential compliance tasks list! Offering virtual mental health…" at bounding box center [698, 32] width 534 height 3472
click at [594, 415] on strong "Register in the AZ Fingerprint Portal here" at bounding box center [584, 419] width 269 height 18
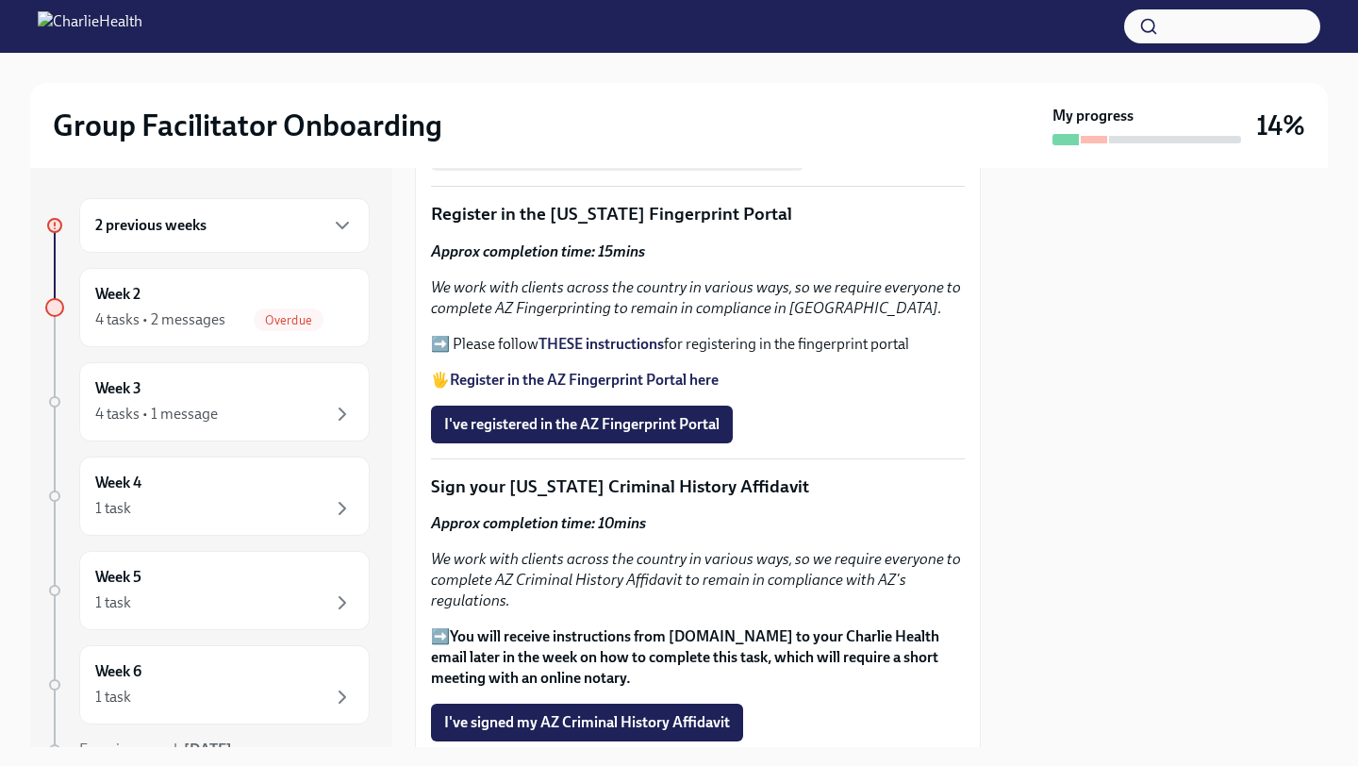
scroll to position [2176, 0]
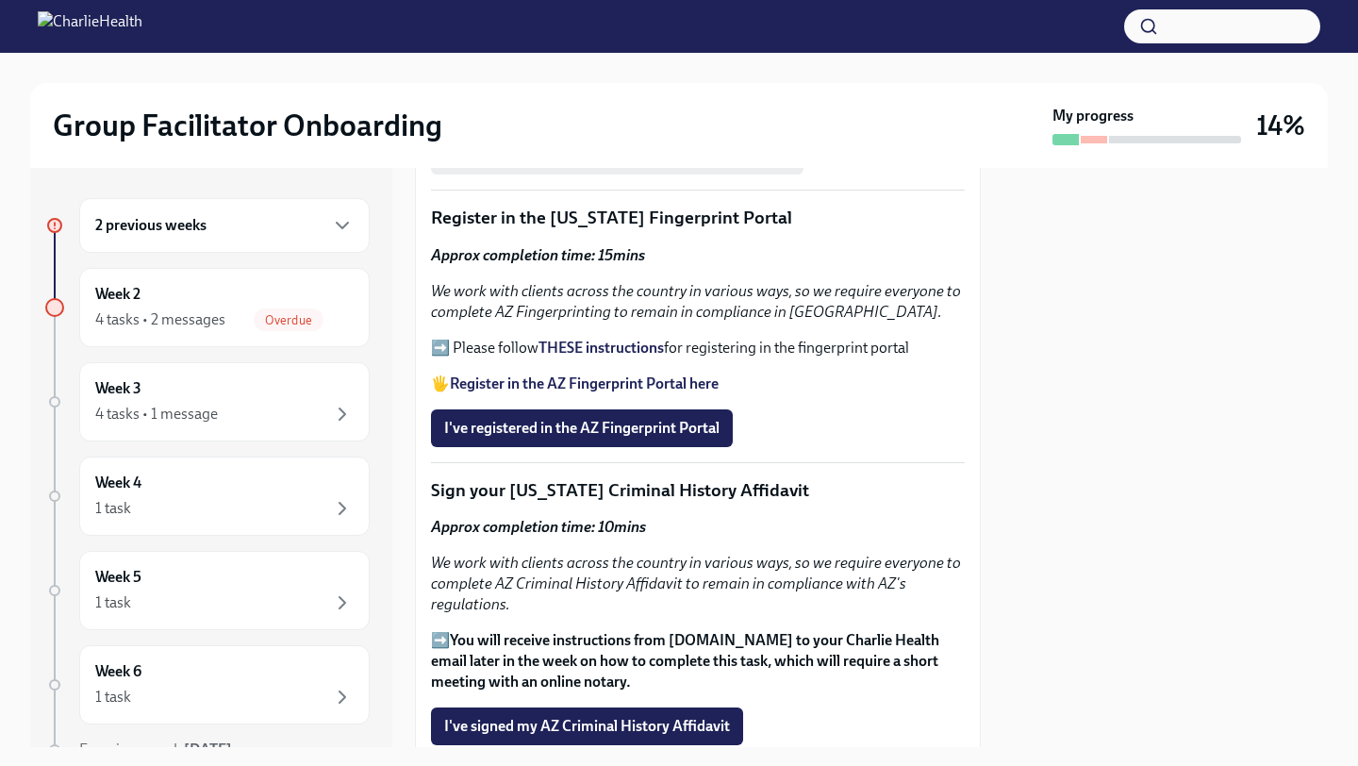
click at [577, 337] on div "Approx completion time: 15mins We work with clients across the country in vario…" at bounding box center [698, 319] width 534 height 149
click at [575, 351] on strong "THESE instructions" at bounding box center [600, 347] width 125 height 18
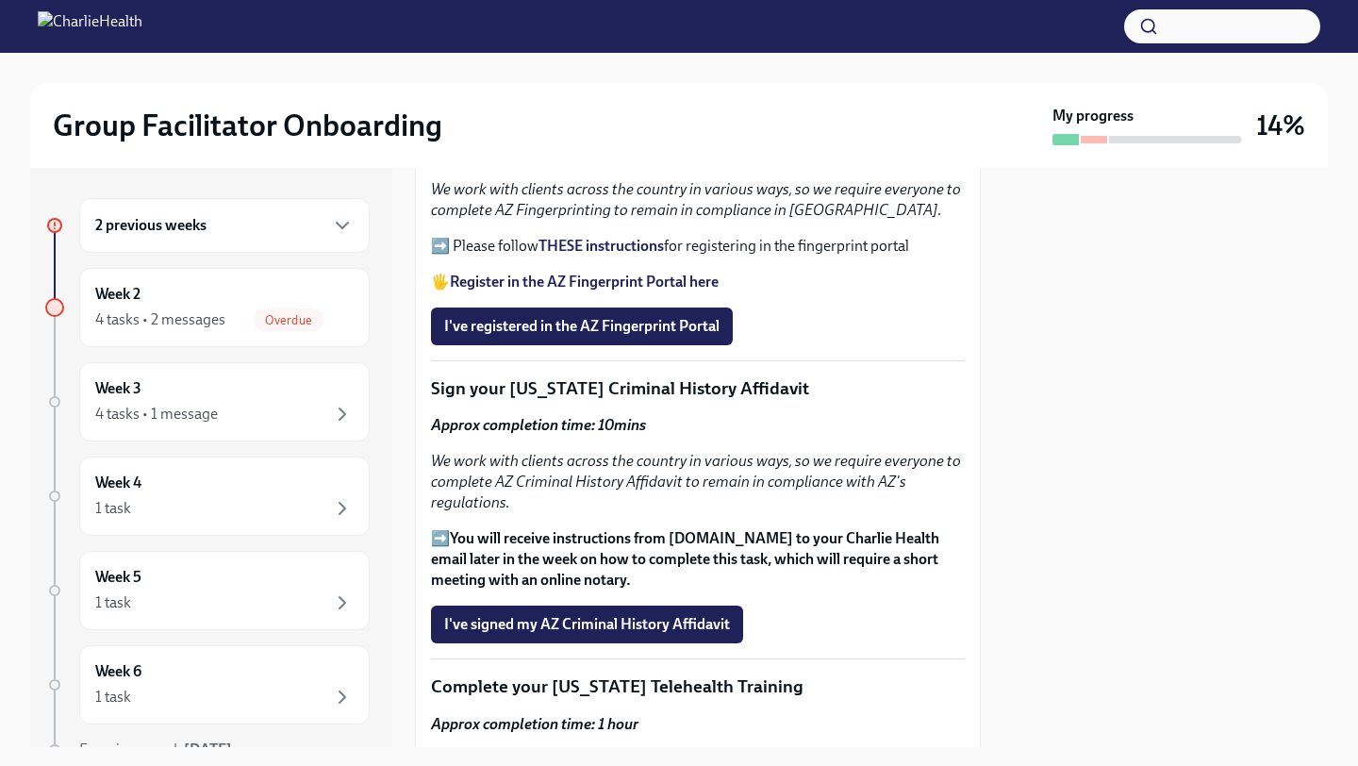
scroll to position [2281, 0]
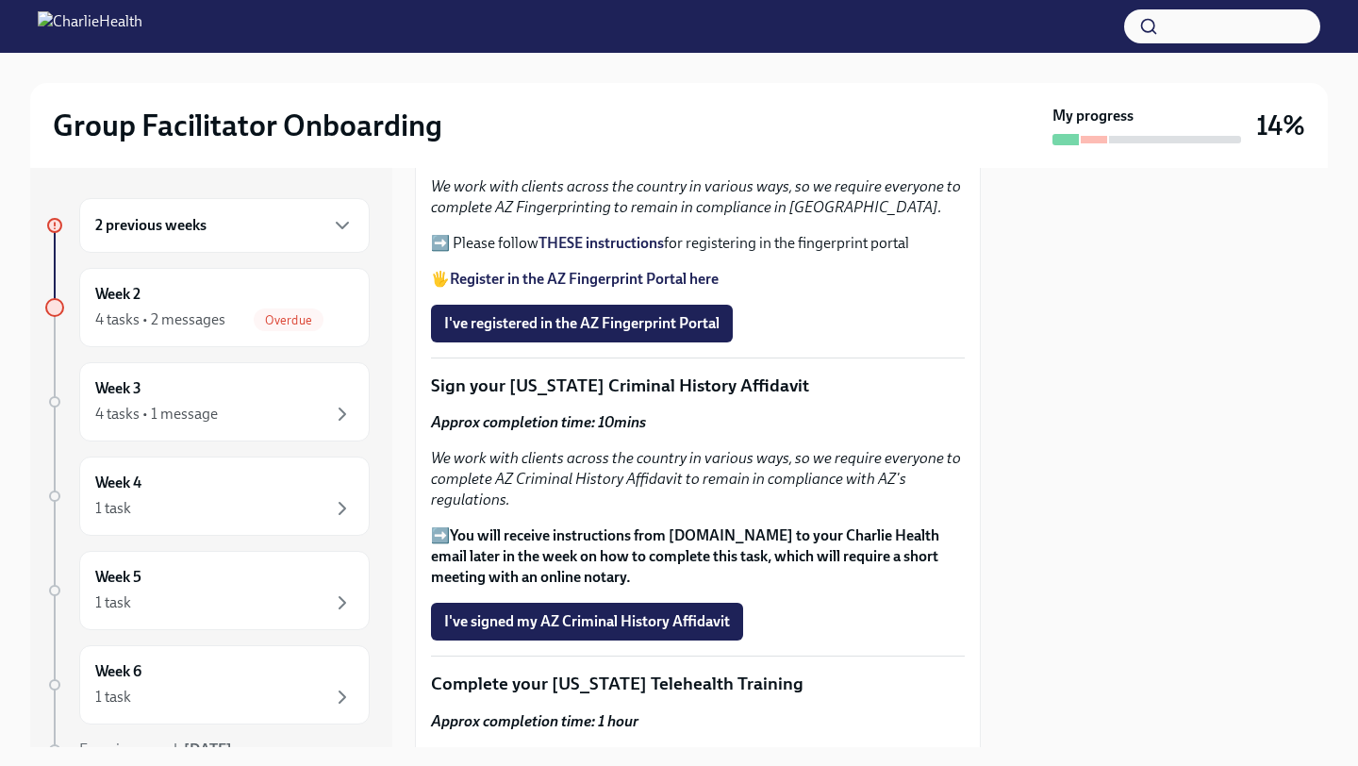
click at [613, 233] on p "➡️ Please follow THESE instructions for registering in the fingerprint portal" at bounding box center [698, 243] width 534 height 21
